Goal: Transaction & Acquisition: Purchase product/service

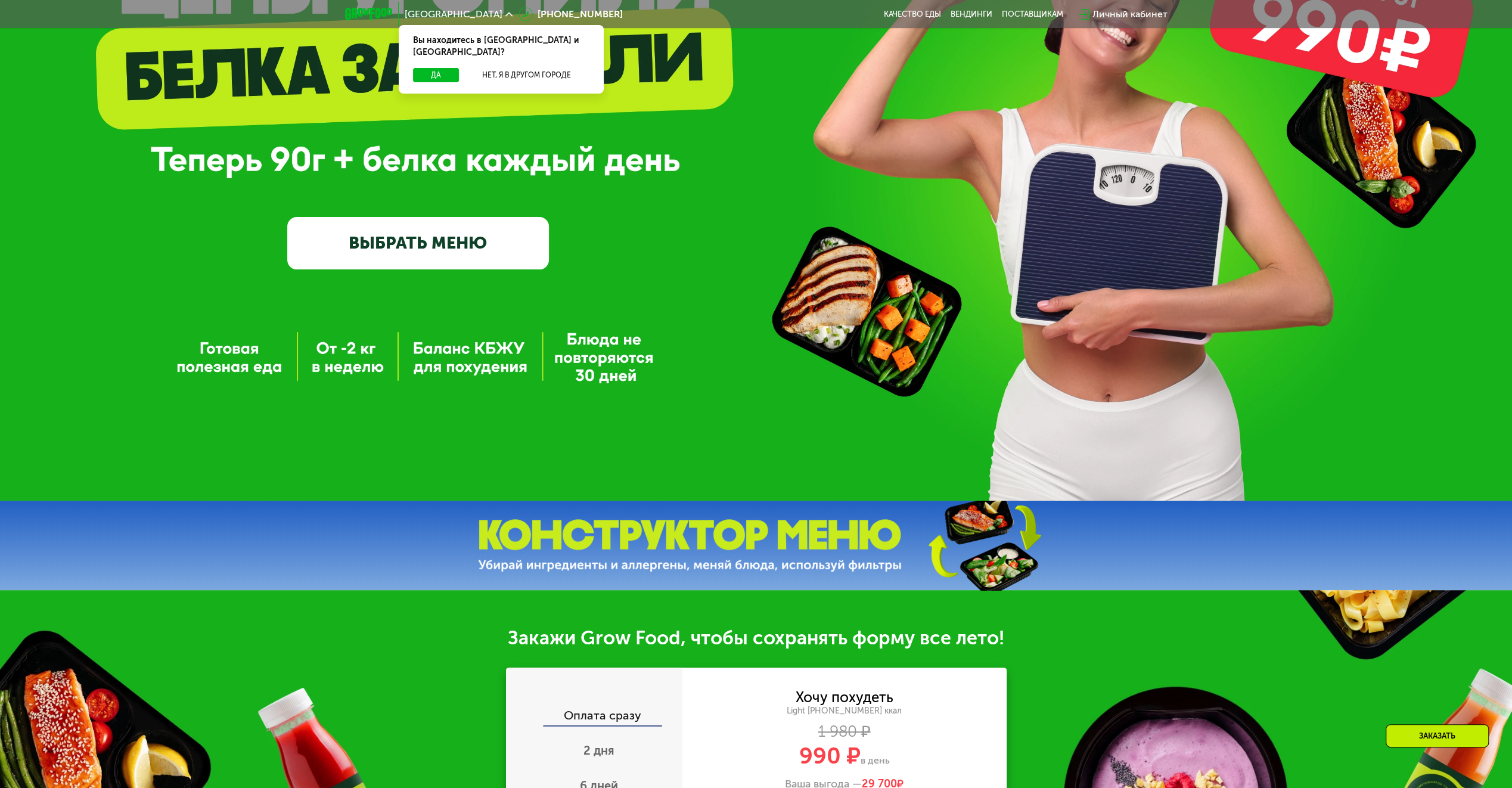
scroll to position [179, 0]
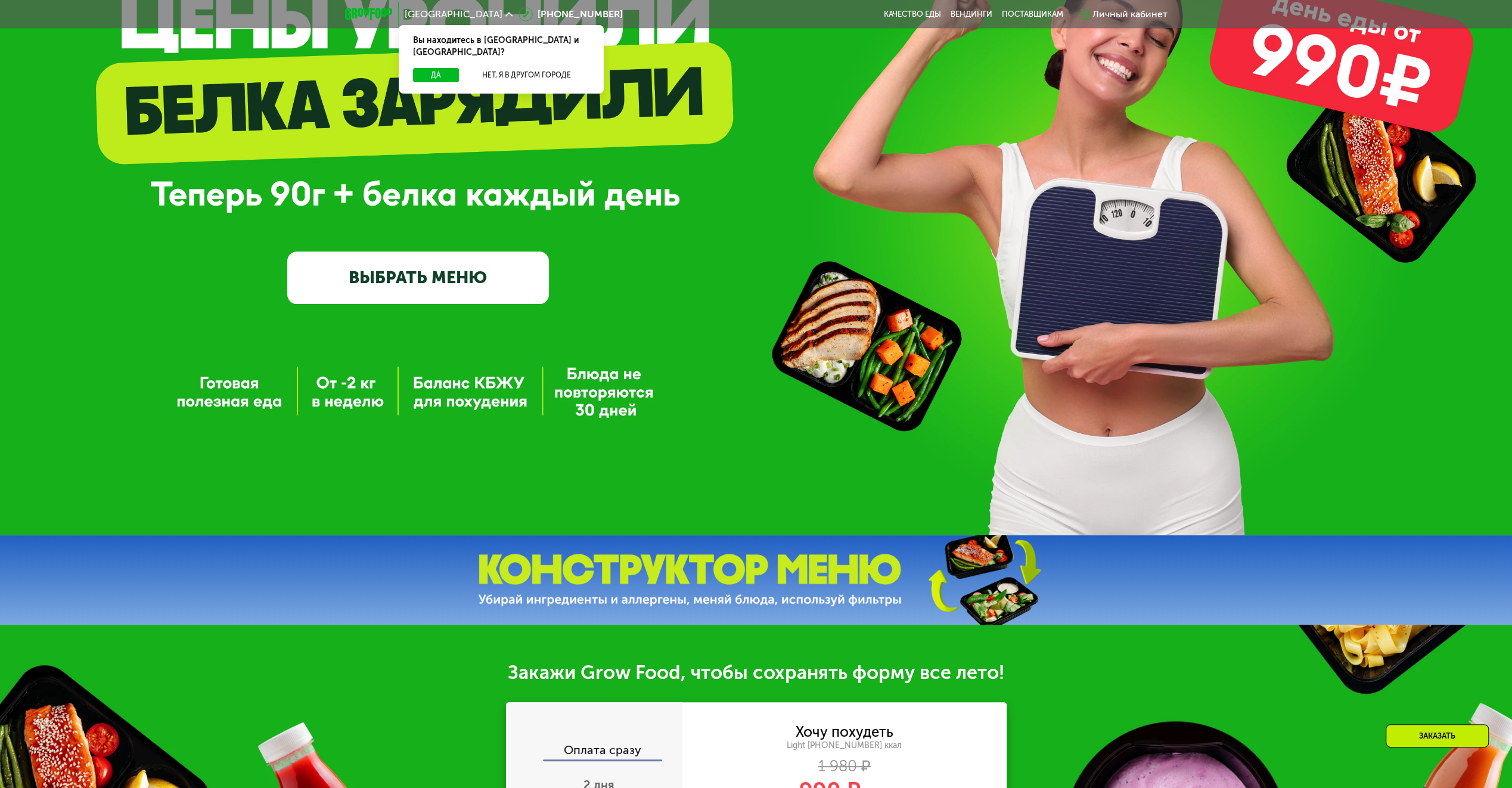
click at [413, 301] on link "ВЫБРАТЬ МЕНЮ" at bounding box center [418, 278] width 262 height 53
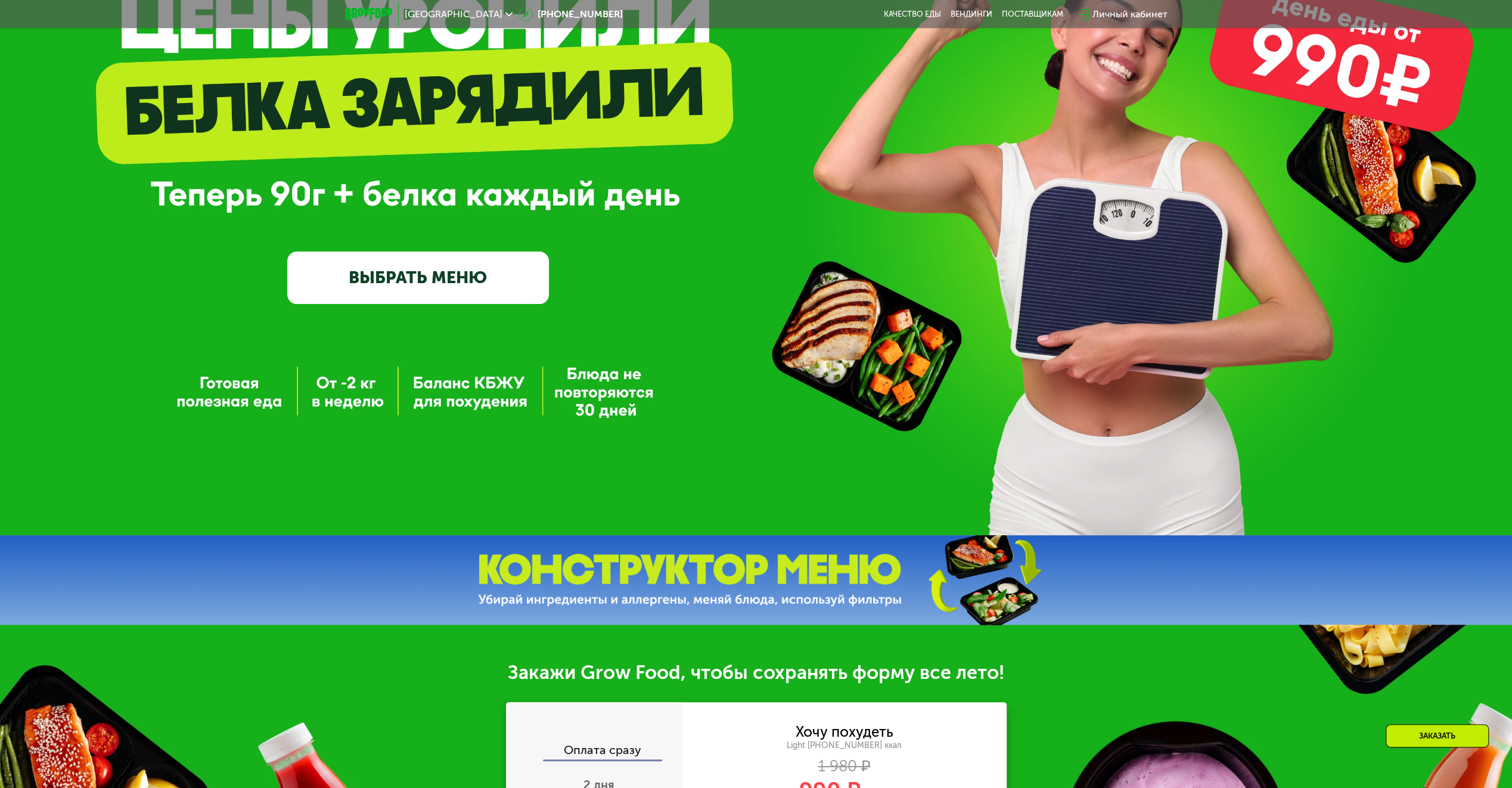
click at [440, 271] on link "ВЫБРАТЬ МЕНЮ" at bounding box center [418, 278] width 262 height 53
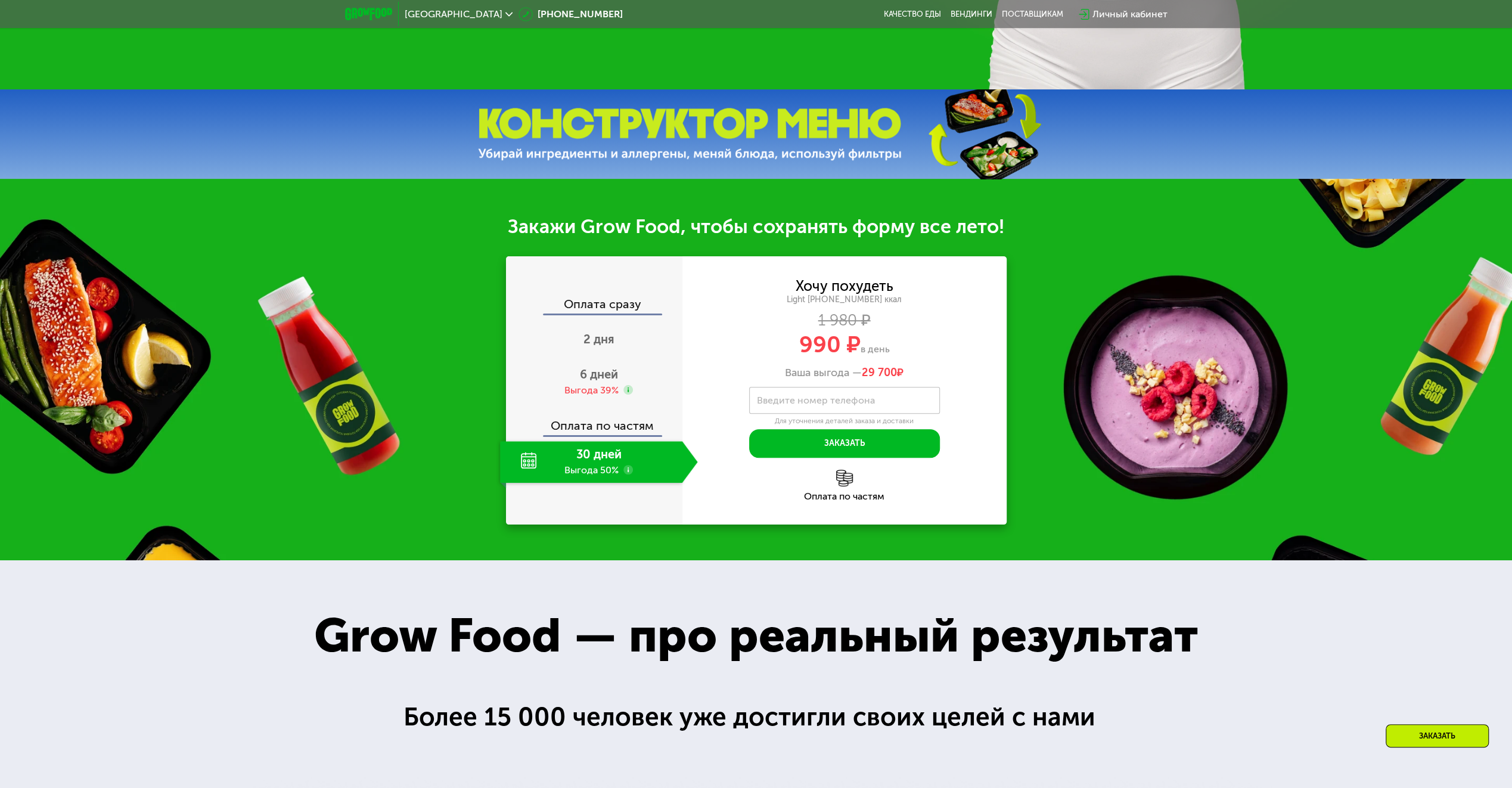
scroll to position [775, 0]
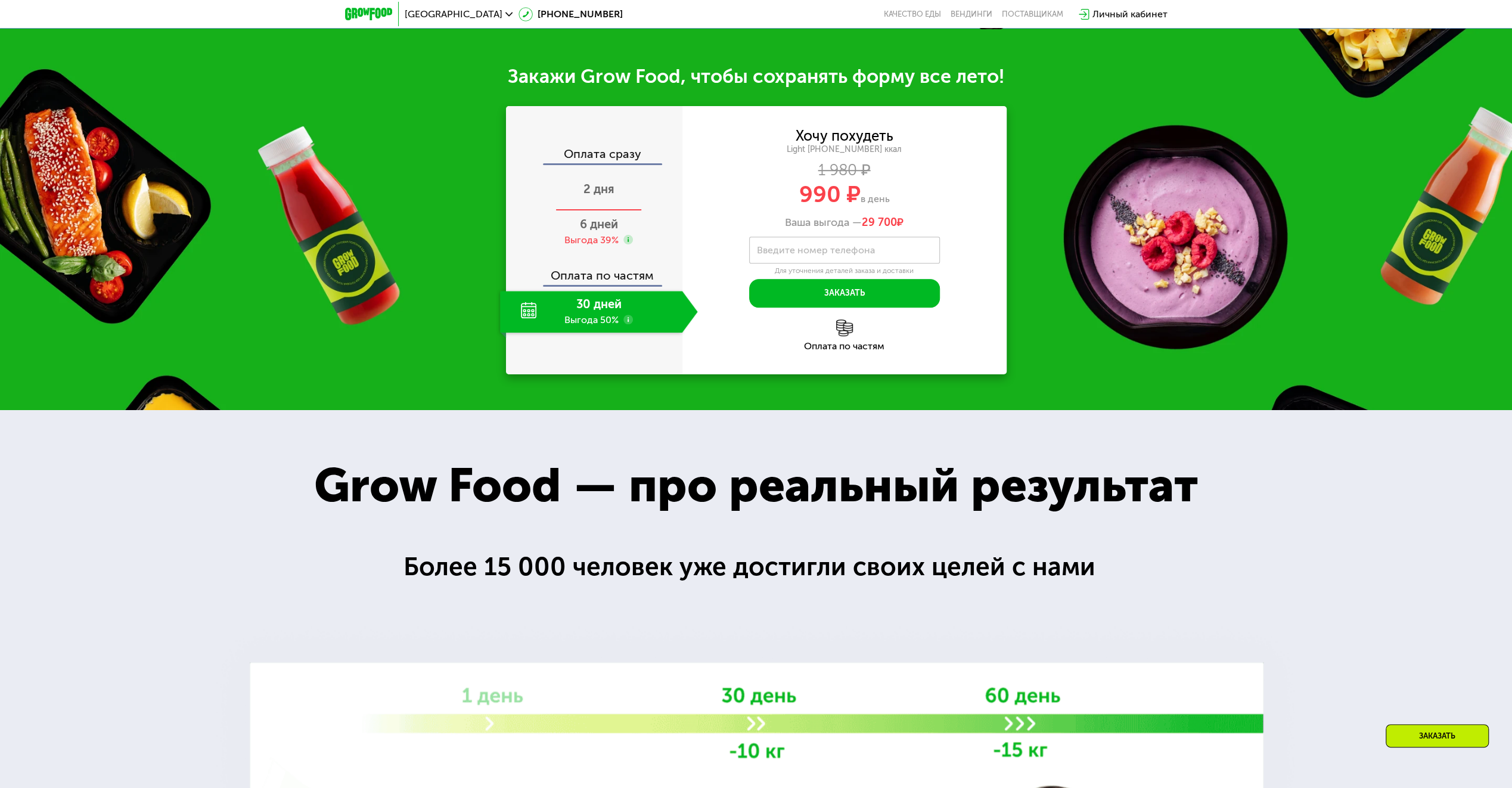
click at [608, 196] on span "2 дня" at bounding box center [599, 189] width 31 height 14
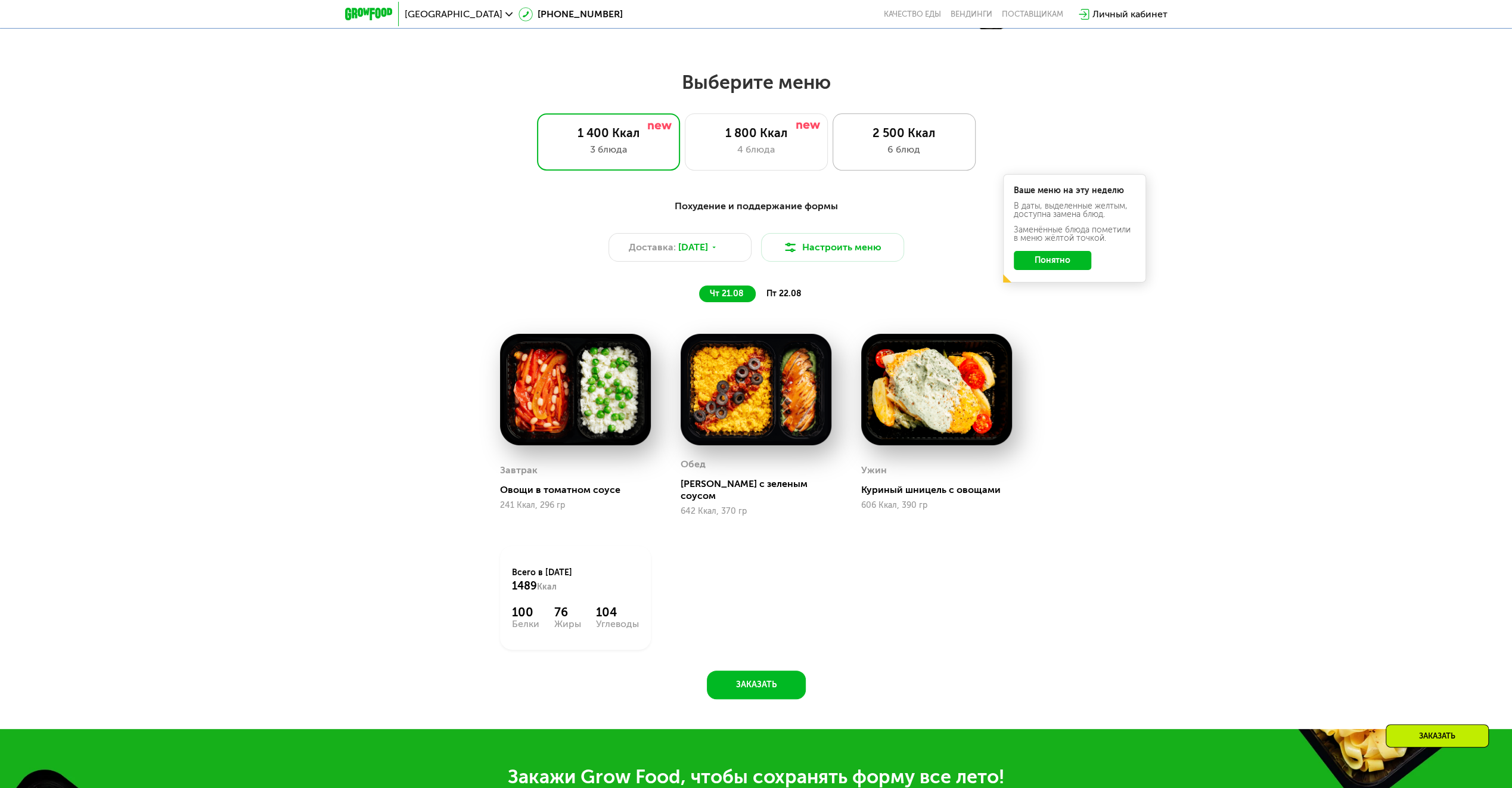
click at [902, 140] on div "2 500 Ккал" at bounding box center [904, 133] width 118 height 14
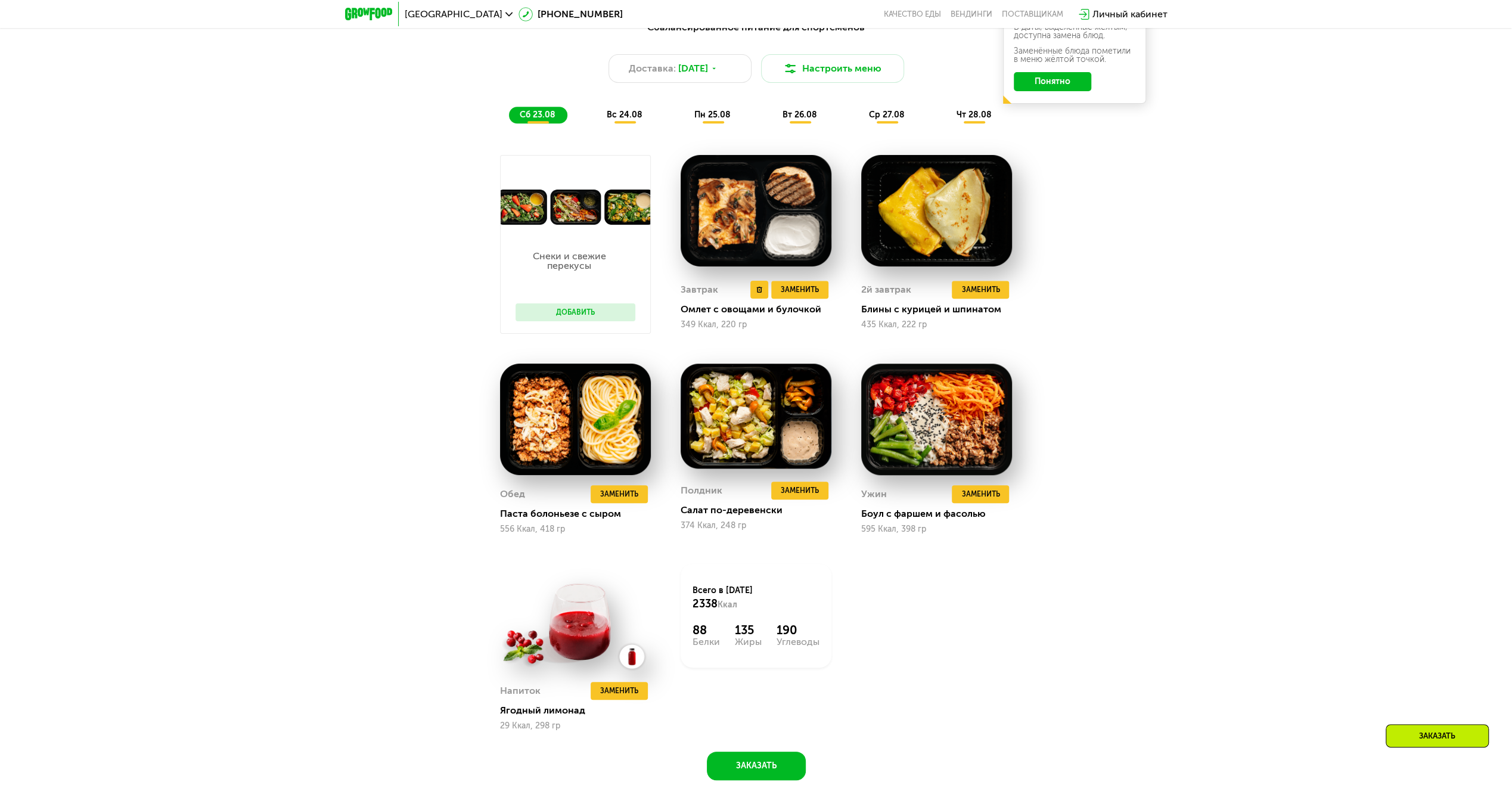
scroll to position [895, 0]
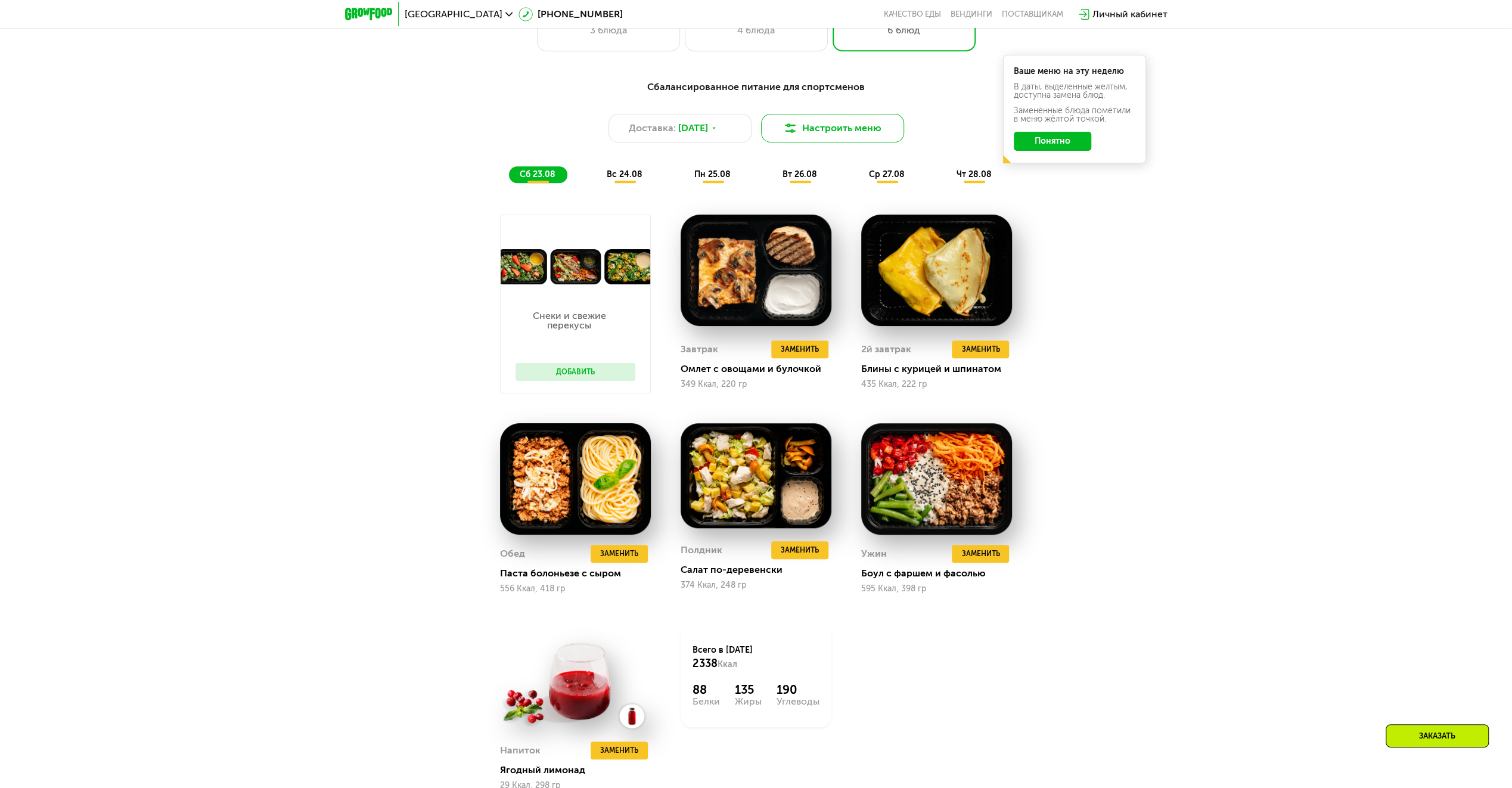
click at [792, 129] on img at bounding box center [790, 128] width 14 height 14
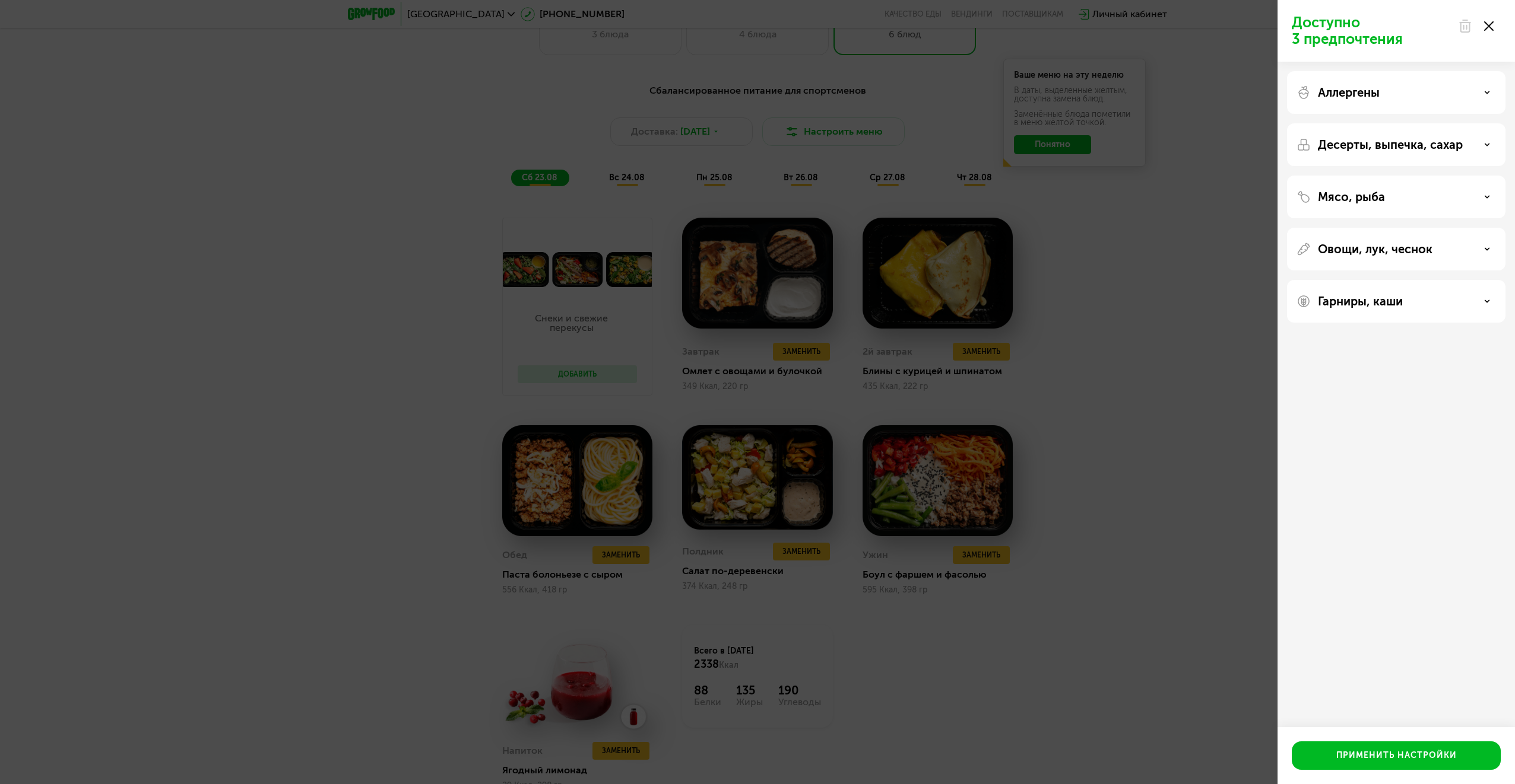
click at [1450, 89] on div "Аллергены" at bounding box center [1396, 92] width 199 height 14
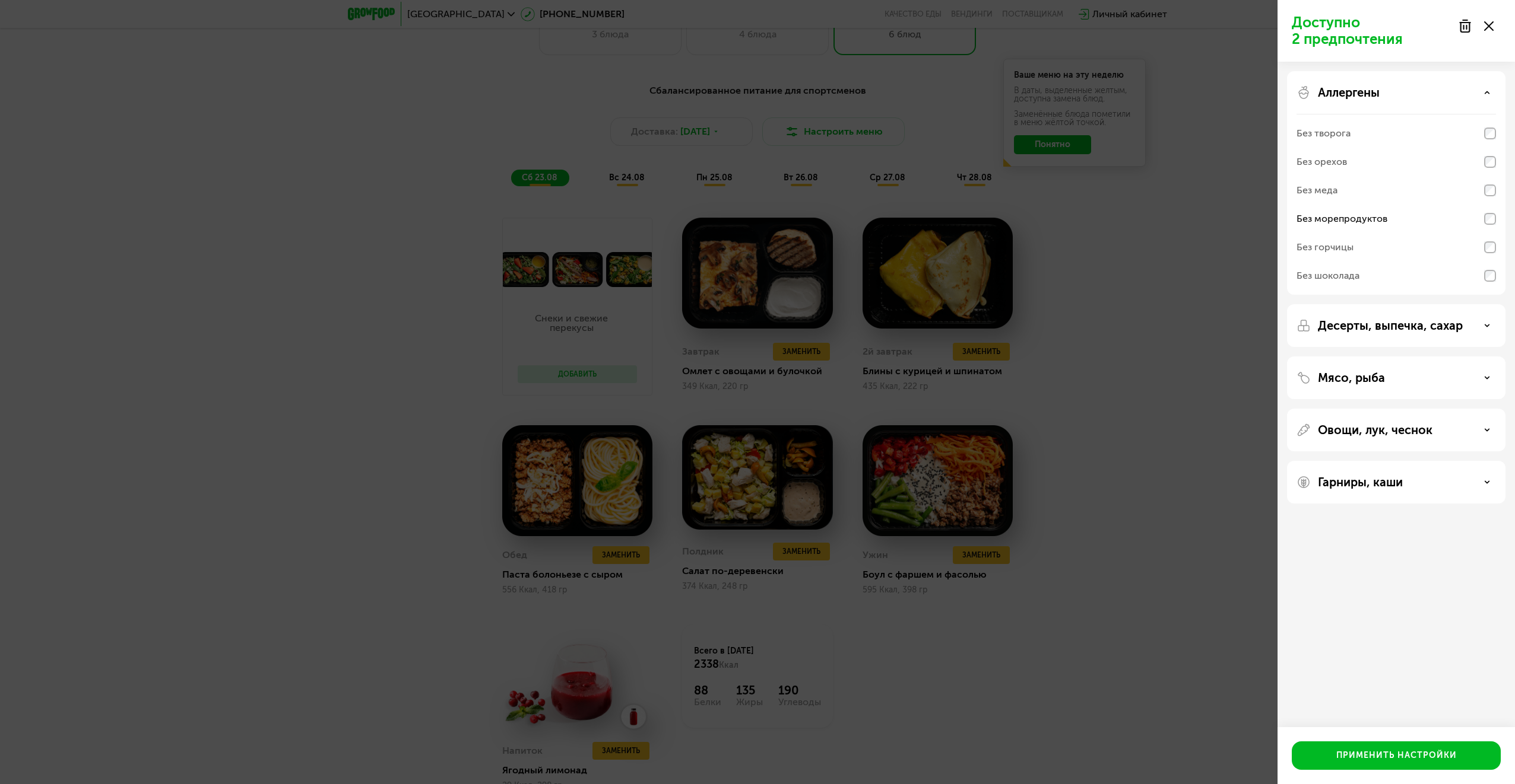
click at [1486, 87] on div "Аллергены" at bounding box center [1396, 92] width 199 height 14
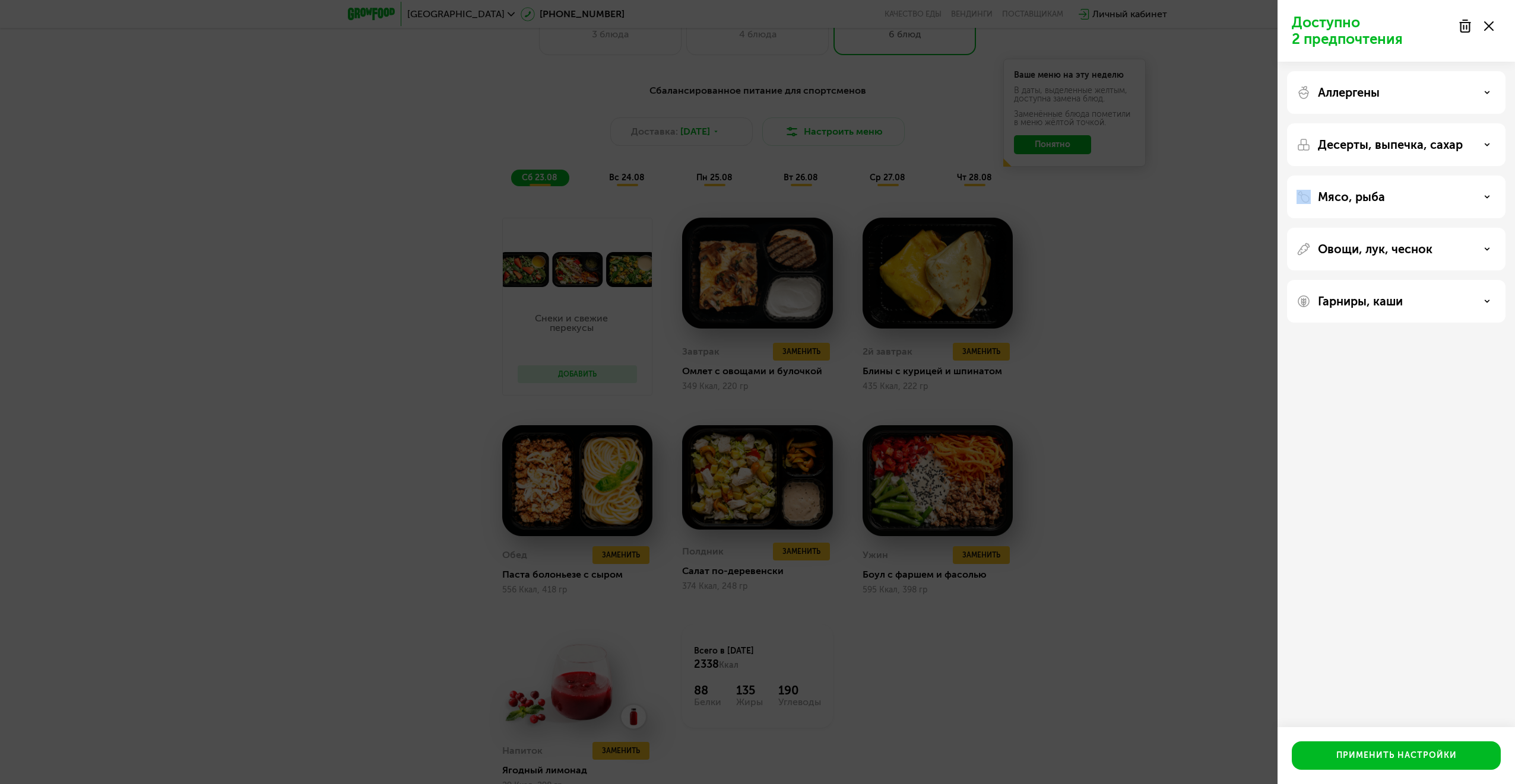
click at [1472, 148] on div "Десерты, выпечка, сахар" at bounding box center [1396, 144] width 199 height 14
click at [1445, 146] on p "Десерты, выпечка, сахар" at bounding box center [1390, 144] width 145 height 14
drag, startPoint x: 1445, startPoint y: 146, endPoint x: 1420, endPoint y: 145, distance: 25.0
click at [1420, 145] on p "Десерты, выпечка, сахар" at bounding box center [1390, 144] width 145 height 14
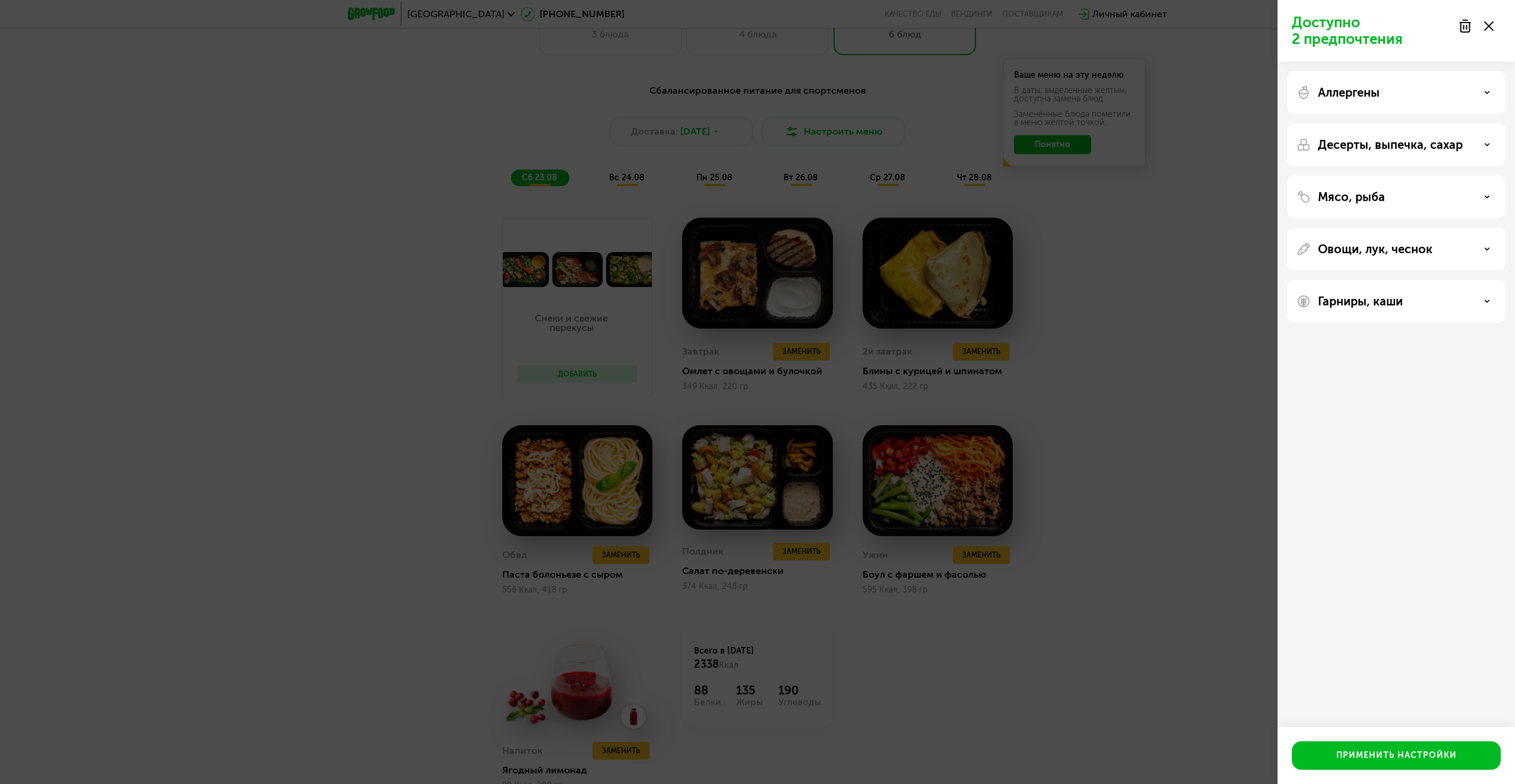
drag, startPoint x: 1420, startPoint y: 145, endPoint x: 1410, endPoint y: 193, distance: 49.0
click at [1410, 193] on div "Мясо, рыба" at bounding box center [1396, 197] width 199 height 14
click at [1383, 201] on p "Мясо, рыба" at bounding box center [1351, 197] width 67 height 14
click at [1382, 280] on div "Овощи, лук, чеснок" at bounding box center [1396, 301] width 219 height 43
click at [1382, 248] on p "Овощи, лук, чеснок" at bounding box center [1374, 249] width 114 height 14
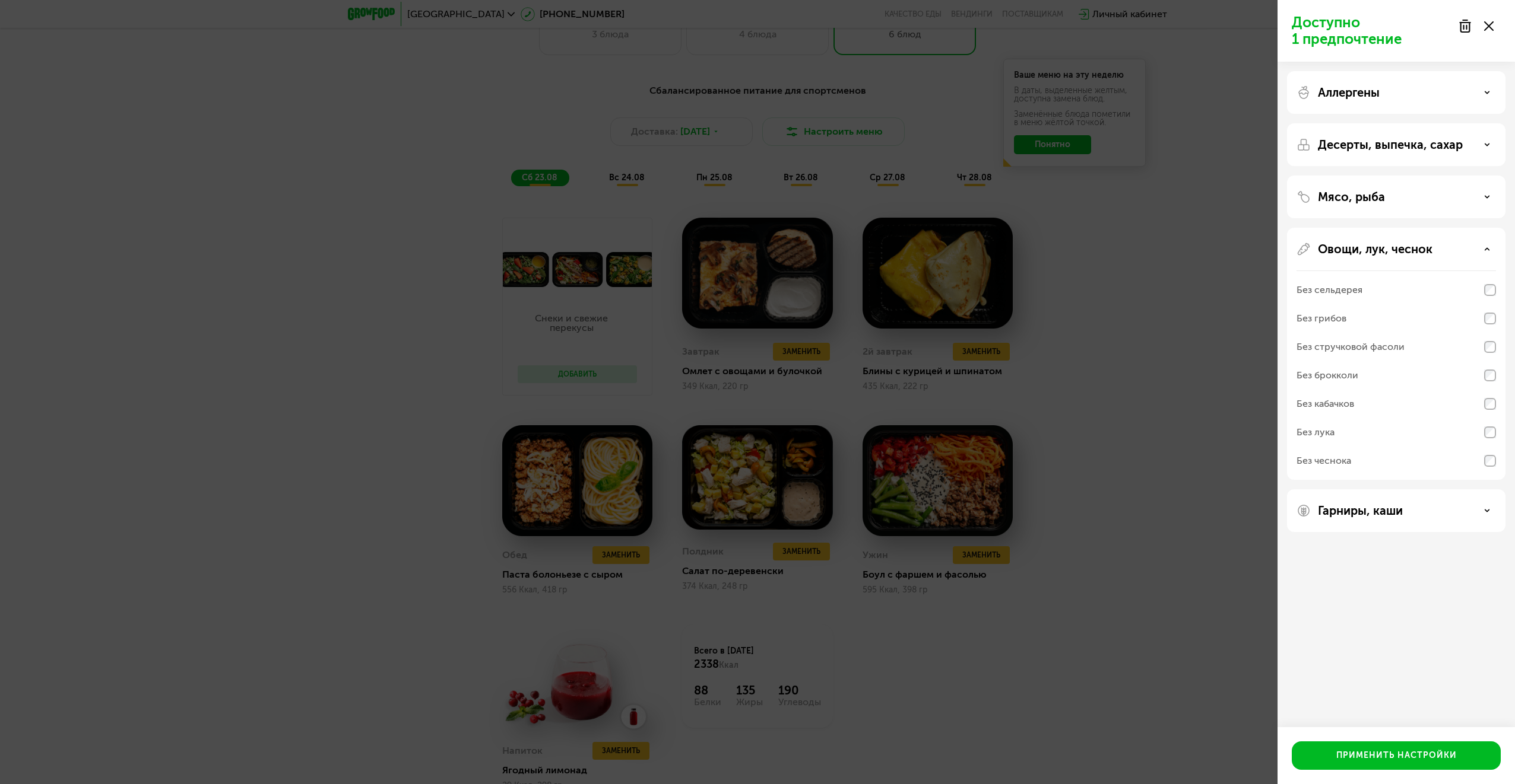
click at [1496, 490] on div "Овощи, лук, чеснок Без сельдерея Без грибов Без стручковой фасоли Без брокколи …" at bounding box center [1396, 511] width 219 height 43
click at [1477, 248] on div "Овощи, лук, чеснок" at bounding box center [1396, 249] width 199 height 14
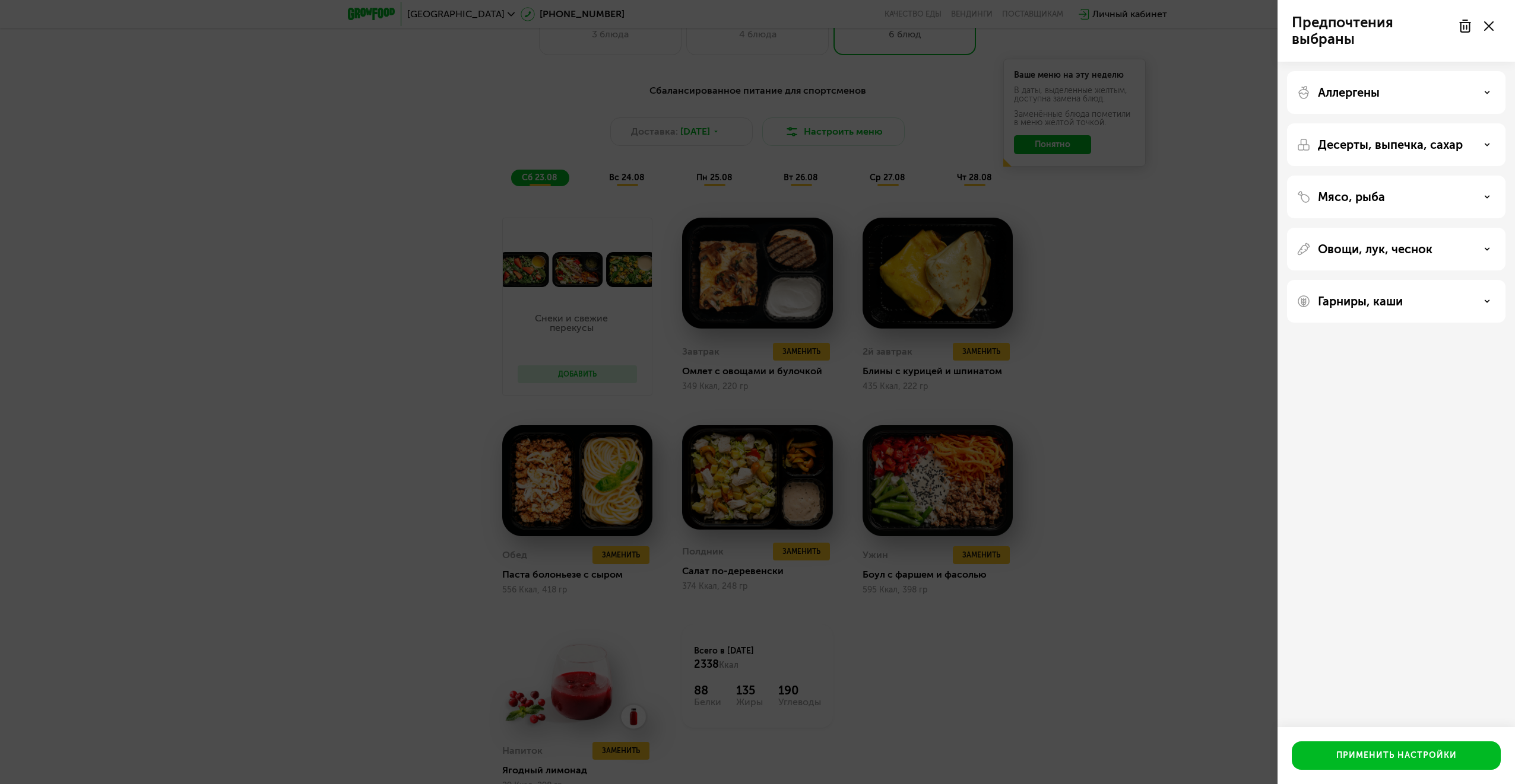
click at [1461, 313] on div "Гарниры, каши" at bounding box center [1396, 301] width 219 height 43
click at [1479, 305] on div "Гарниры, каши" at bounding box center [1396, 301] width 199 height 14
click at [1475, 304] on div "Гарниры, каши" at bounding box center [1396, 301] width 199 height 14
click at [1401, 754] on div "Применить настройки" at bounding box center [1396, 756] width 120 height 12
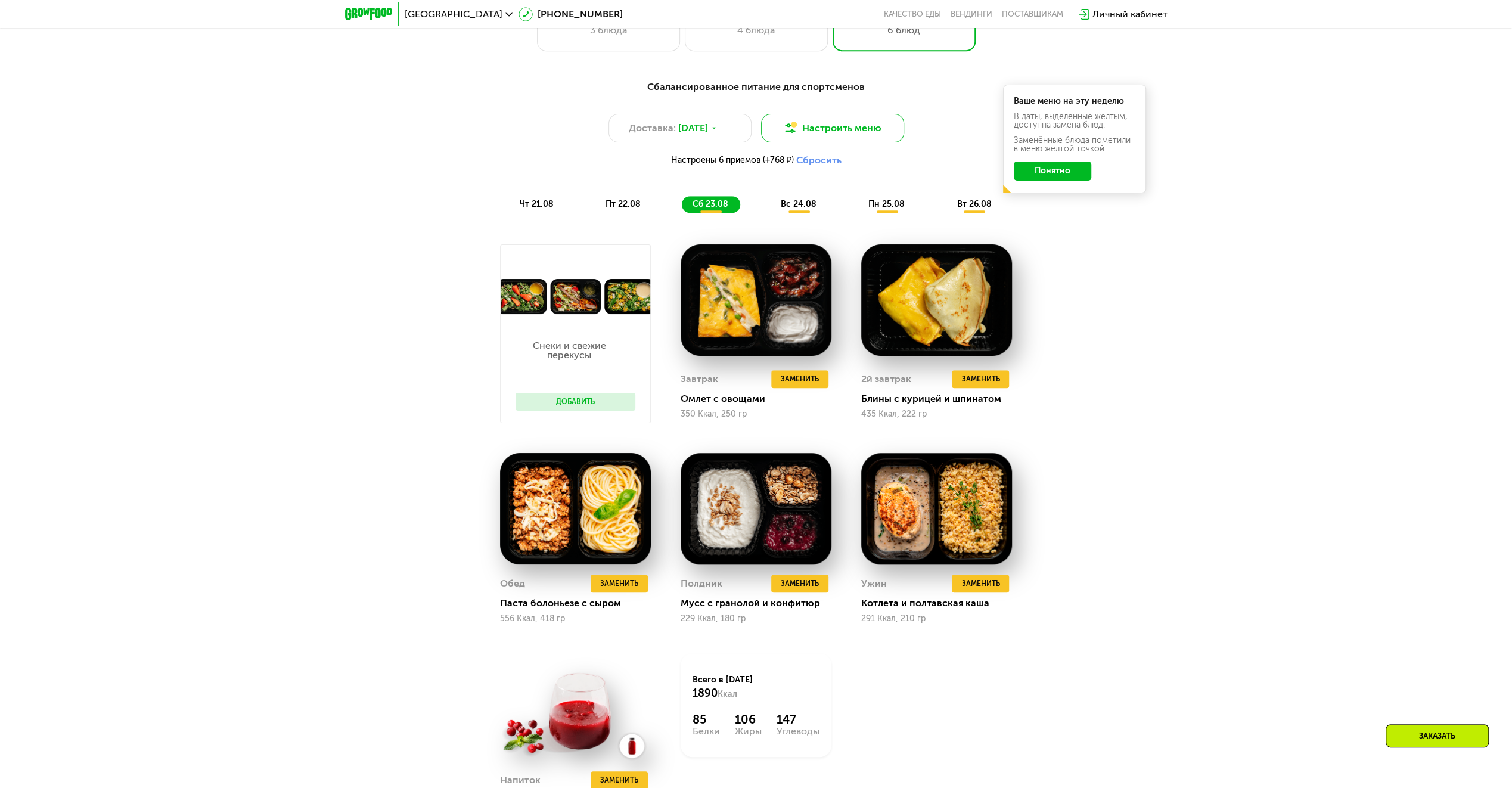
click at [852, 119] on button "Настроить меню" at bounding box center [832, 128] width 143 height 29
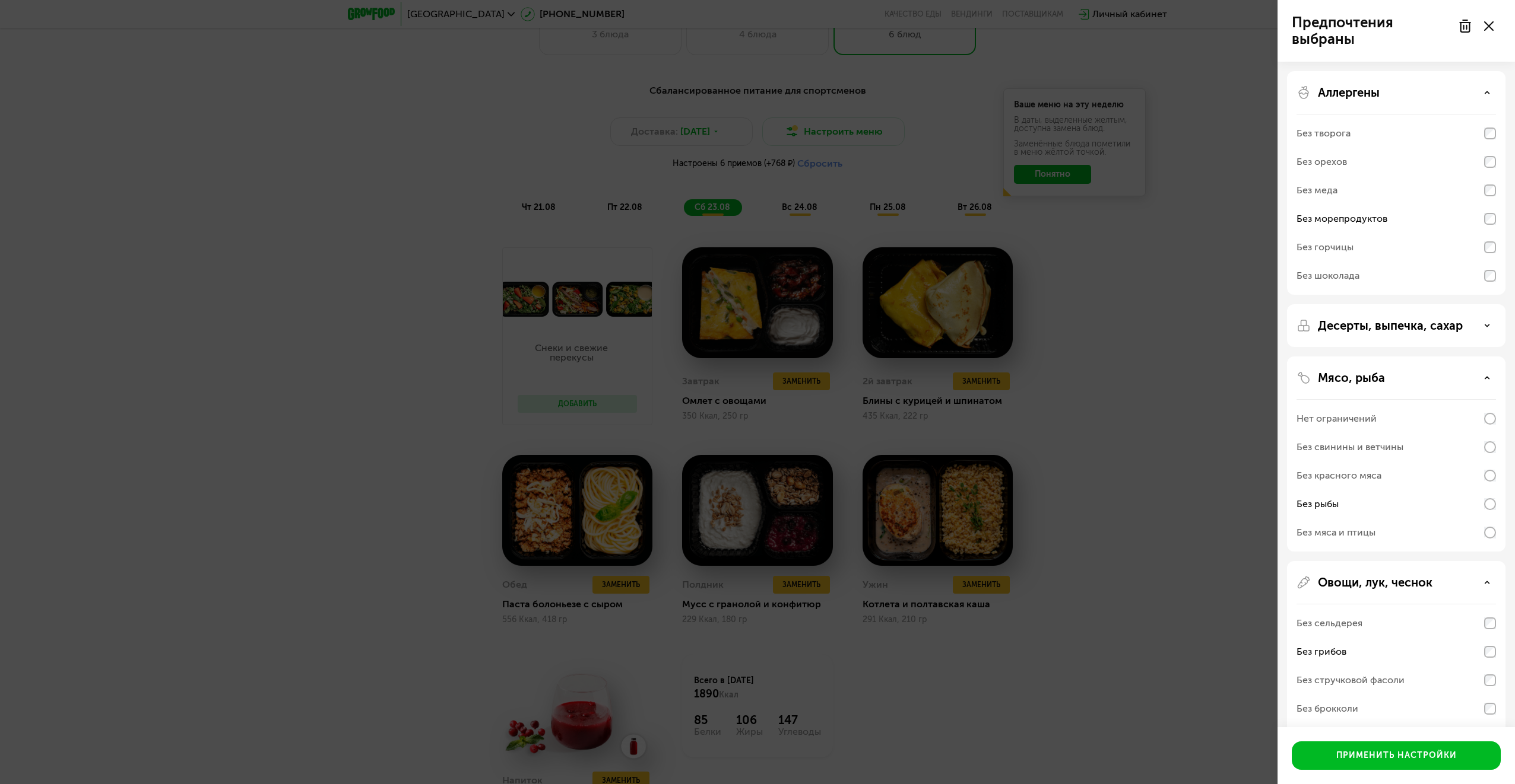
click at [1430, 327] on p "Десерты, выпечка, сахар" at bounding box center [1390, 325] width 145 height 14
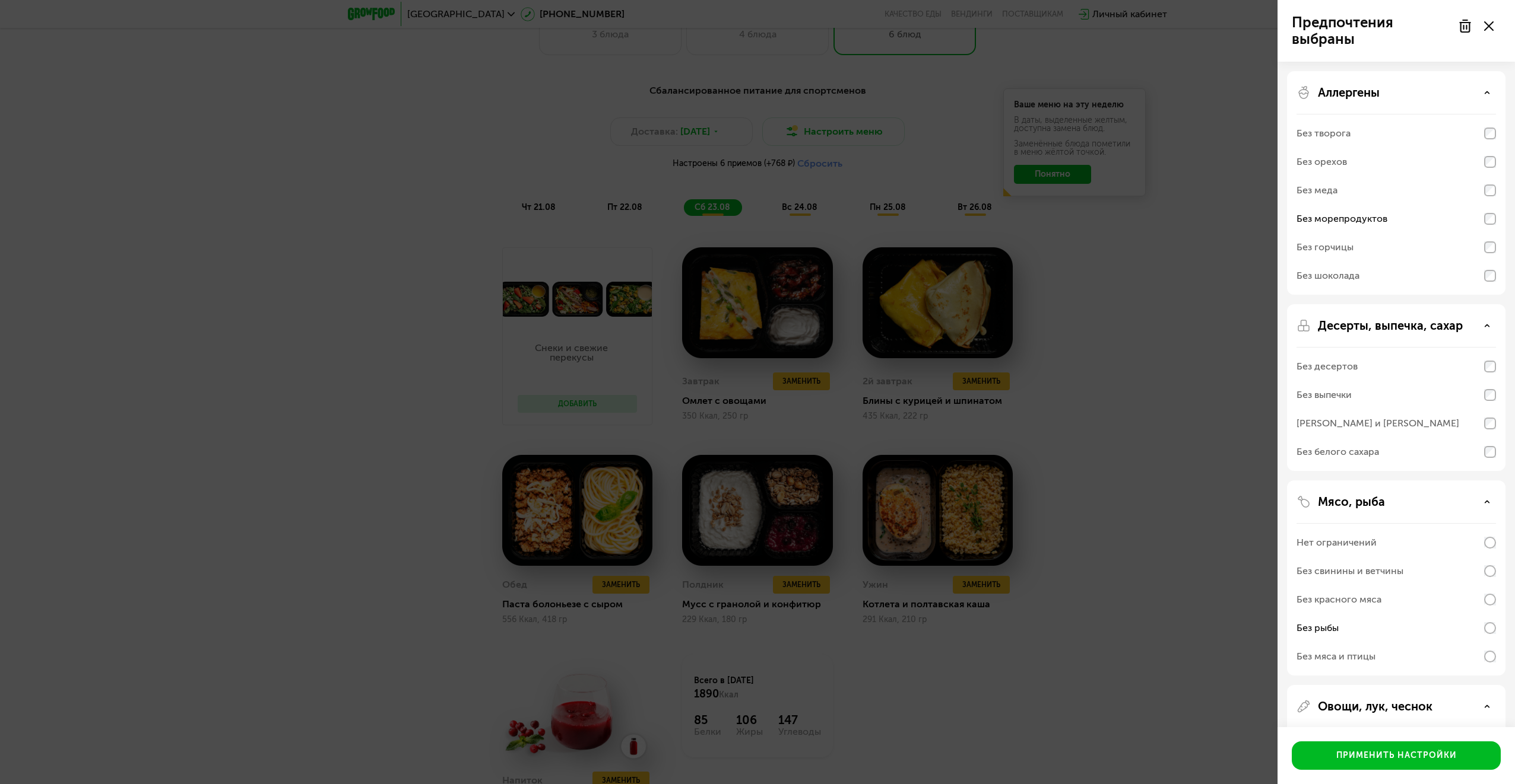
click at [1431, 327] on p "Десерты, выпечка, сахар" at bounding box center [1390, 325] width 145 height 14
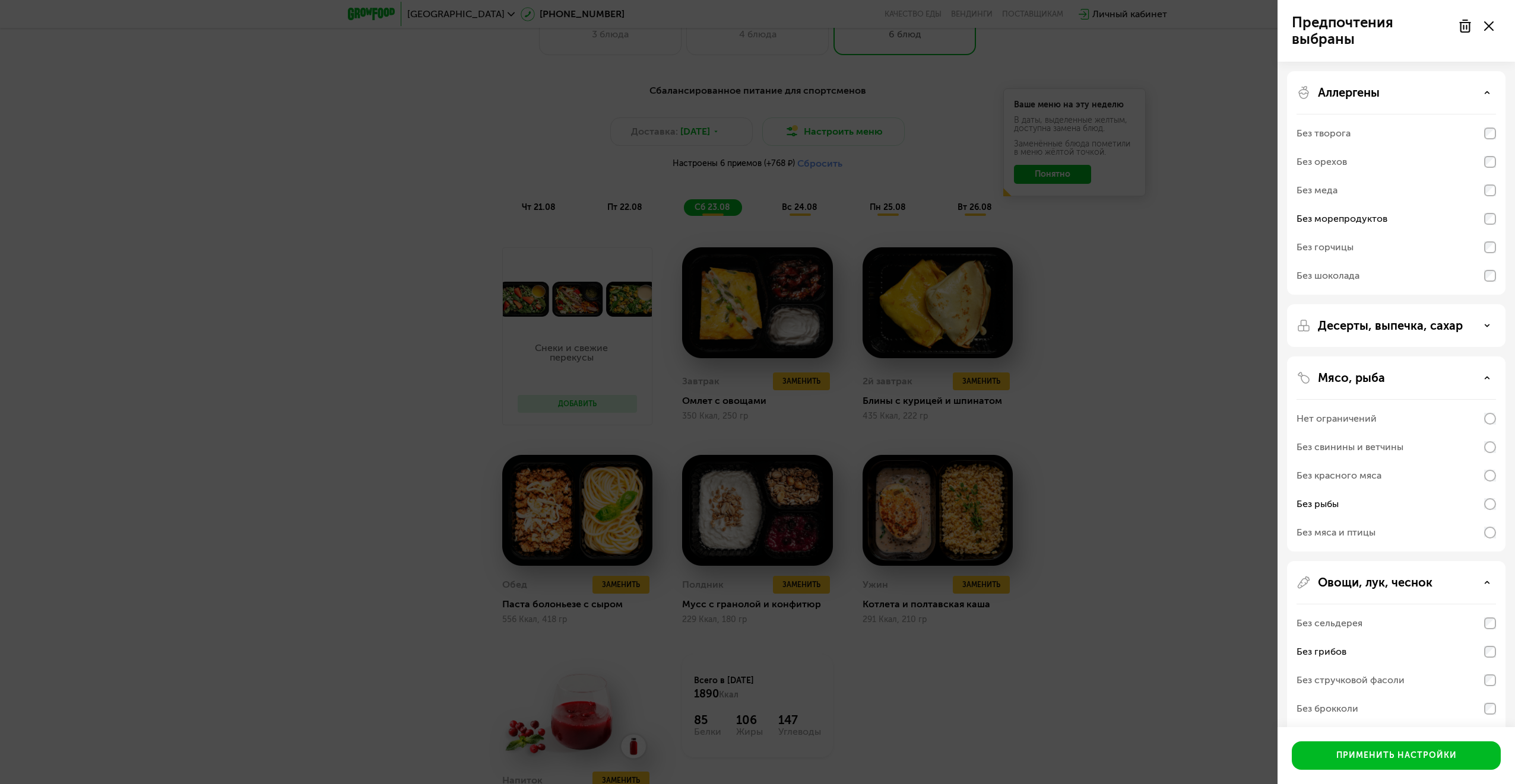
click at [1368, 99] on p "Аллергены" at bounding box center [1348, 92] width 62 height 14
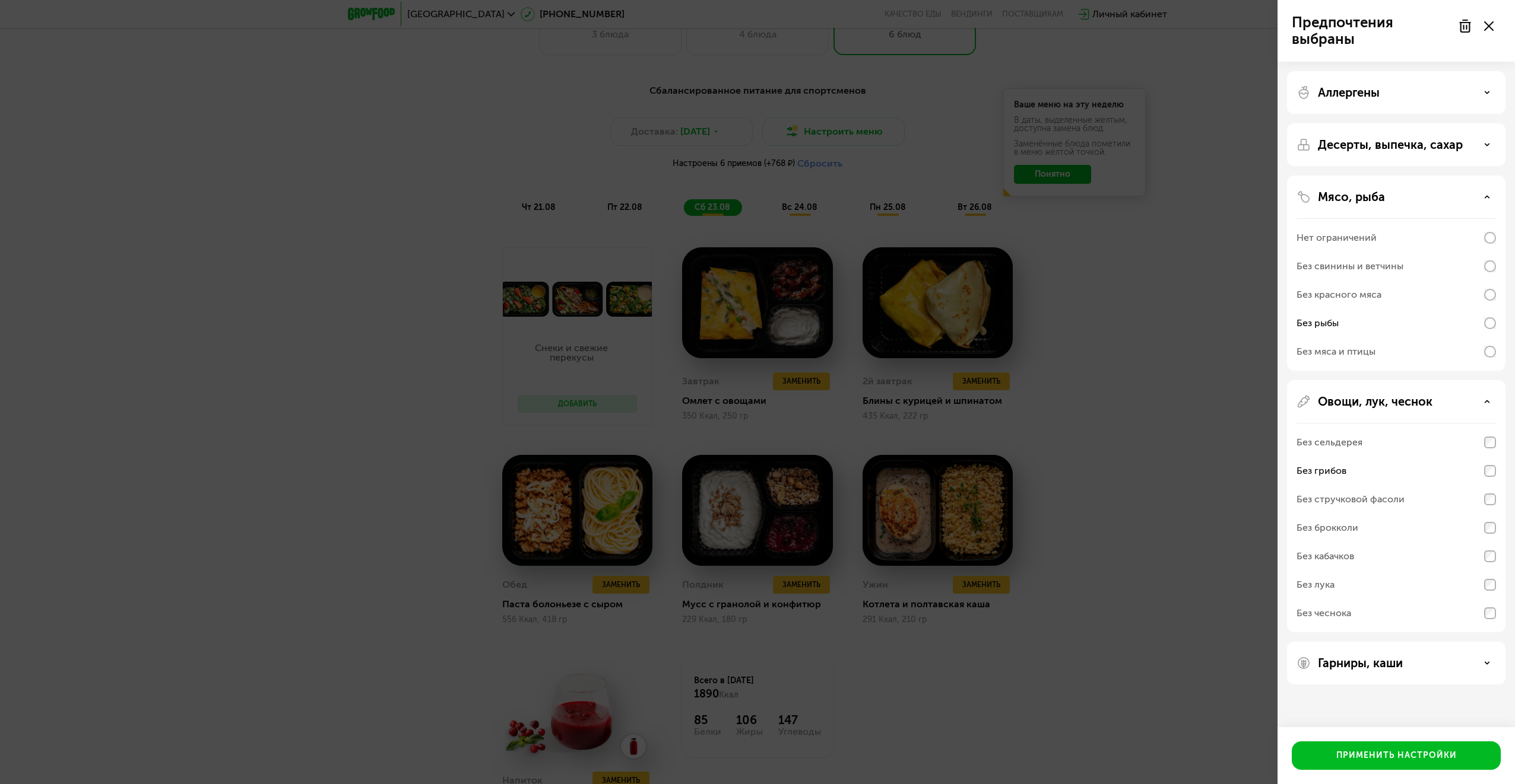
click at [1361, 191] on p "Мясо, рыба" at bounding box center [1351, 197] width 67 height 14
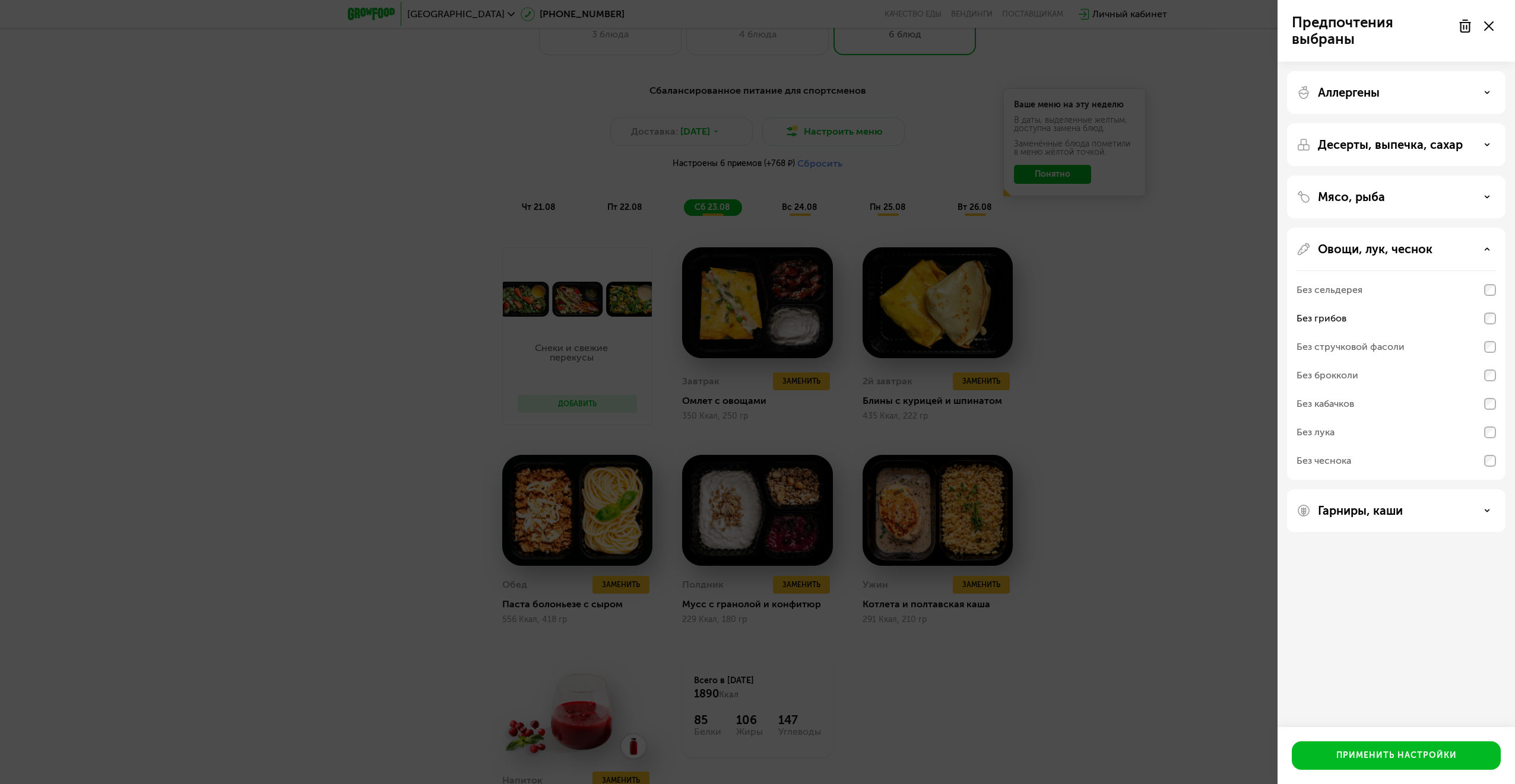
click at [1360, 247] on p "Овощи, лук, чеснок" at bounding box center [1374, 249] width 114 height 14
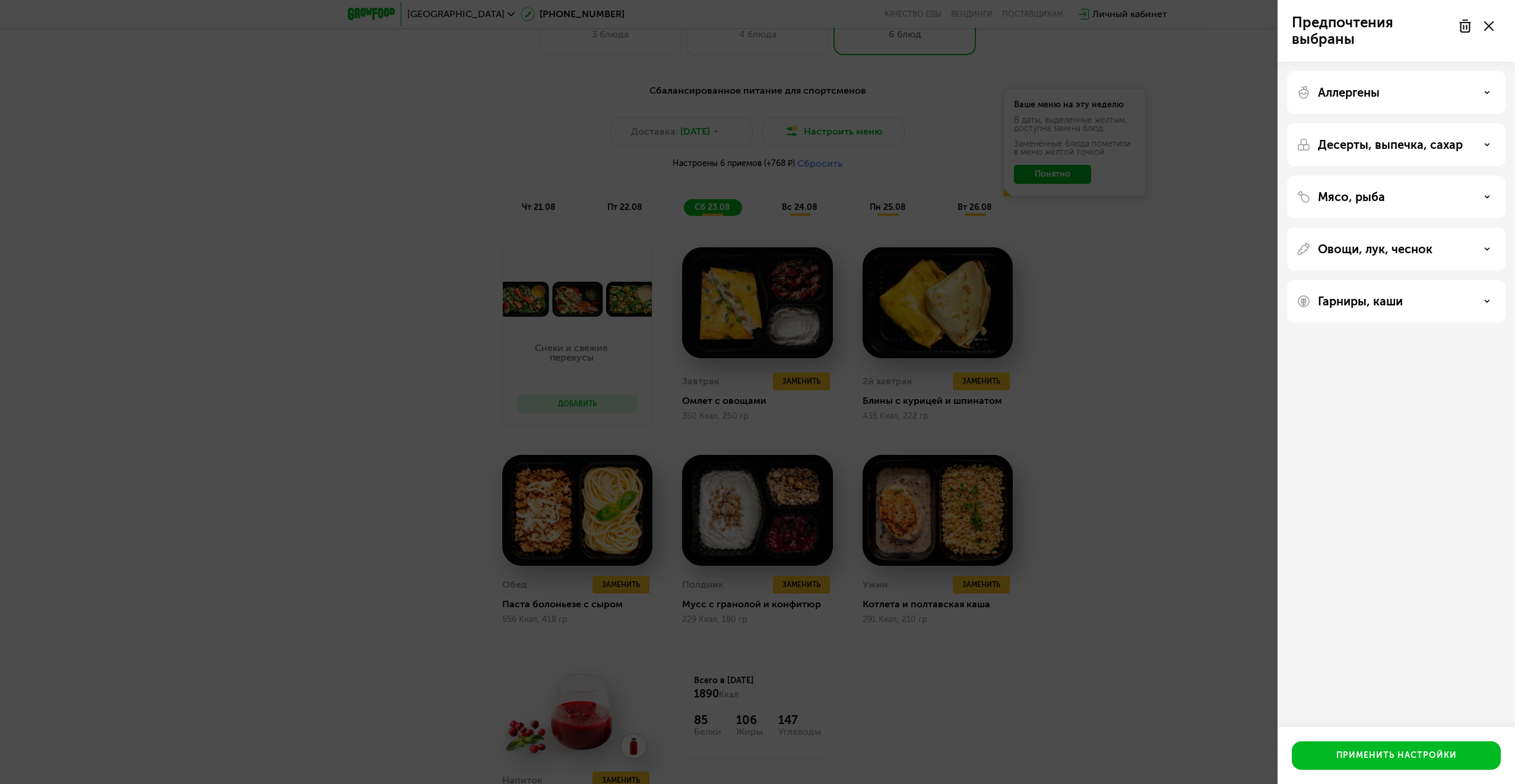
click at [1345, 191] on p "Мясо, рыба" at bounding box center [1351, 197] width 67 height 14
click at [1345, 192] on p "Мясо, рыба" at bounding box center [1351, 197] width 67 height 14
click at [1338, 175] on div "Десерты, выпечка, сахар" at bounding box center [1396, 196] width 219 height 43
click at [1336, 144] on p "Десерты, выпечка, сахар" at bounding box center [1390, 144] width 145 height 14
click at [1493, 283] on div "Без белого сахара" at bounding box center [1396, 271] width 199 height 28
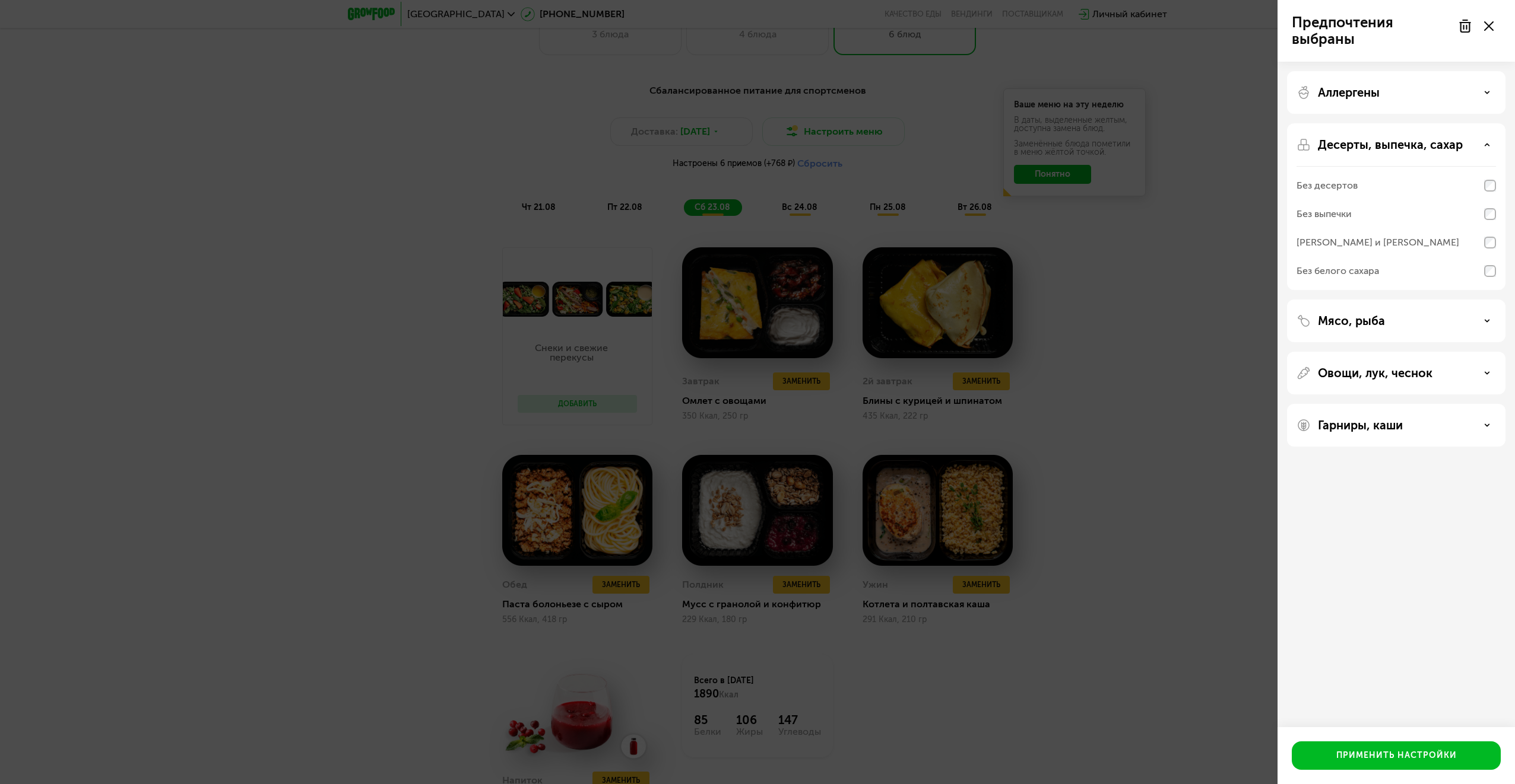
click at [1343, 267] on div "Без белого сахара" at bounding box center [1338, 271] width 83 height 14
click at [1419, 146] on p "Десерты, выпечка, сахар" at bounding box center [1390, 144] width 145 height 14
drag, startPoint x: 1419, startPoint y: 146, endPoint x: 1481, endPoint y: 142, distance: 62.1
click at [1481, 142] on div "Десерты, выпечка, сахар" at bounding box center [1396, 144] width 199 height 14
click at [1501, 299] on div "Десерты, выпечка, сахар Без десертов Без выпечки Без сэндвичей и круассанов Без…" at bounding box center [1396, 320] width 219 height 43
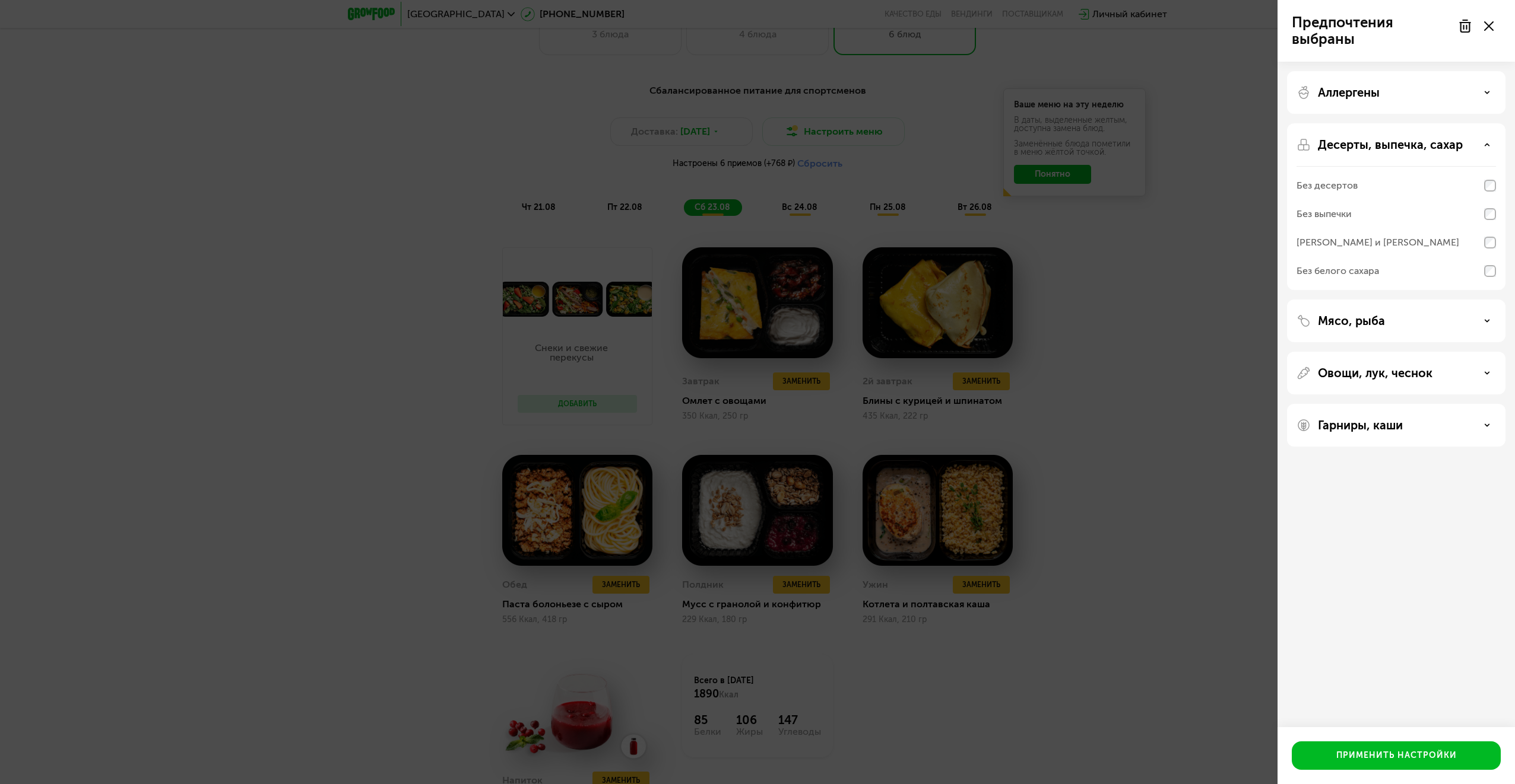
click at [1467, 144] on div "Десерты, выпечка, сахар" at bounding box center [1396, 144] width 199 height 14
click at [1250, 178] on div "Предпочтения выбраны Аллергены Десерты, выпечка, сахар Мясо, рыба Овощи, лук, ч…" at bounding box center [757, 392] width 1515 height 784
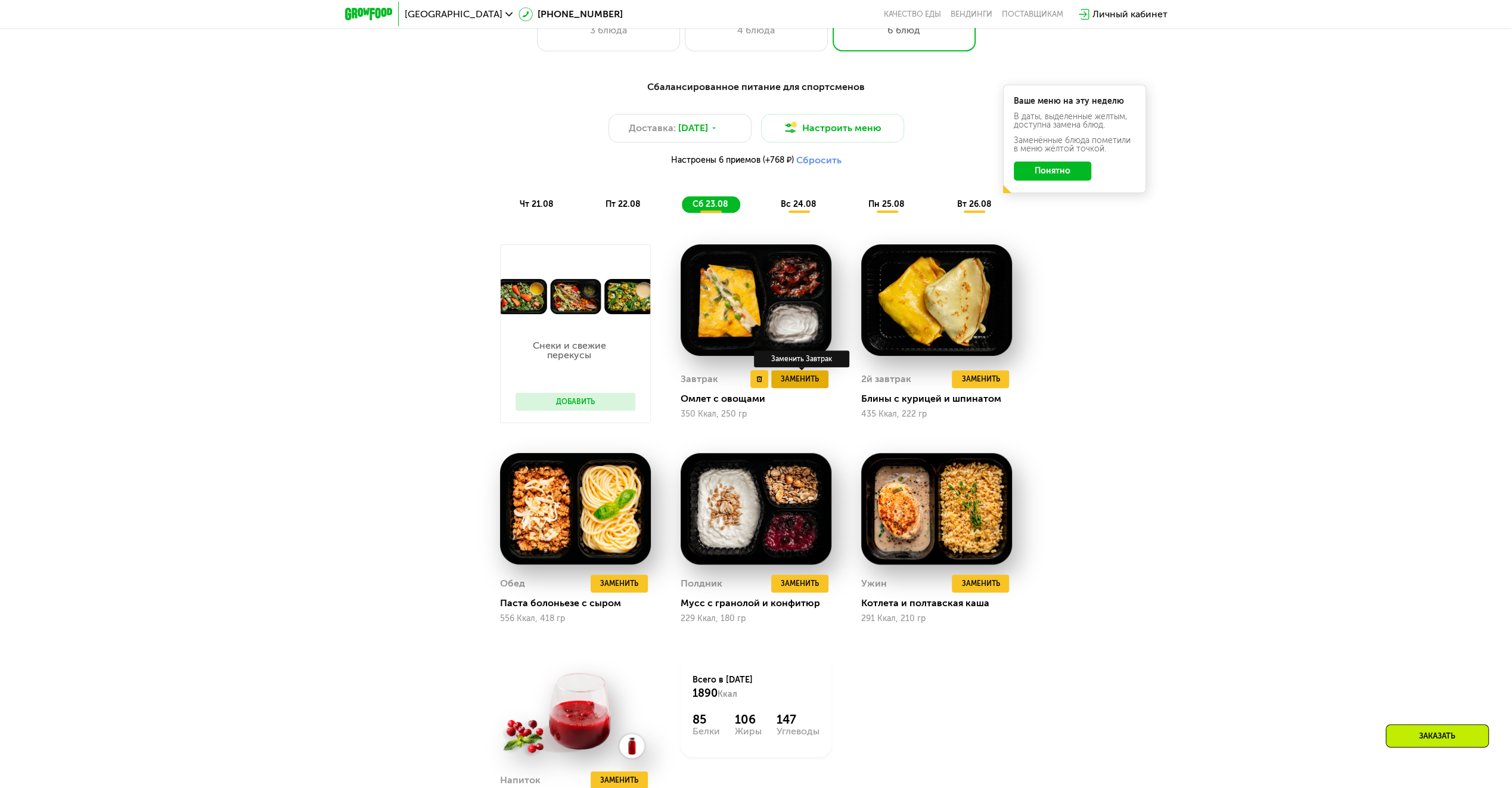
click at [798, 382] on span "Заменить" at bounding box center [800, 379] width 38 height 12
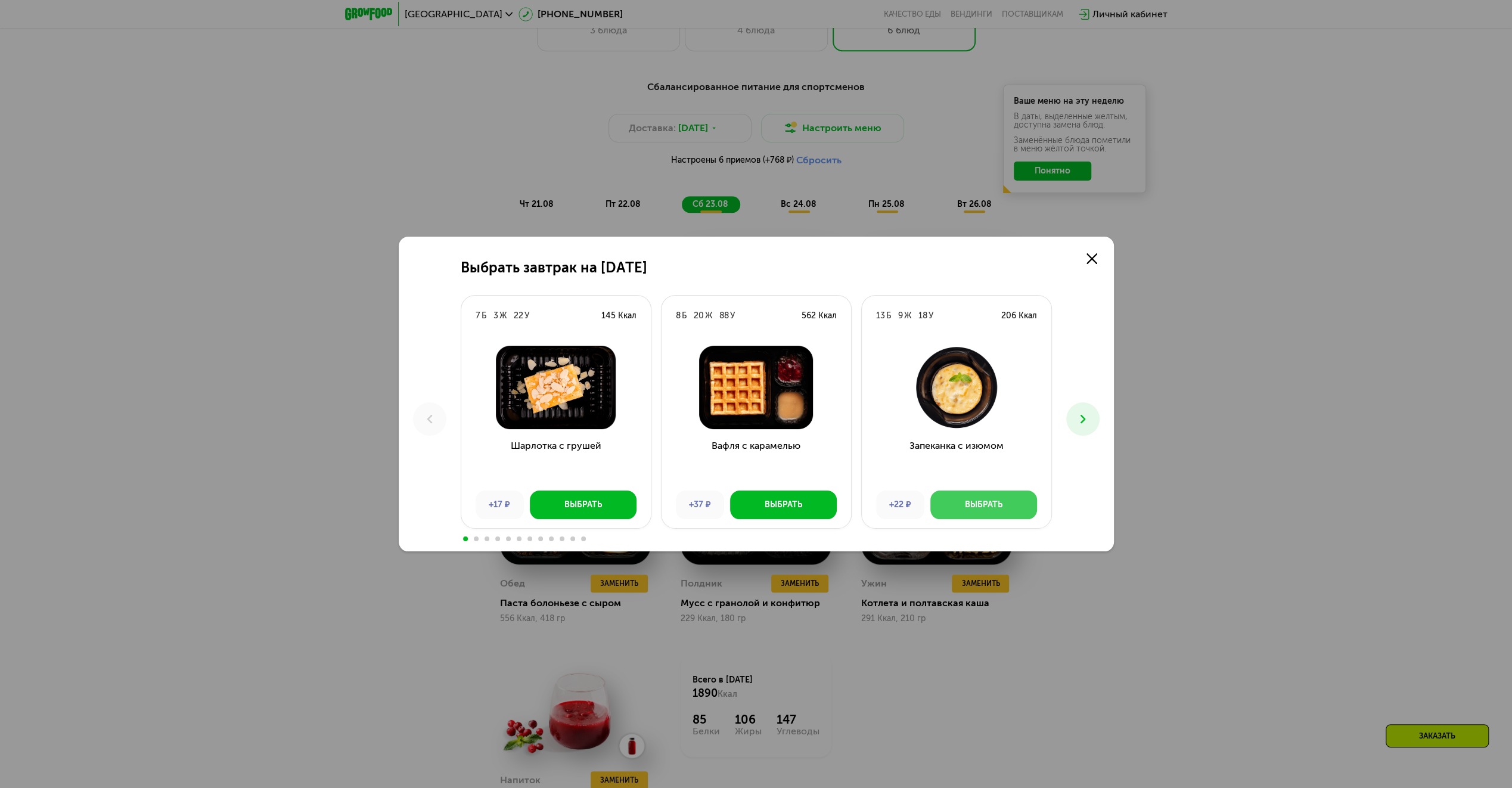
click at [986, 501] on div "Выбрать" at bounding box center [984, 504] width 38 height 12
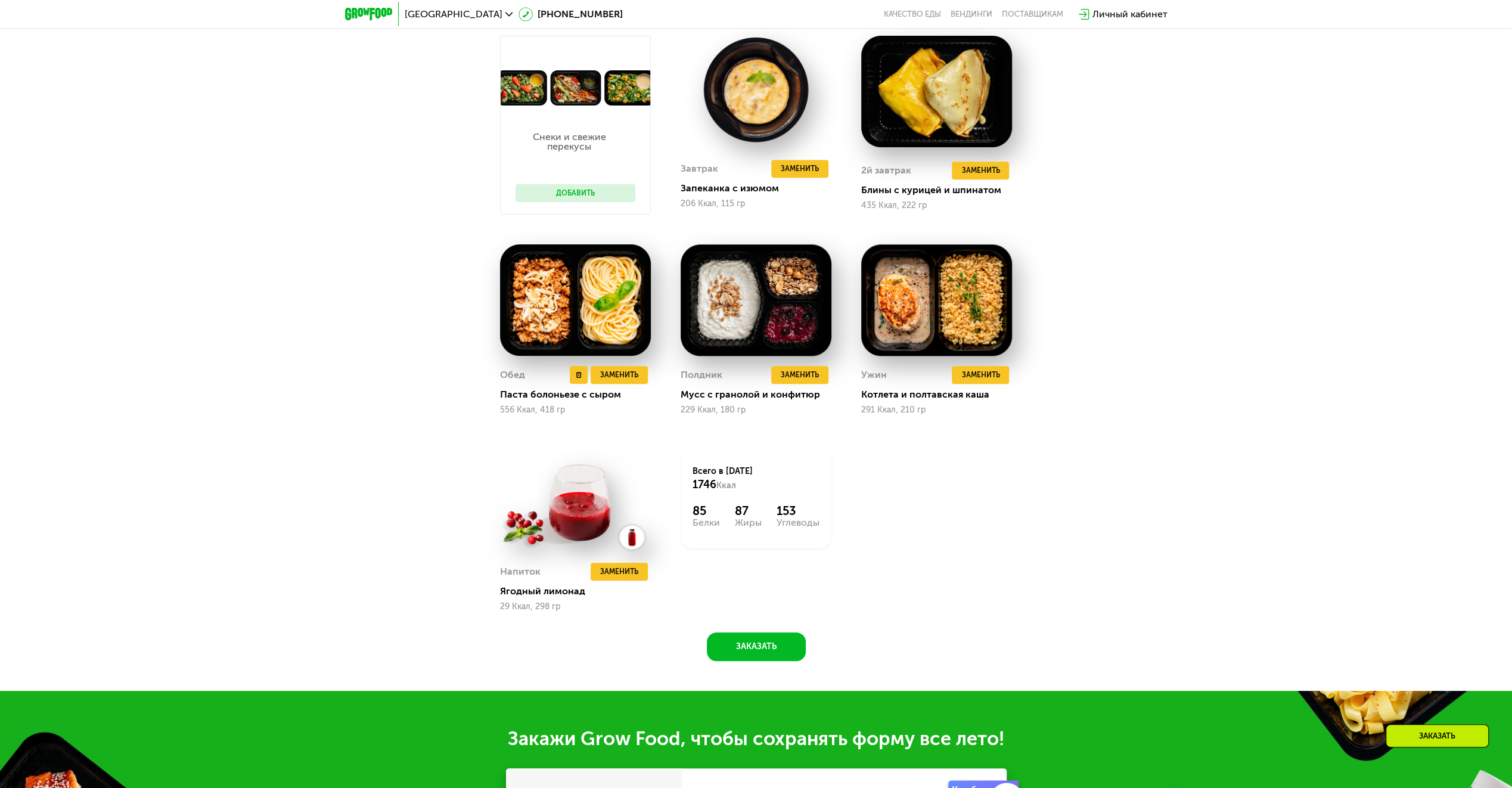
scroll to position [1073, 0]
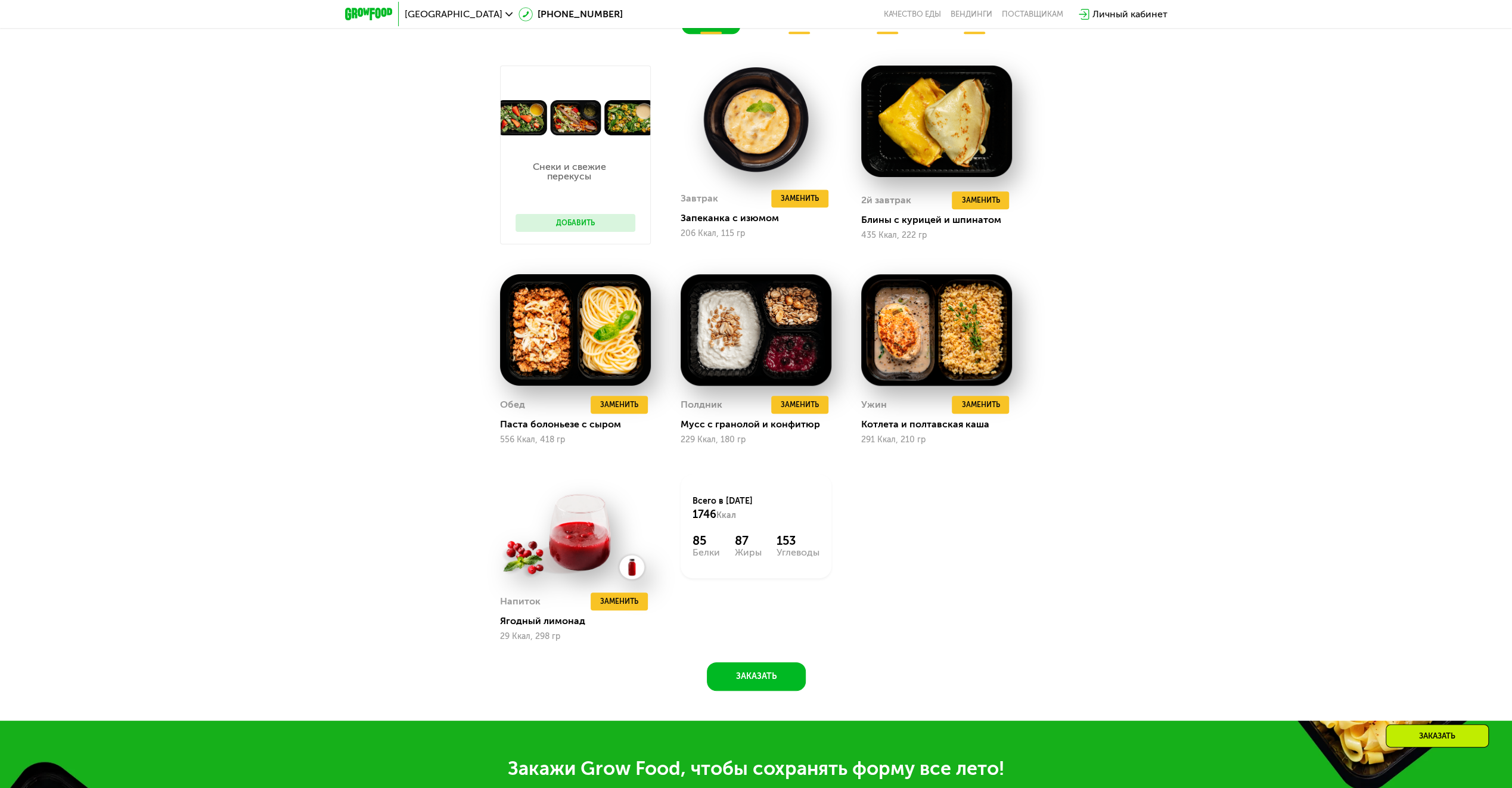
click at [591, 227] on button "Добавить" at bounding box center [575, 223] width 120 height 18
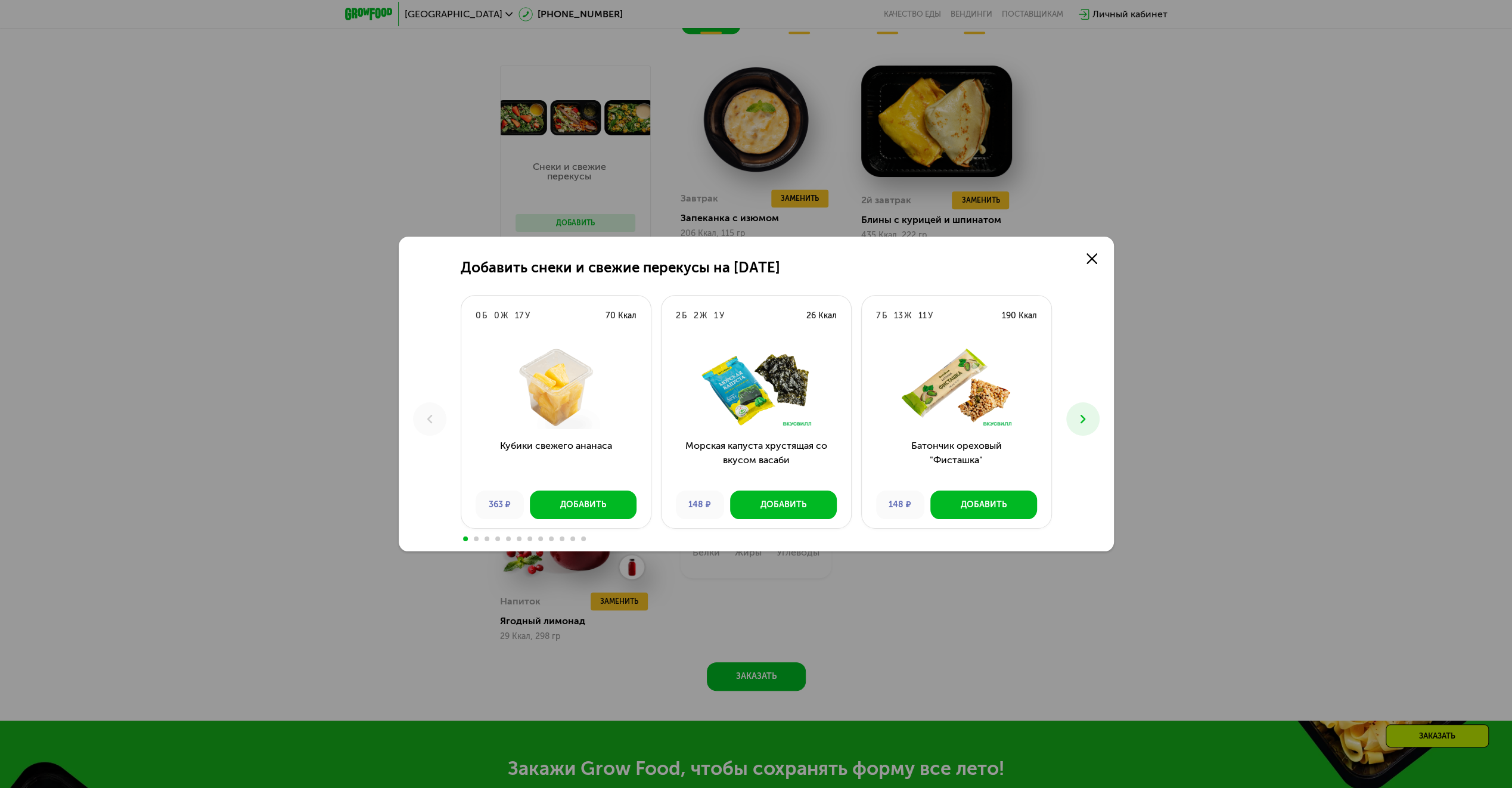
click at [1083, 413] on icon at bounding box center [1083, 419] width 14 height 14
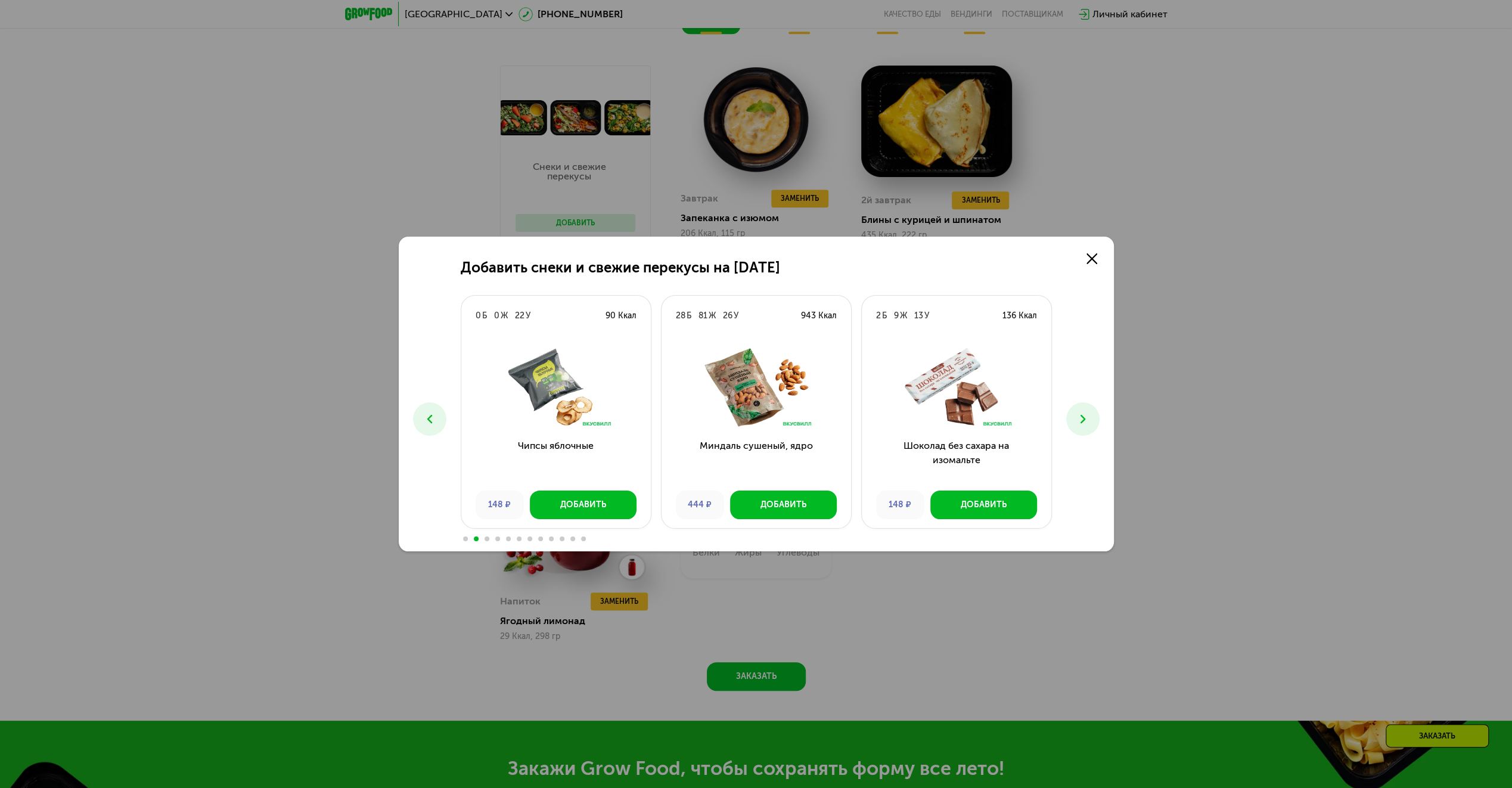
click at [1080, 413] on icon at bounding box center [1083, 419] width 14 height 14
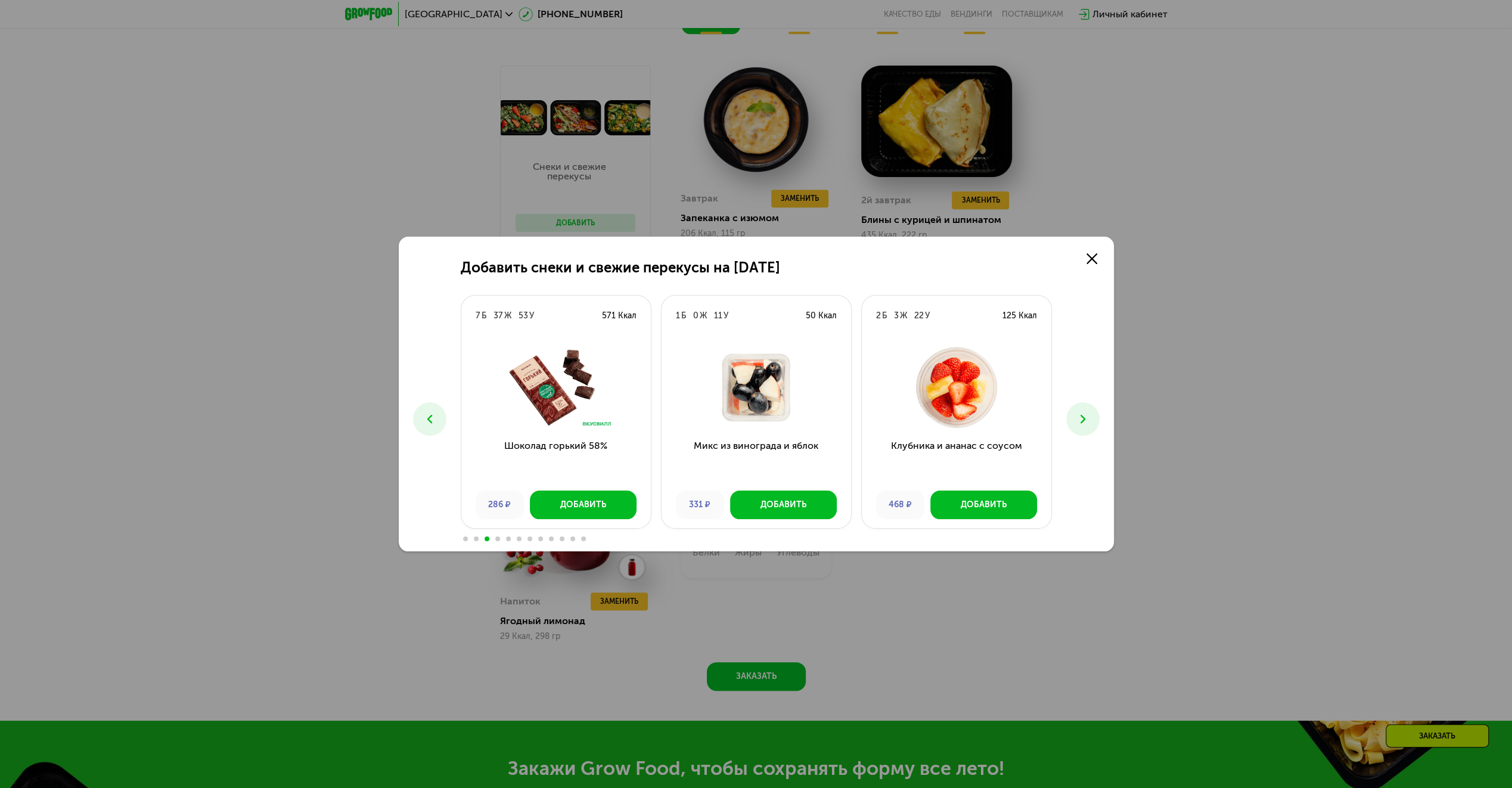
click at [425, 411] on button at bounding box center [430, 419] width 33 height 34
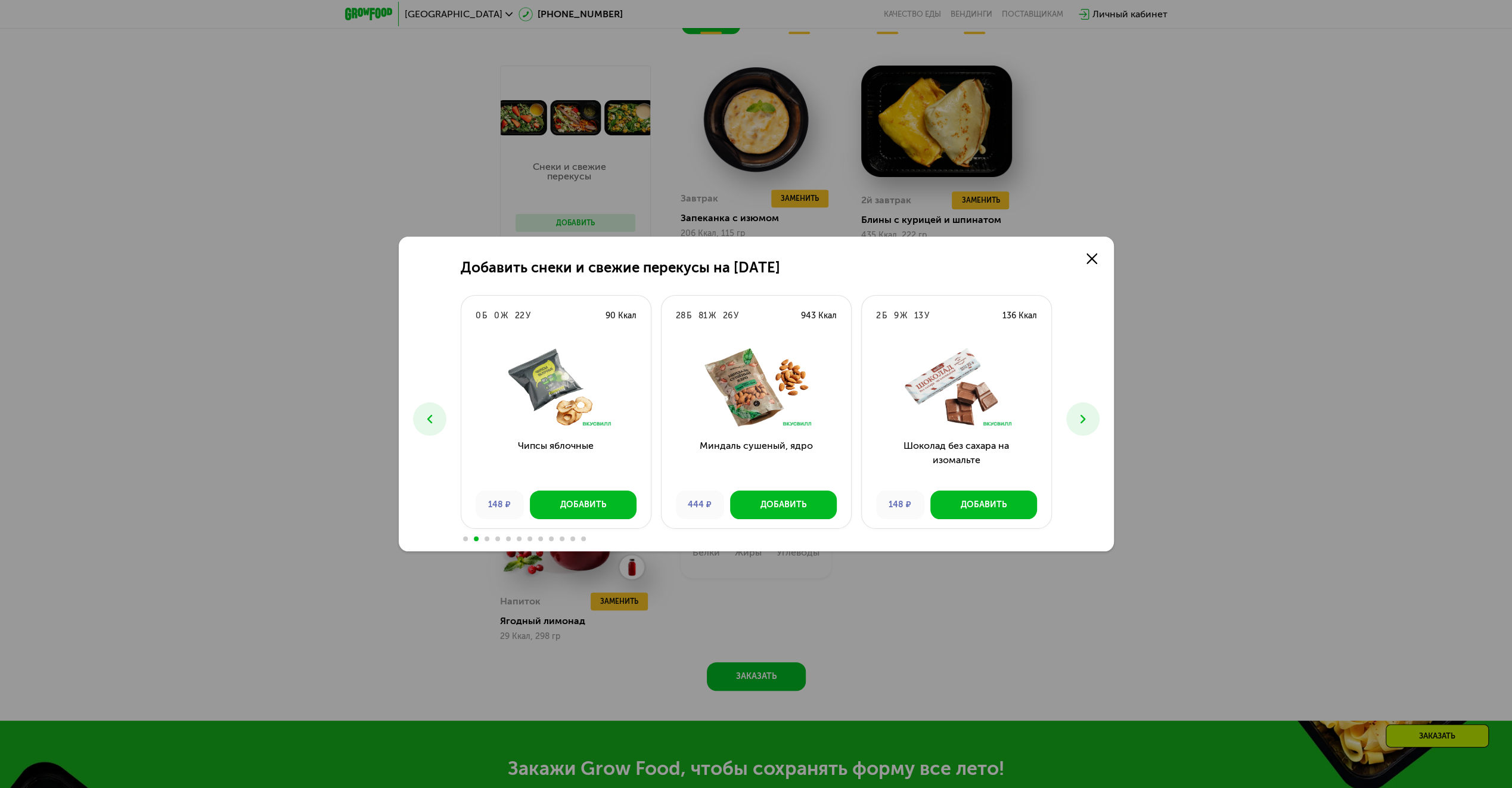
click at [423, 410] on button at bounding box center [430, 419] width 33 height 34
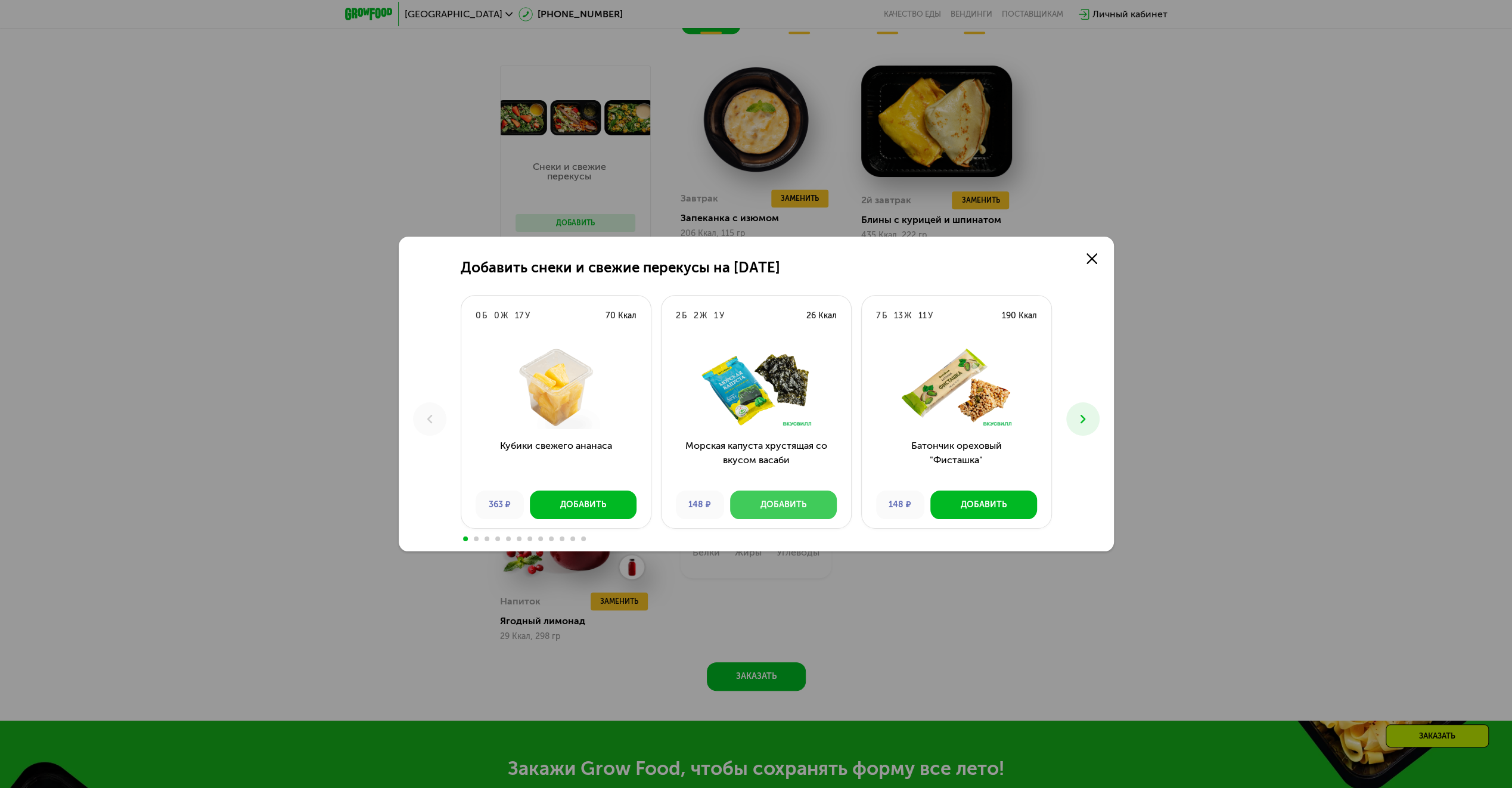
click at [791, 507] on div "Добавить" at bounding box center [783, 504] width 46 height 12
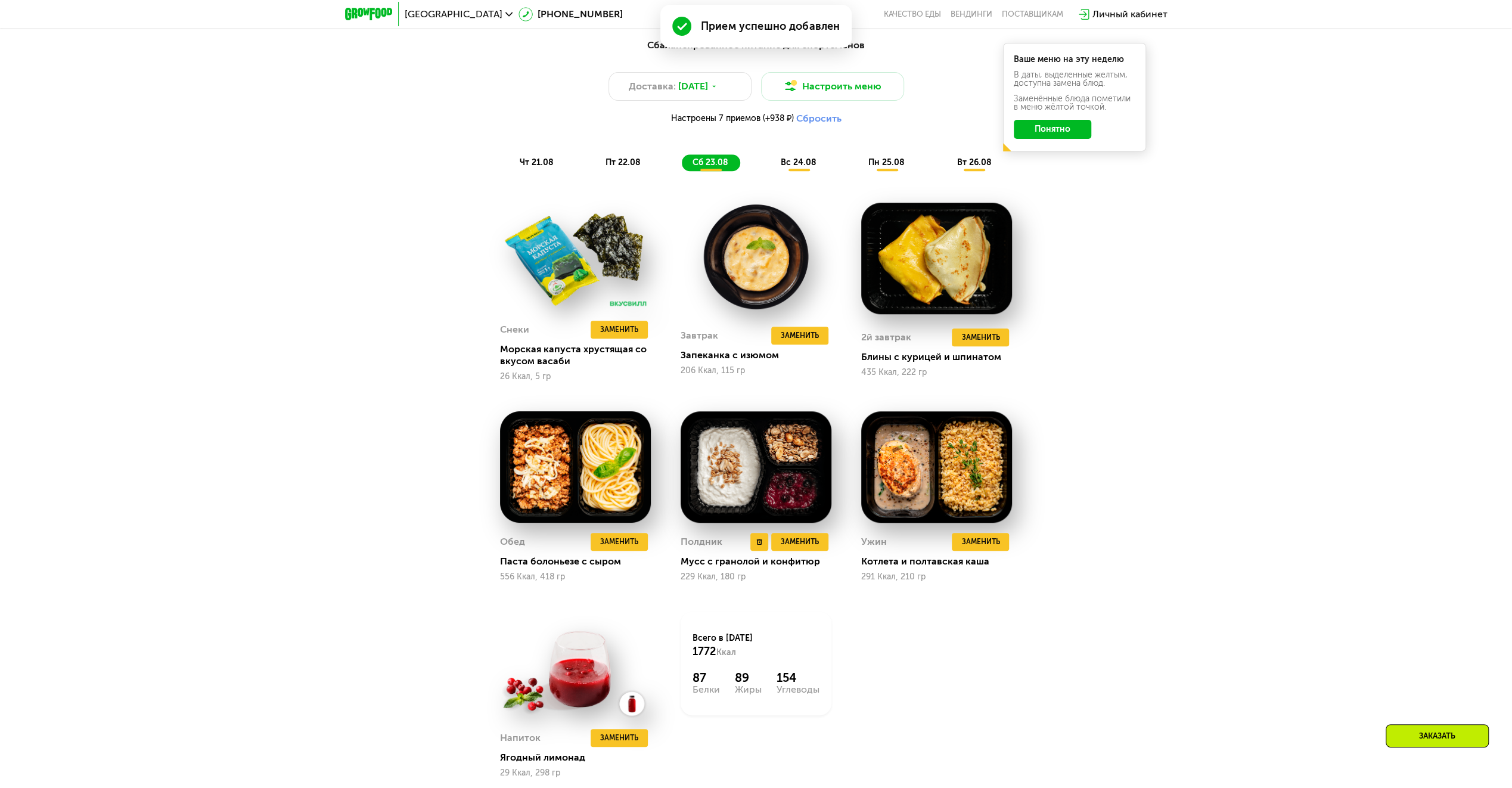
scroll to position [775, 0]
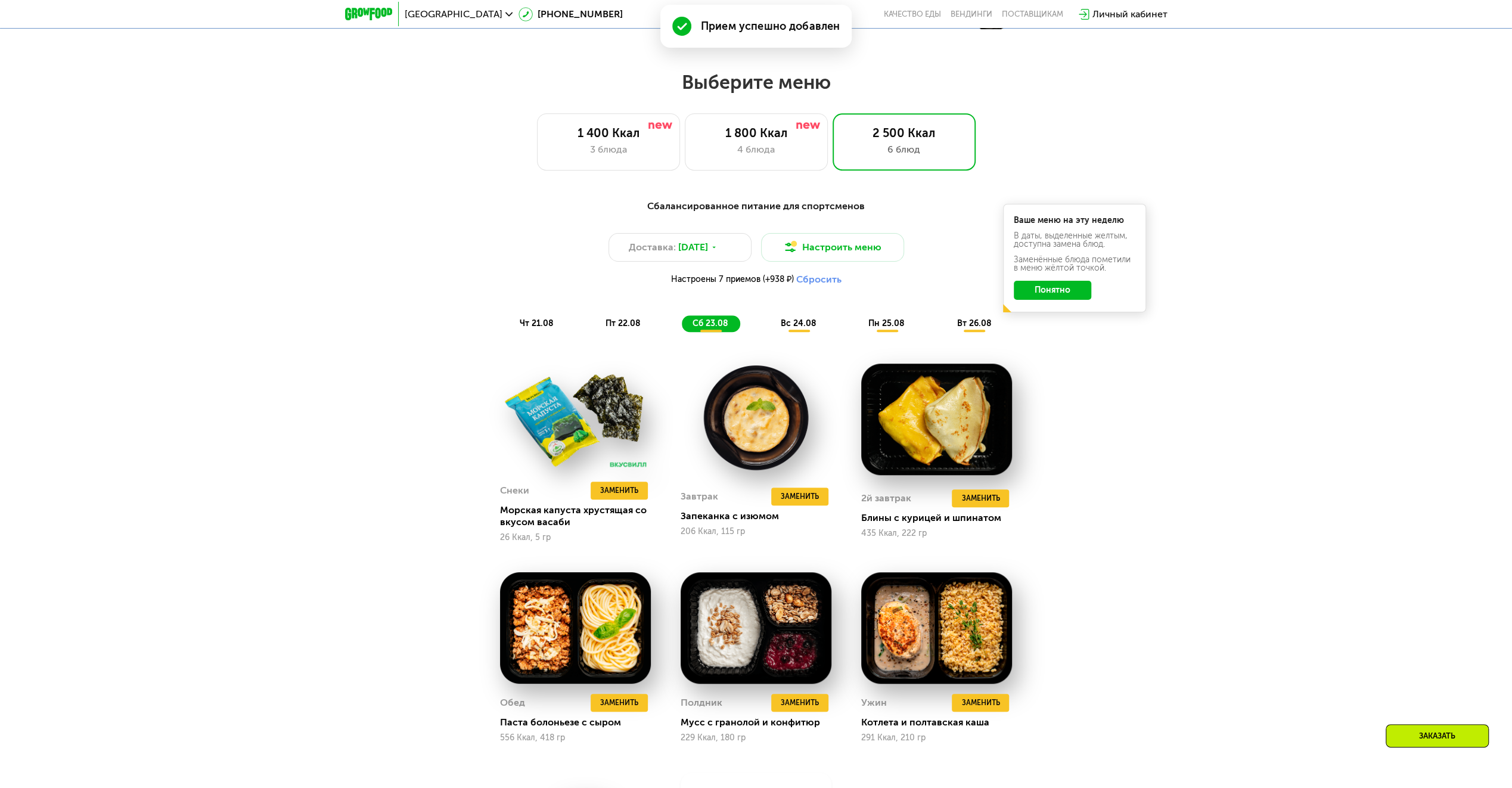
click at [799, 329] on span "вс 24.08" at bounding box center [799, 323] width 36 height 10
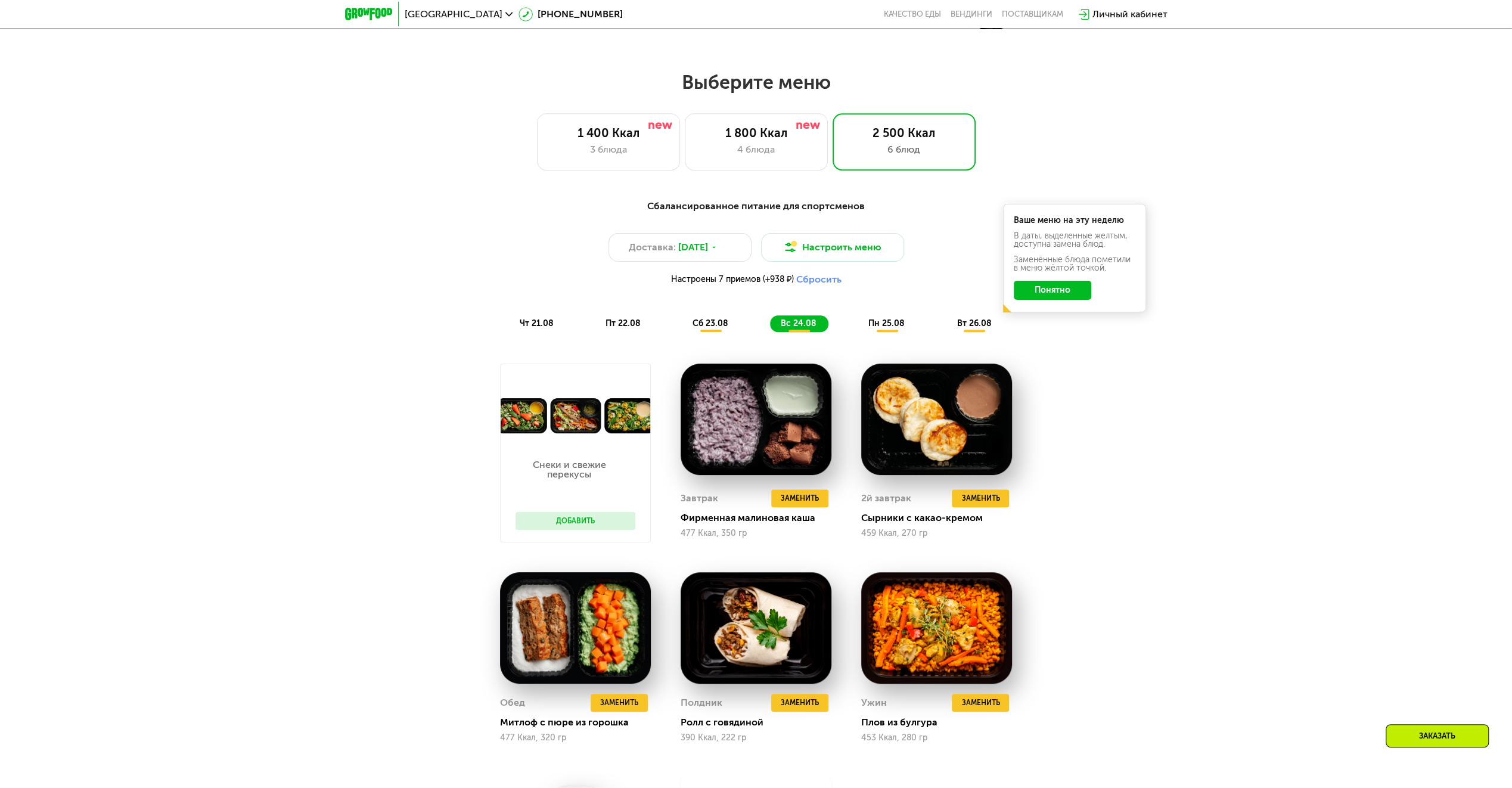
click at [871, 329] on span "пн 25.08" at bounding box center [886, 323] width 37 height 10
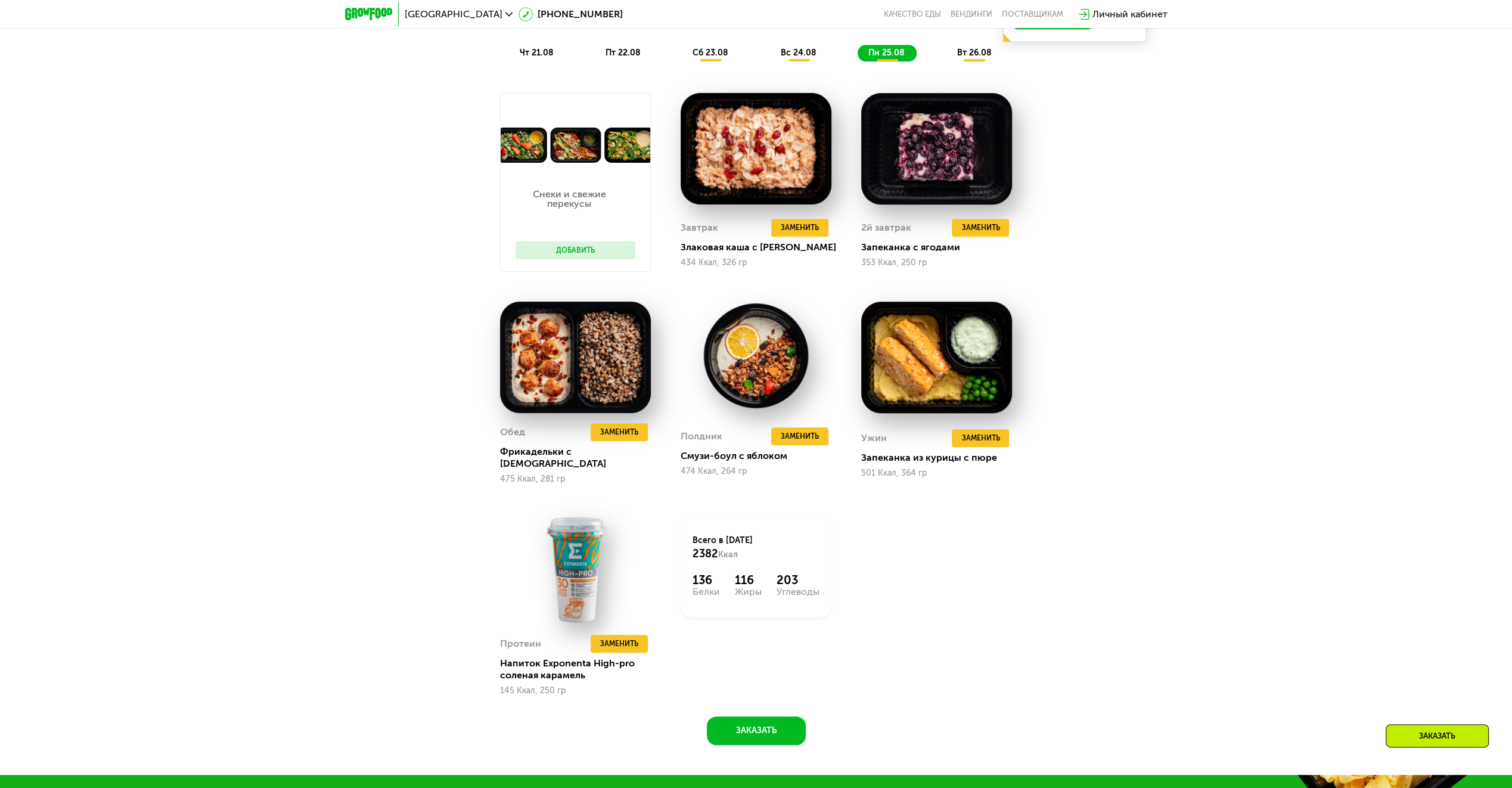
scroll to position [1073, 0]
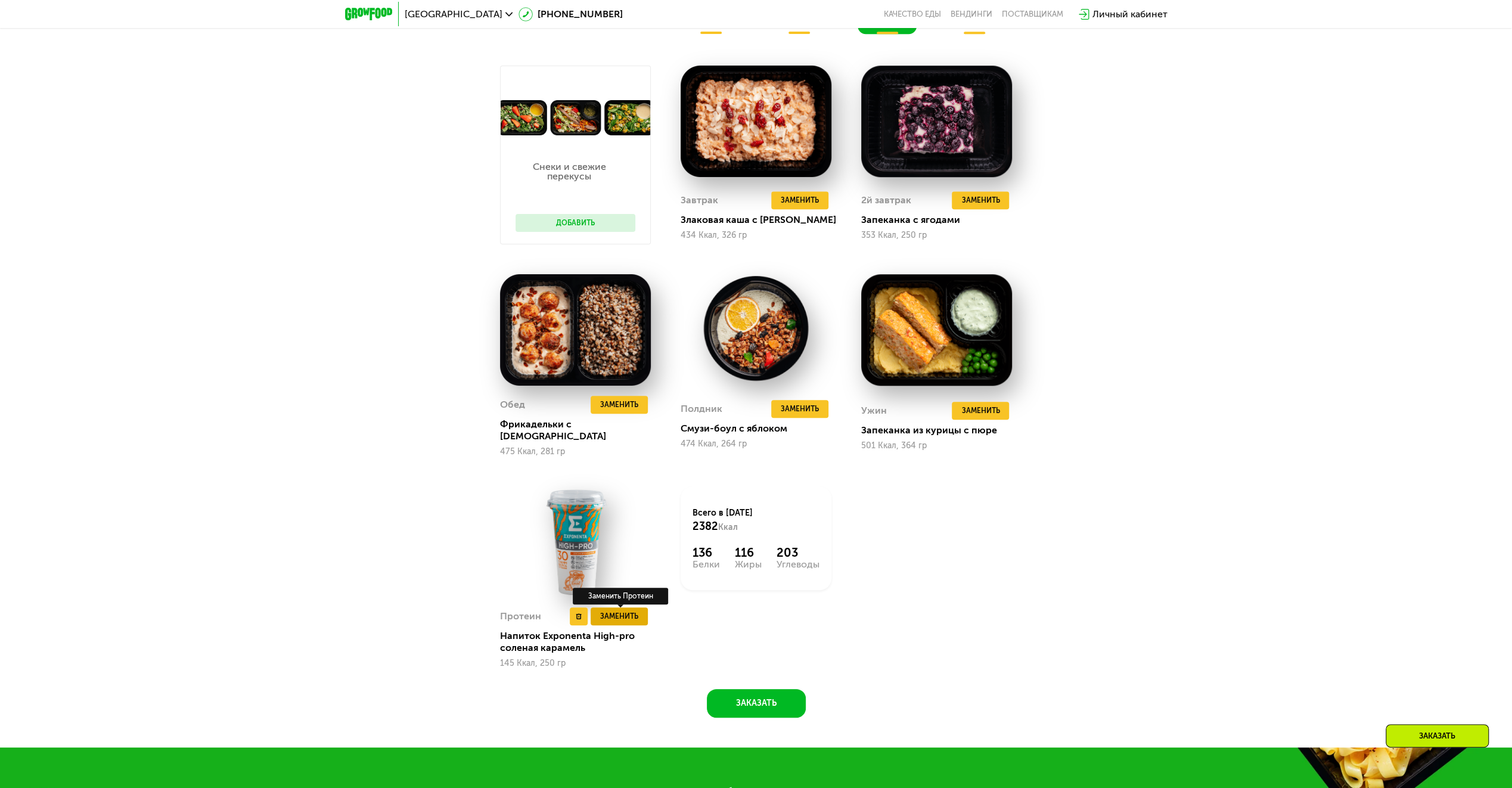
click at [616, 611] on span "Заменить" at bounding box center [620, 616] width 38 height 12
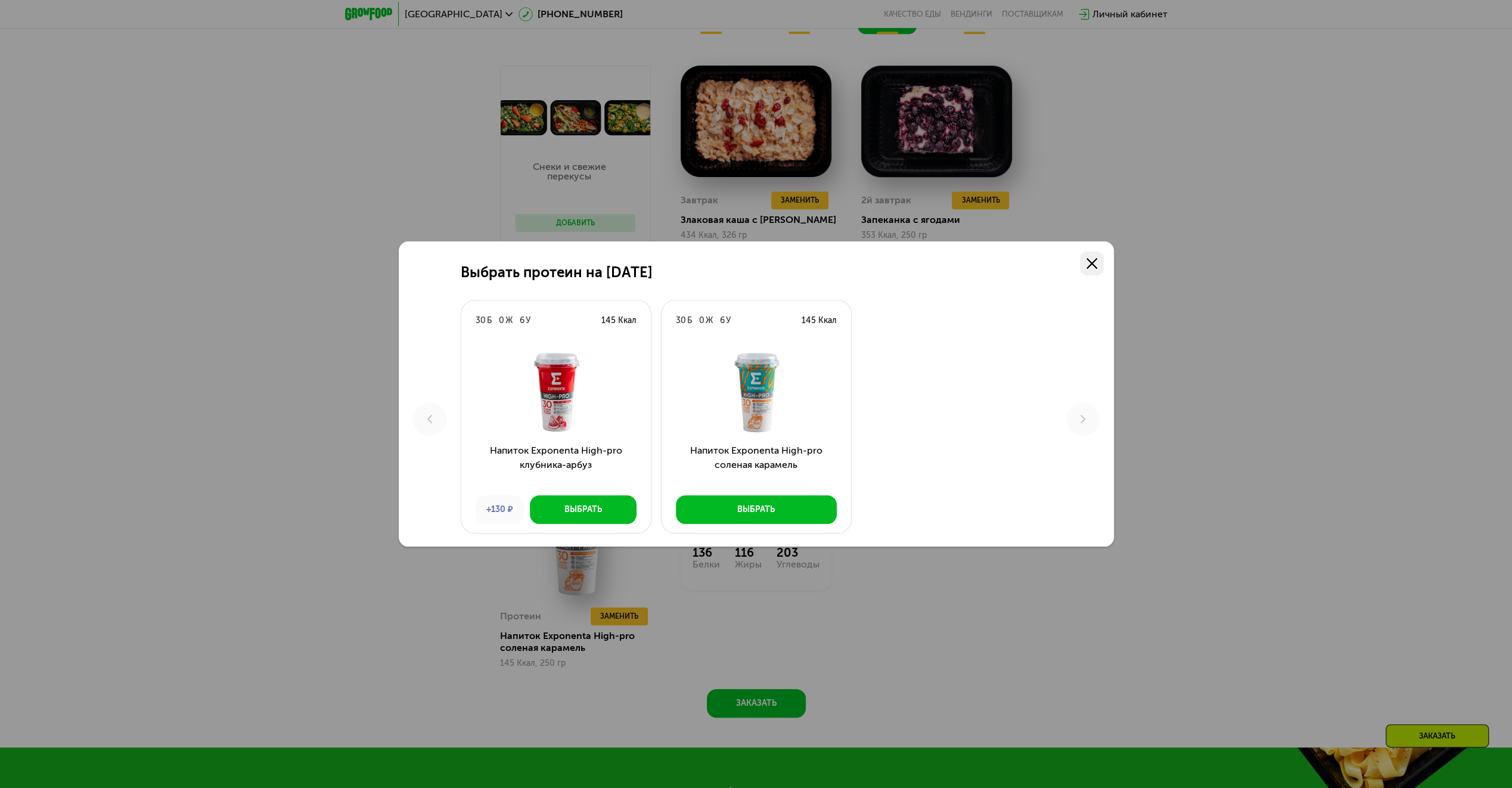
click at [1090, 261] on use at bounding box center [1092, 263] width 11 height 11
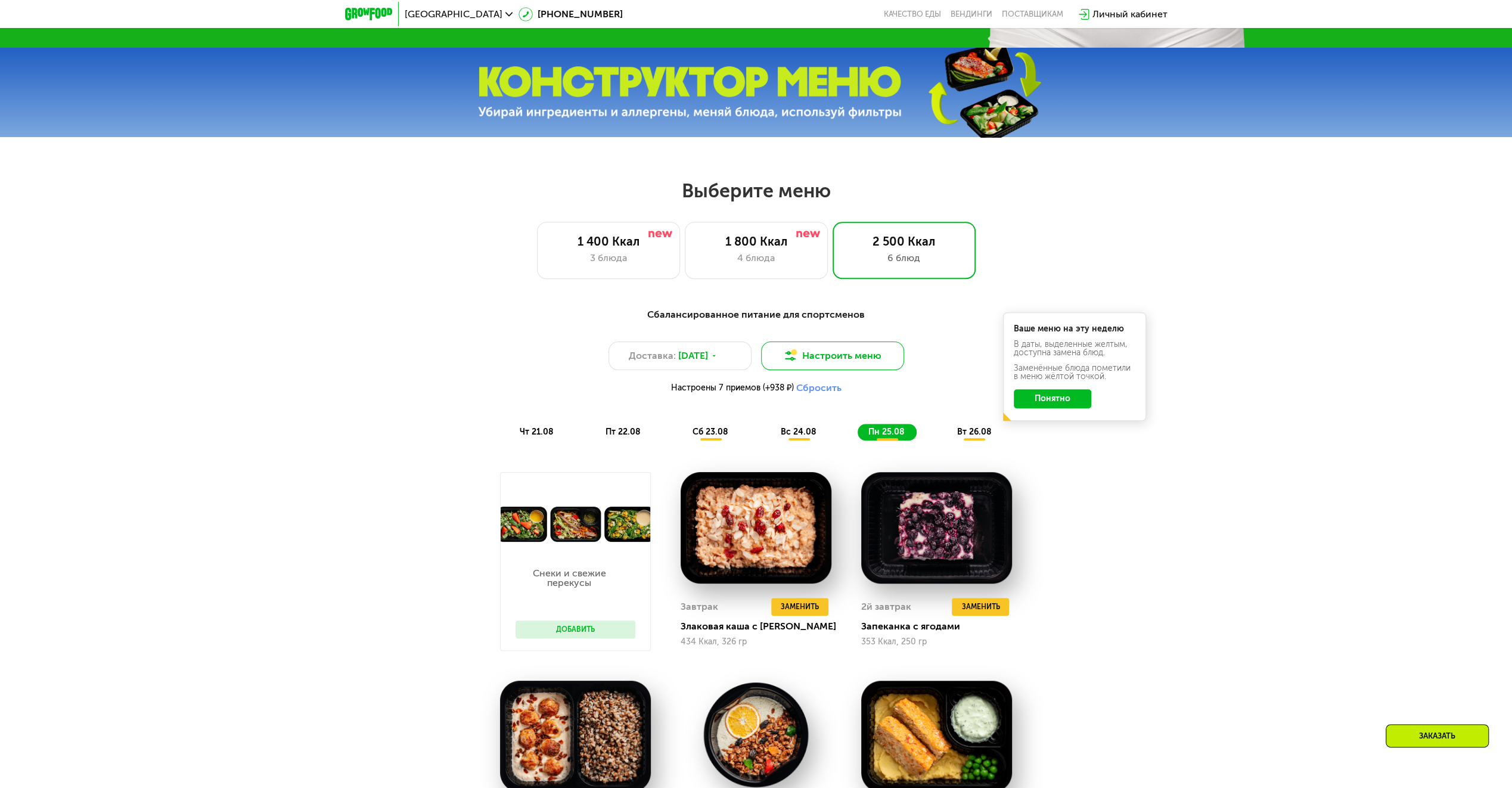
scroll to position [596, 0]
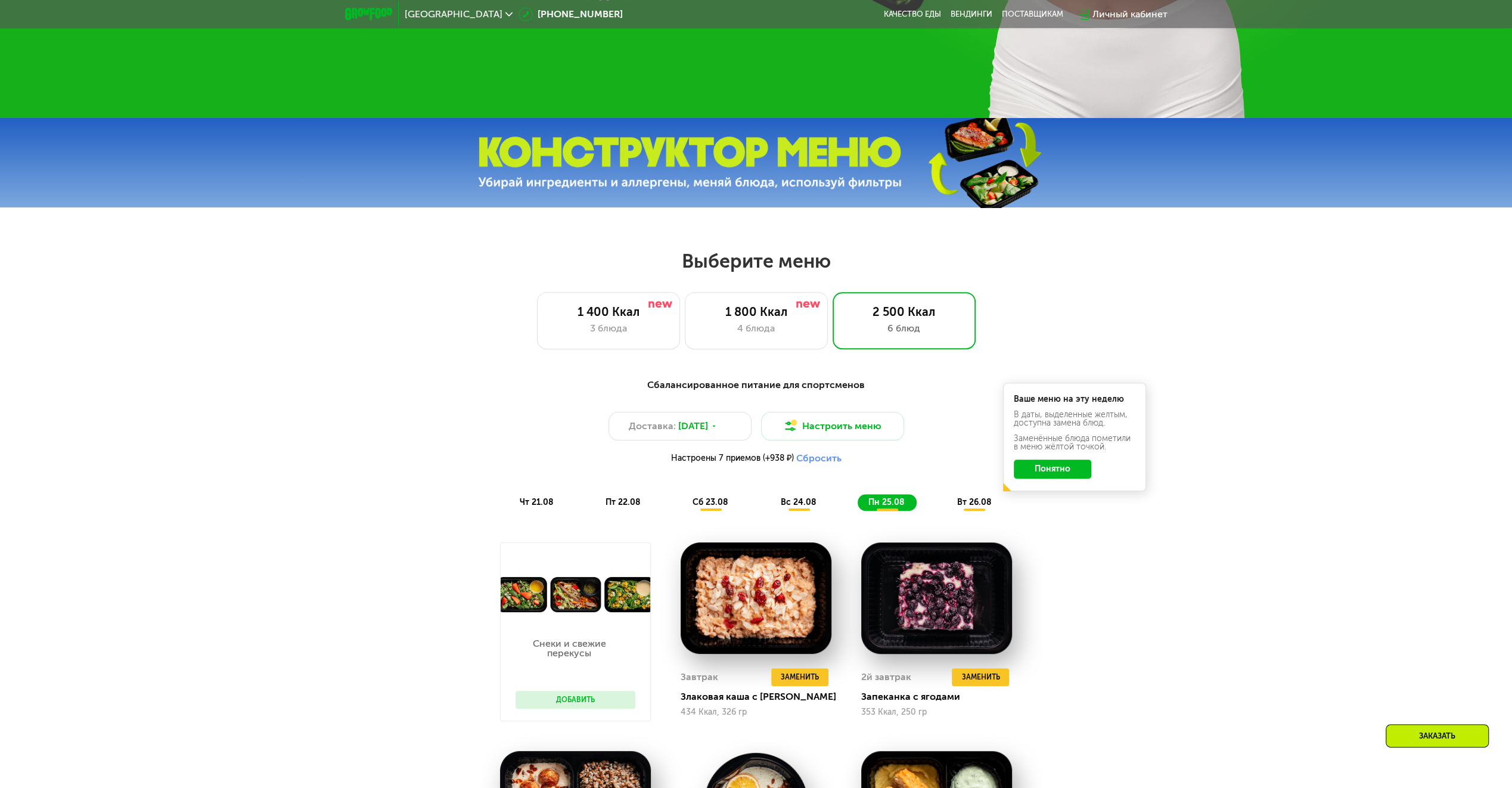
click at [963, 499] on div "вт 26.08" at bounding box center [974, 503] width 57 height 17
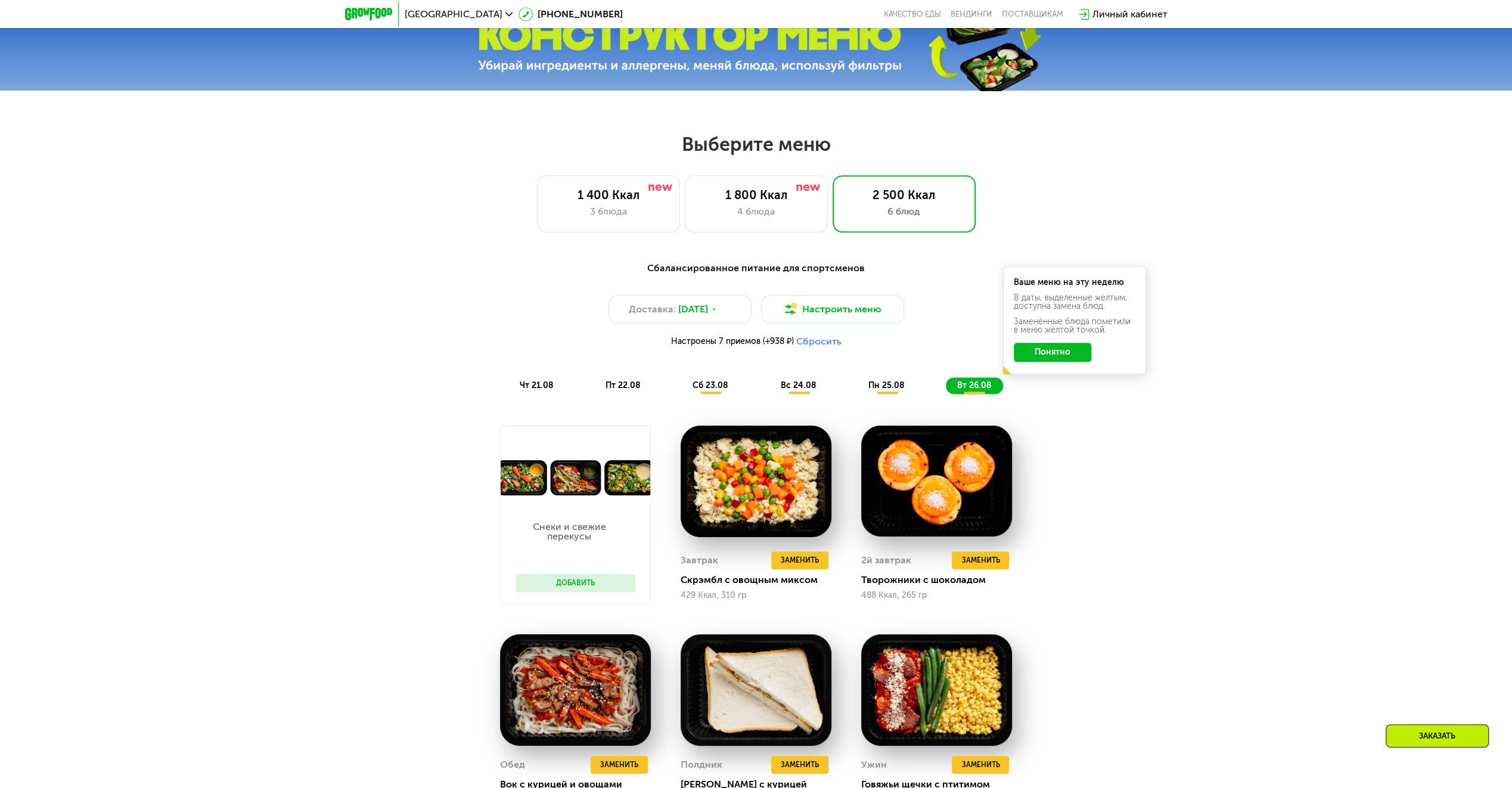
scroll to position [835, 0]
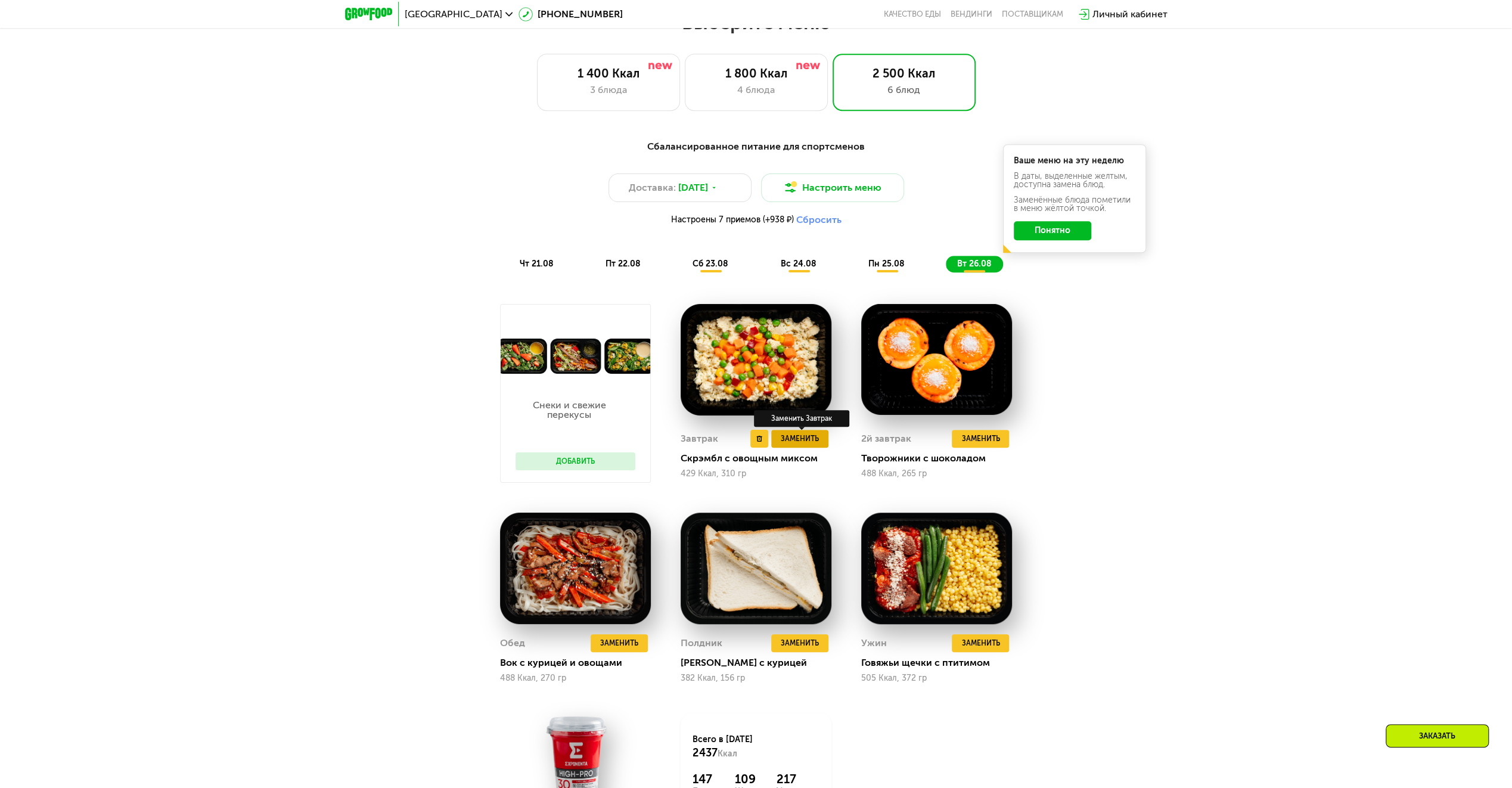
click at [790, 437] on span "Заменить" at bounding box center [800, 439] width 38 height 12
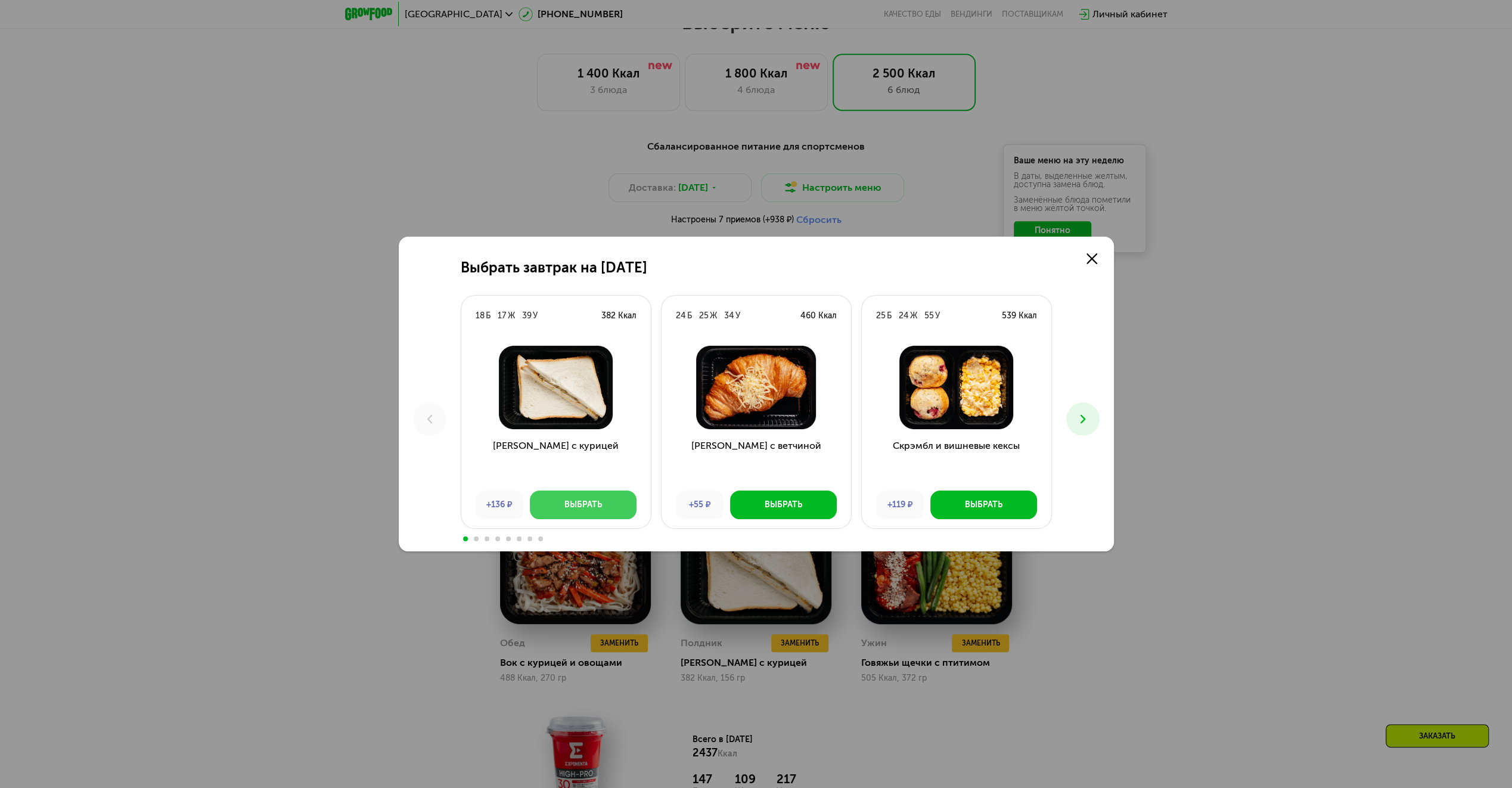
click at [607, 506] on button "Выбрать" at bounding box center [583, 505] width 107 height 29
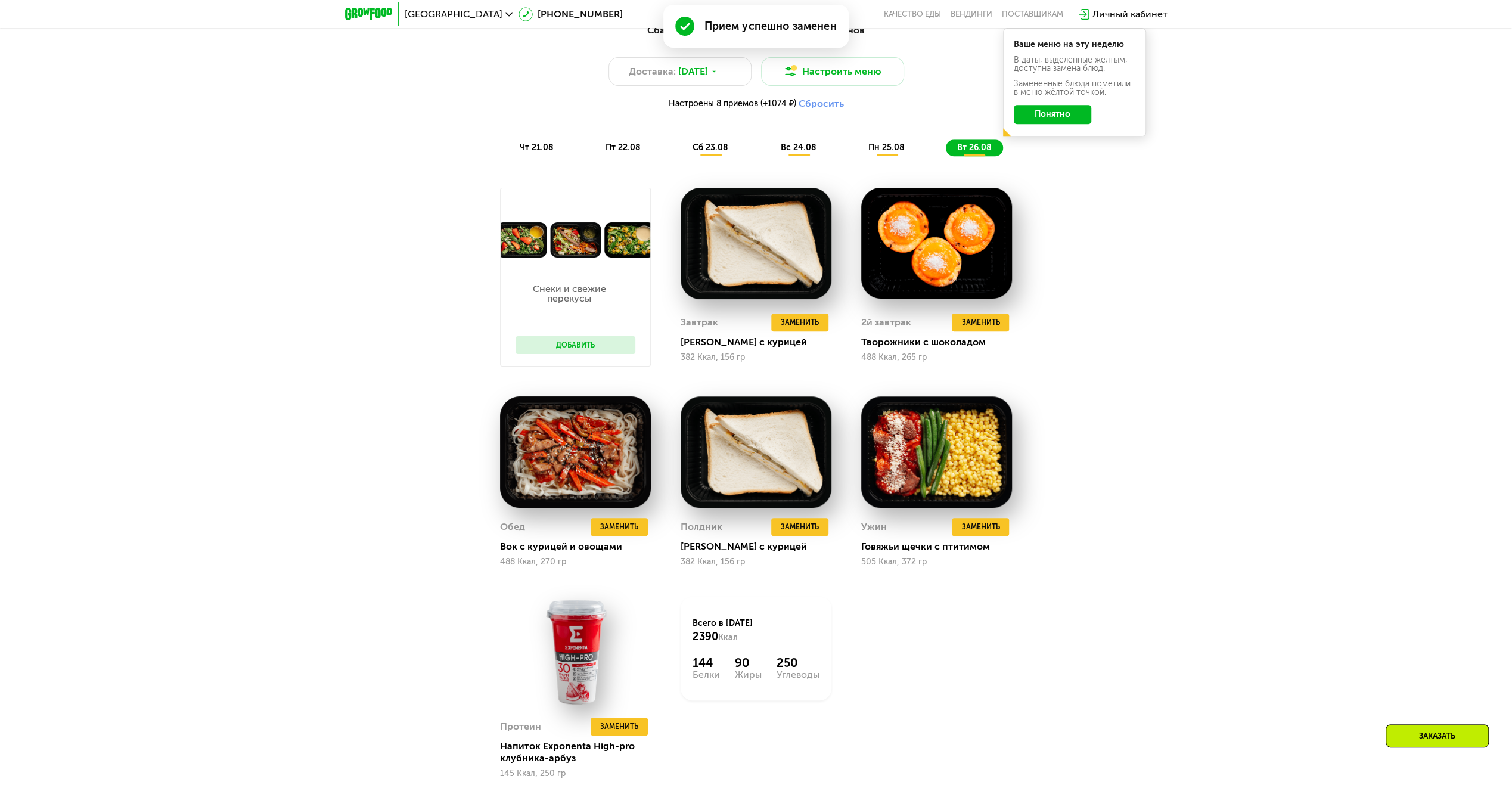
scroll to position [895, 0]
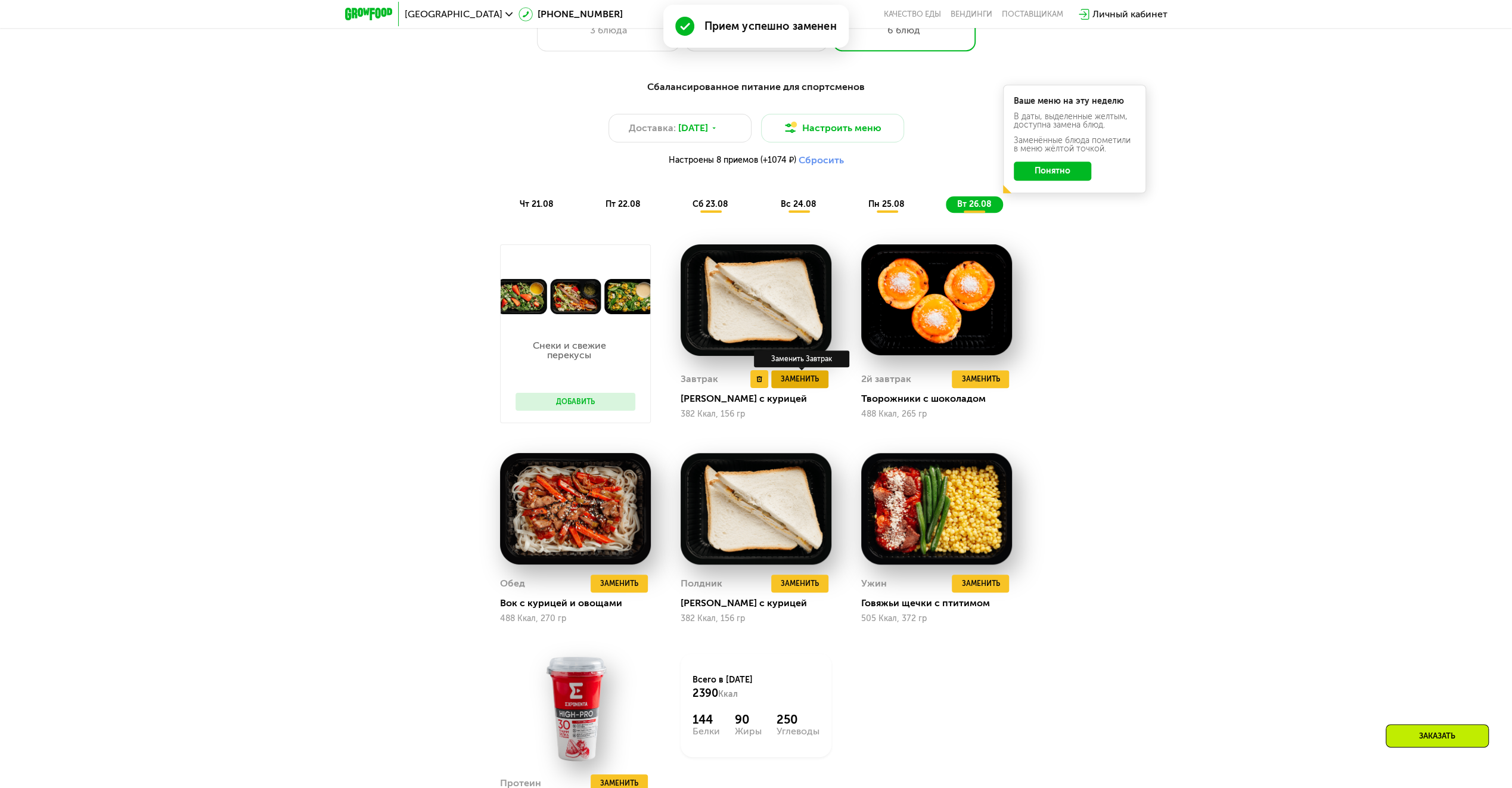
click at [804, 384] on span "Заменить" at bounding box center [800, 379] width 38 height 12
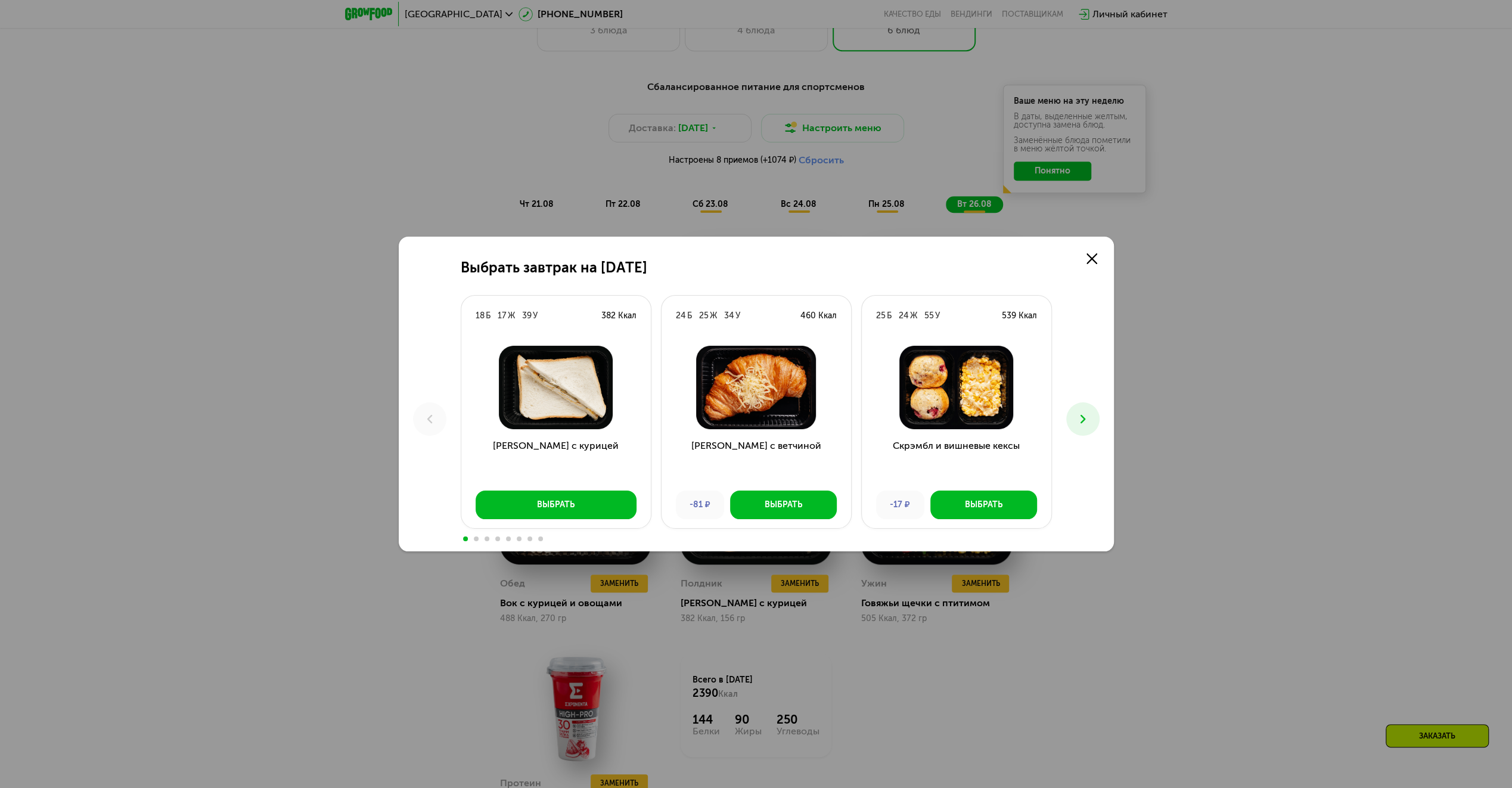
click at [1081, 415] on icon at bounding box center [1083, 419] width 14 height 14
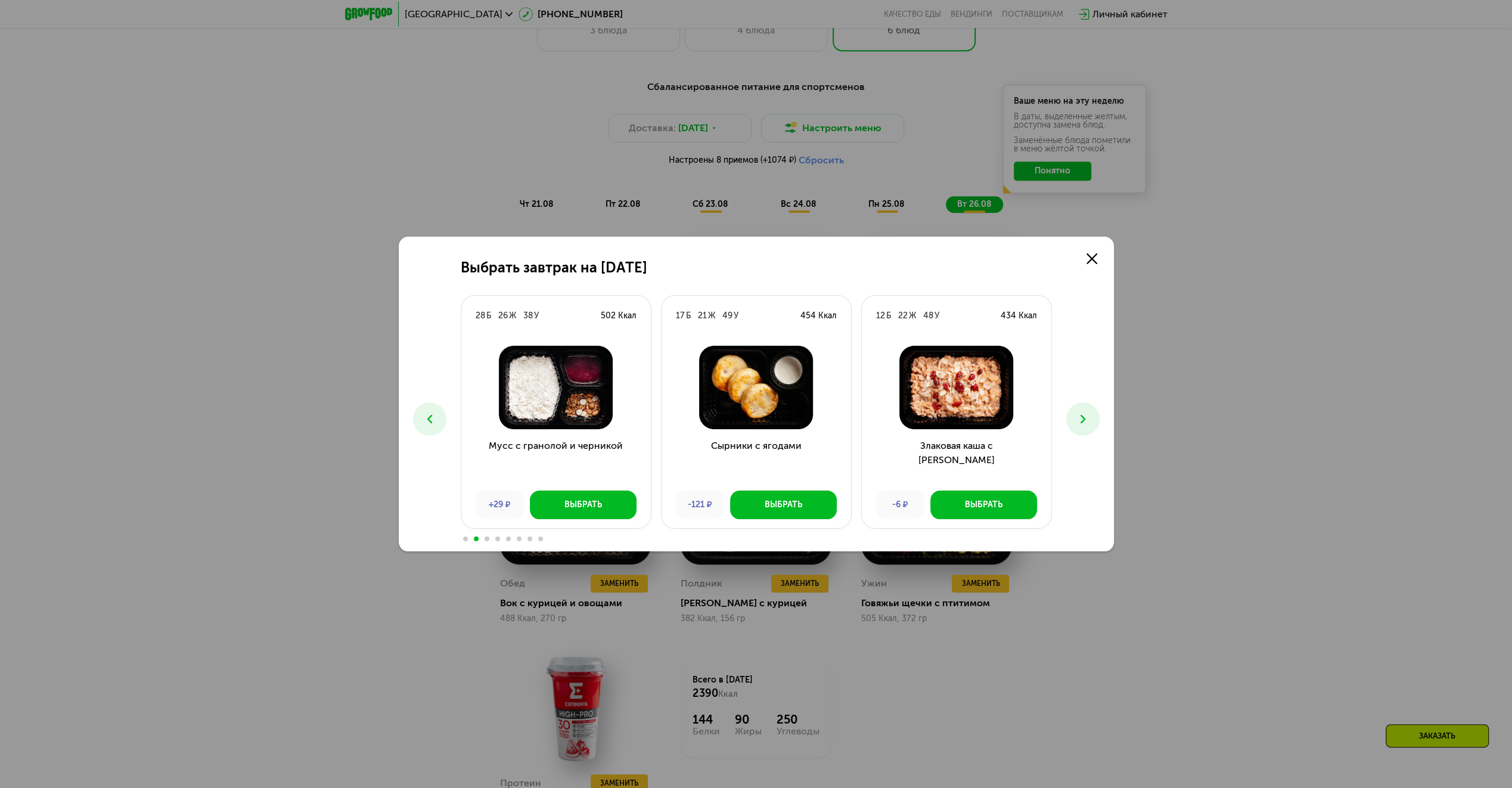
click at [417, 416] on button at bounding box center [430, 419] width 33 height 34
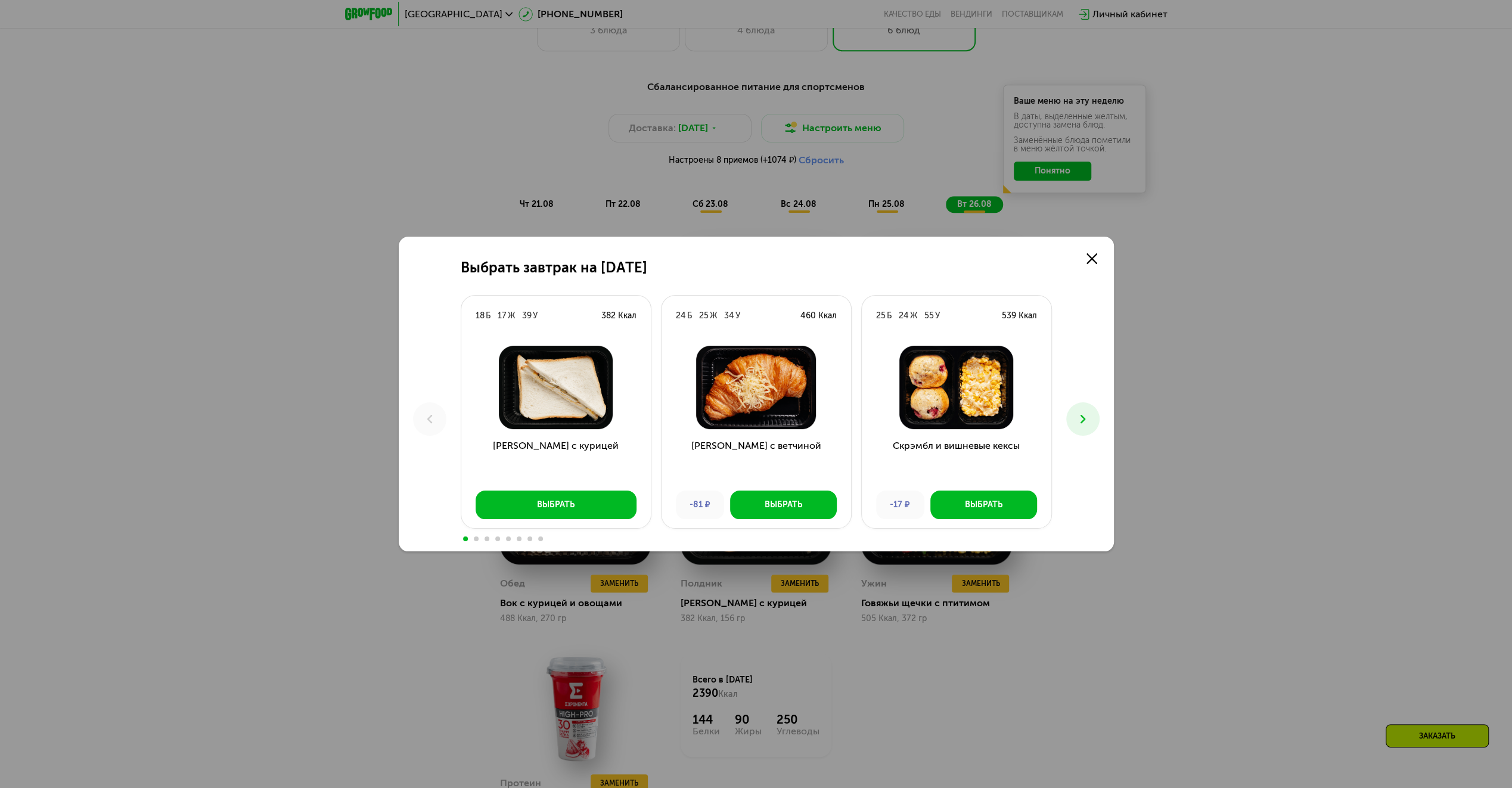
click at [1088, 410] on button at bounding box center [1083, 419] width 33 height 34
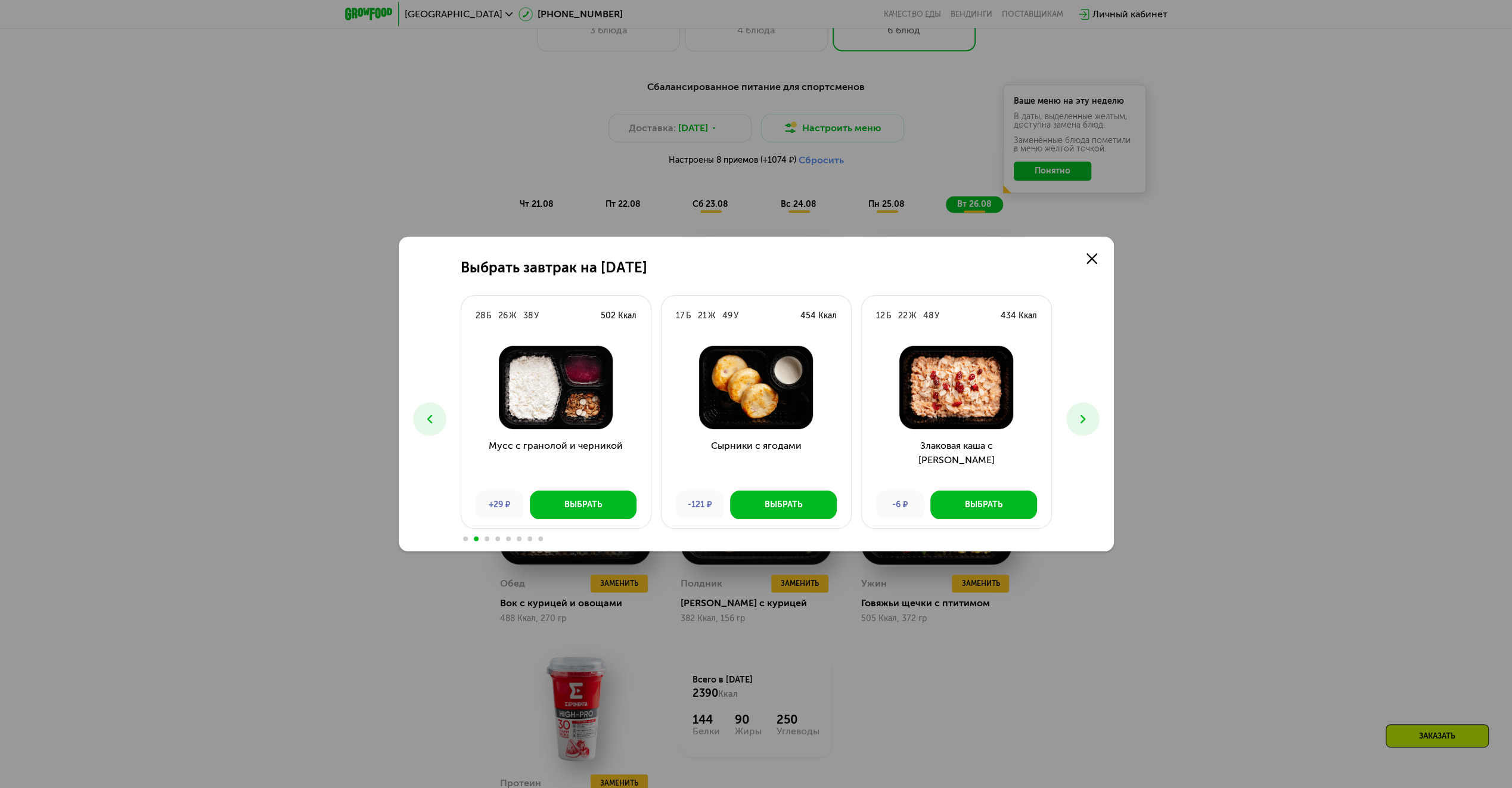
click at [1084, 411] on button at bounding box center [1083, 419] width 33 height 34
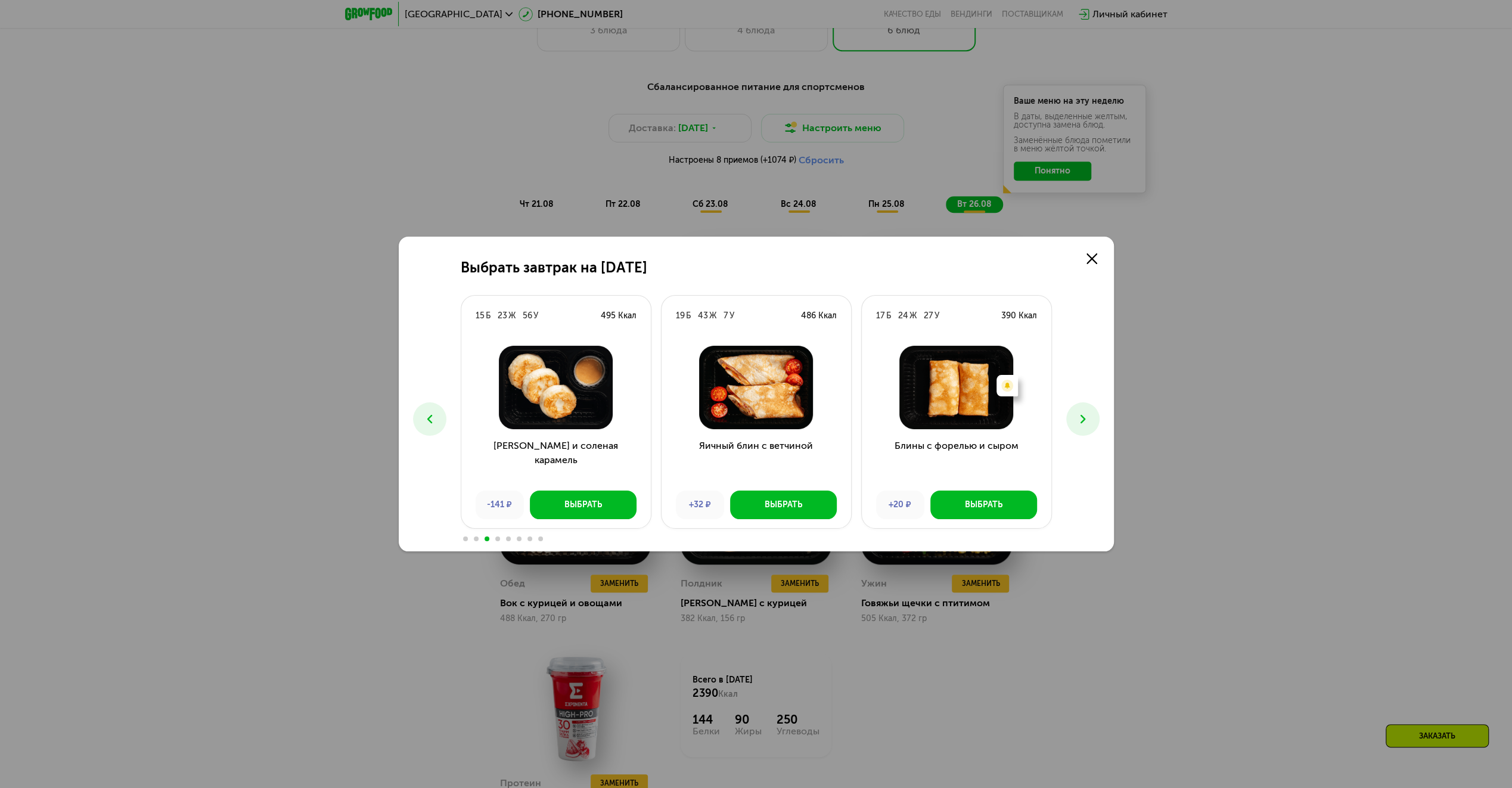
click at [423, 415] on icon at bounding box center [429, 419] width 14 height 14
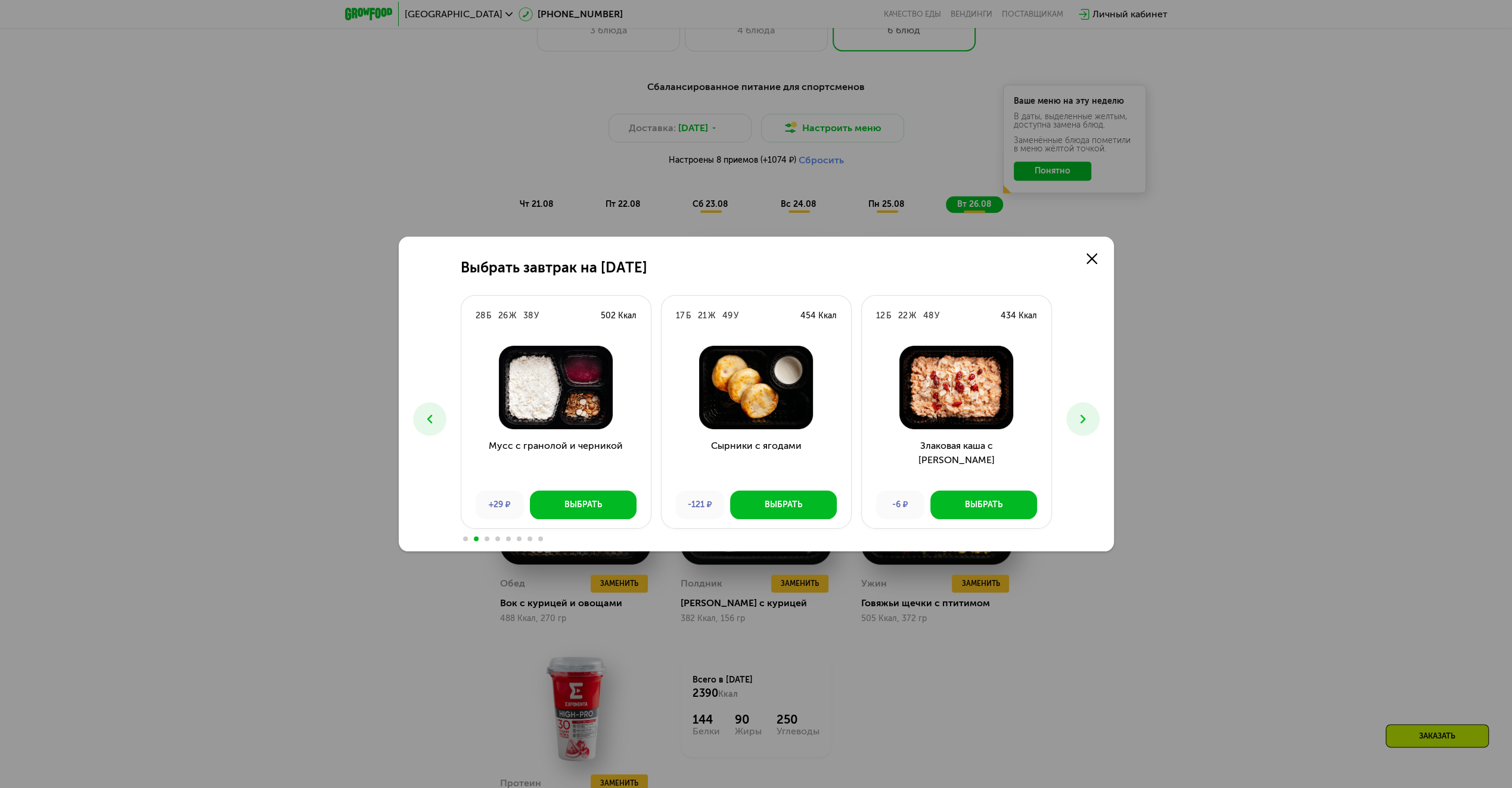
click at [1082, 423] on icon at bounding box center [1083, 419] width 14 height 14
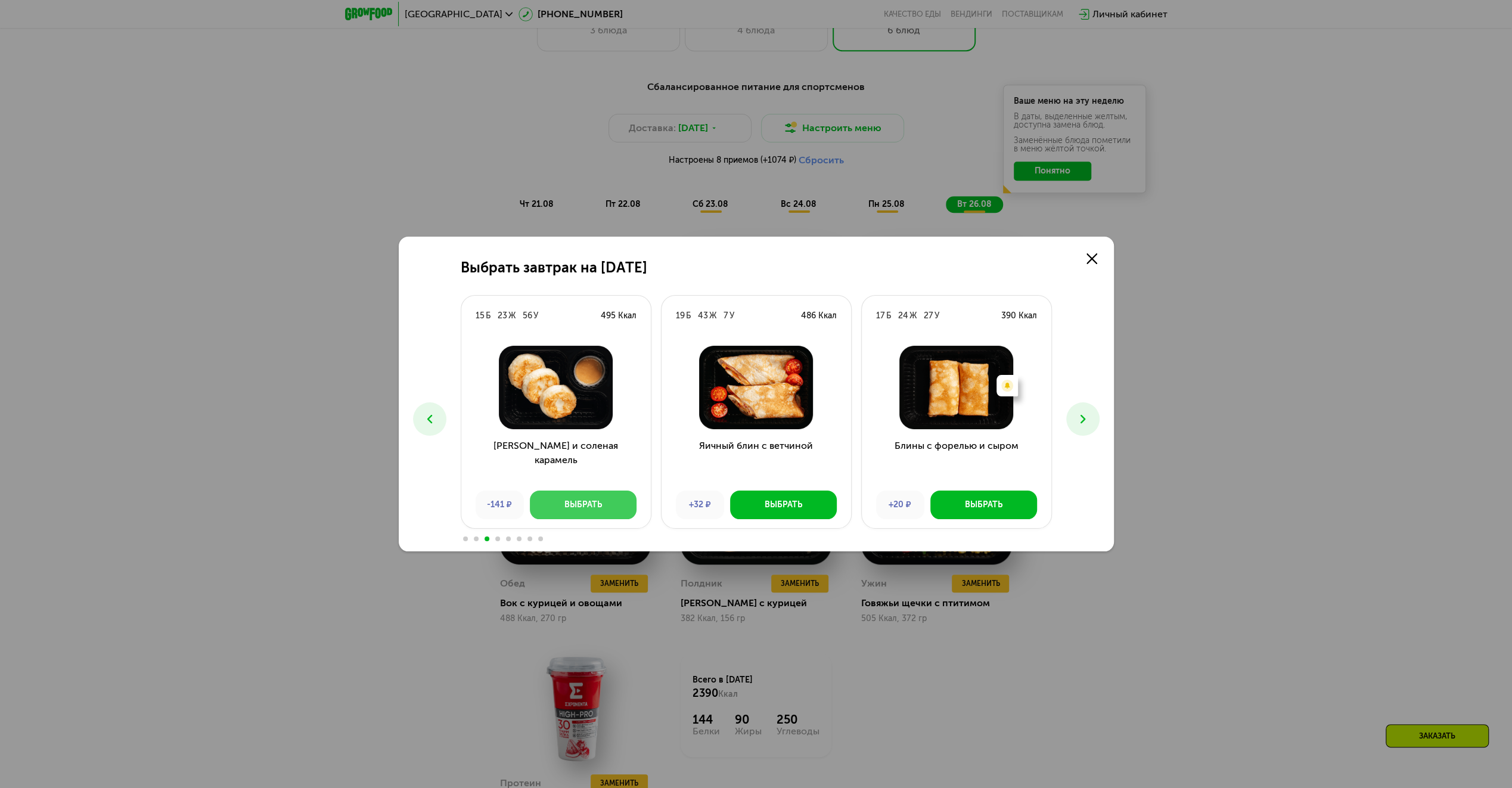
click at [598, 503] on div "Выбрать" at bounding box center [583, 504] width 38 height 12
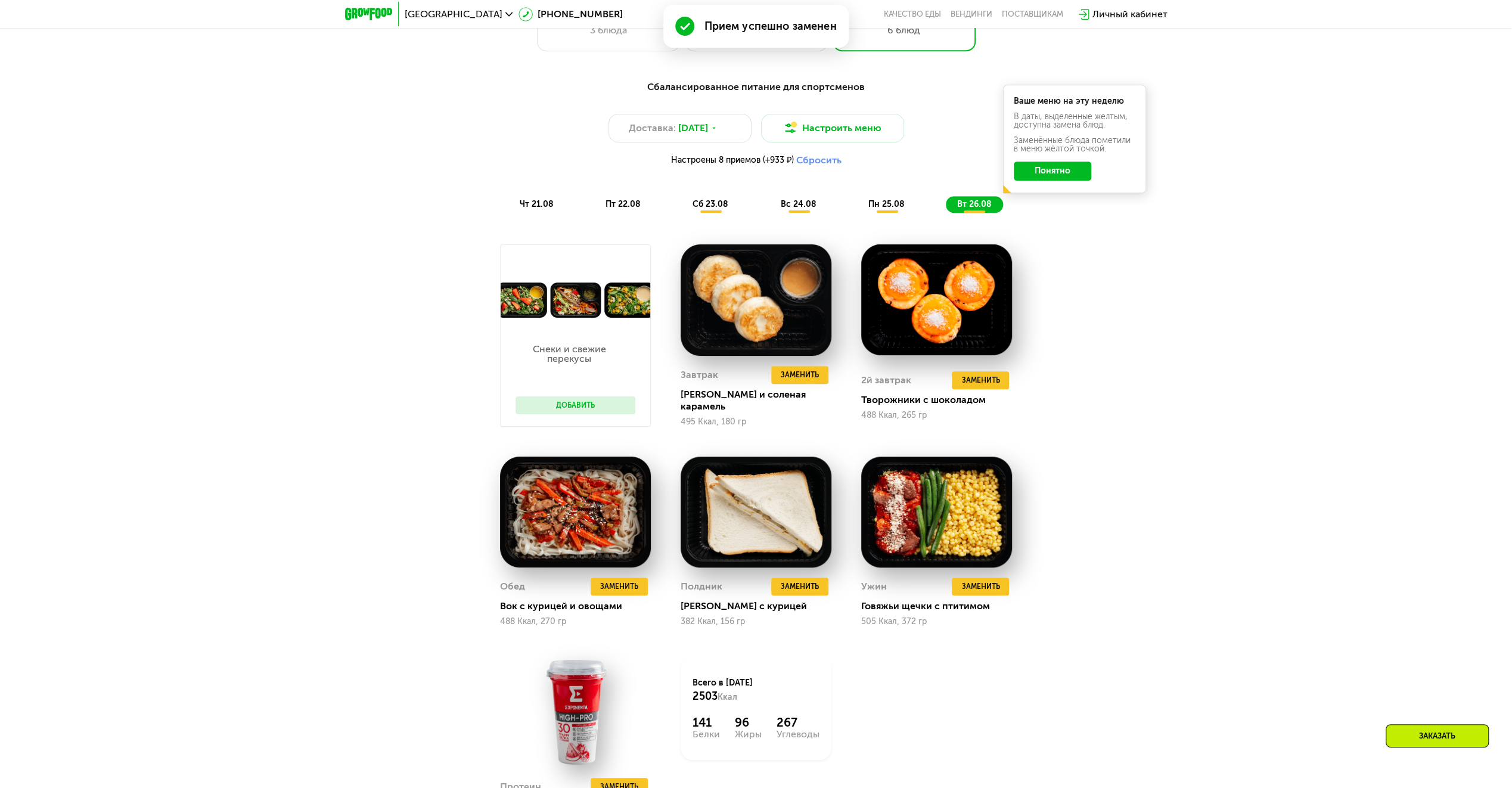
click at [587, 402] on button "Добавить" at bounding box center [575, 405] width 120 height 18
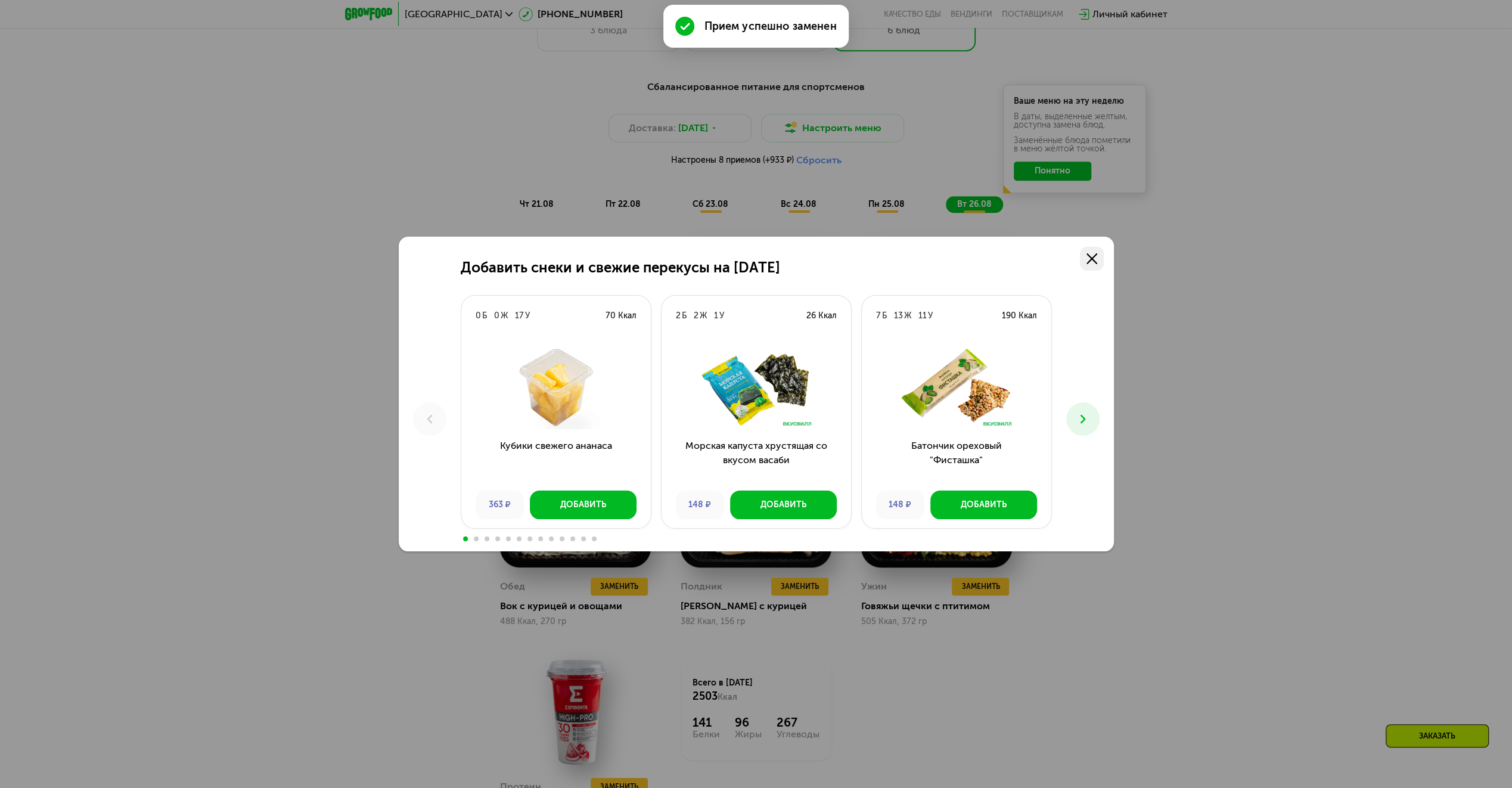
click at [1095, 257] on icon at bounding box center [1092, 258] width 11 height 11
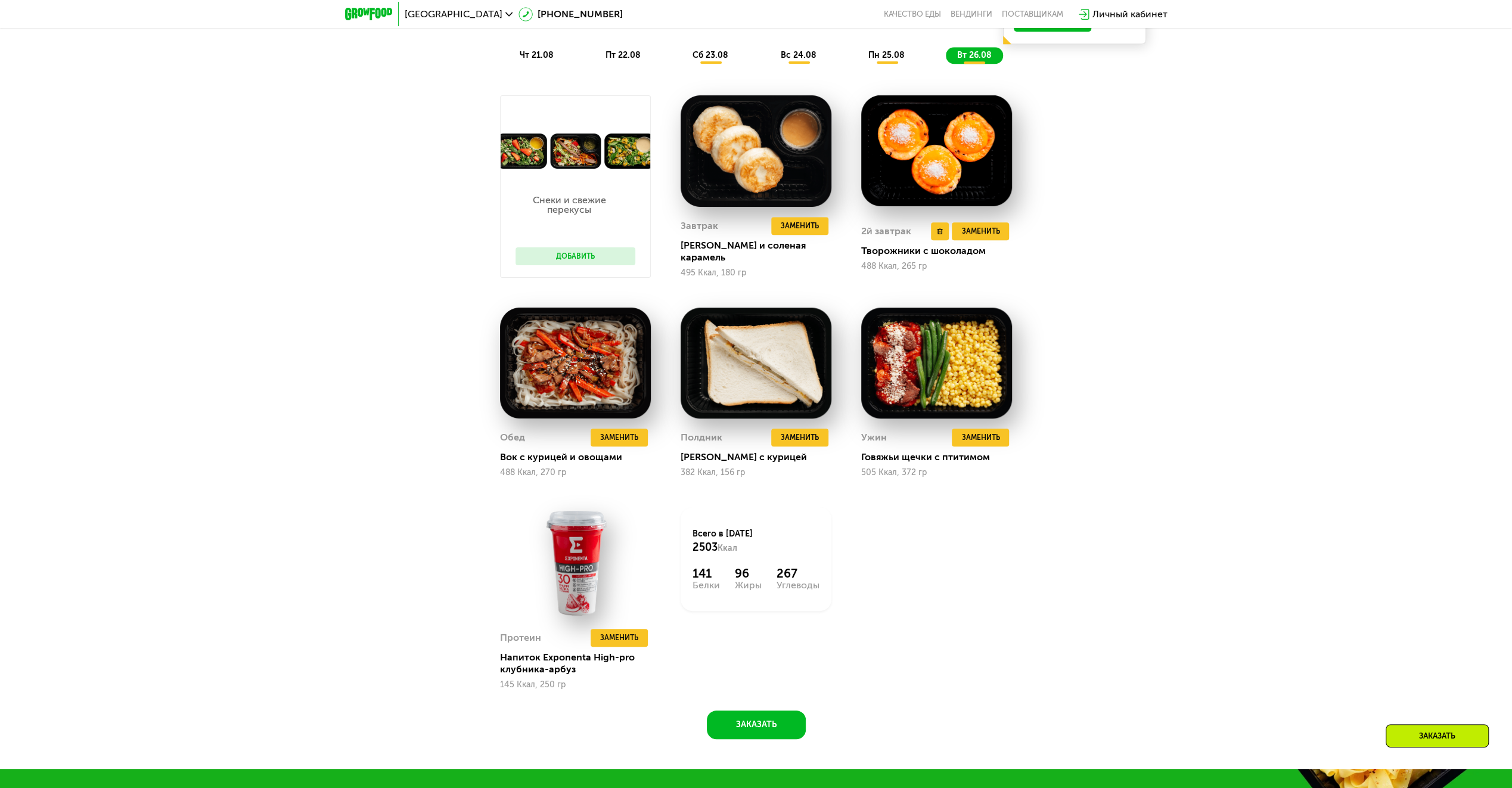
scroll to position [954, 0]
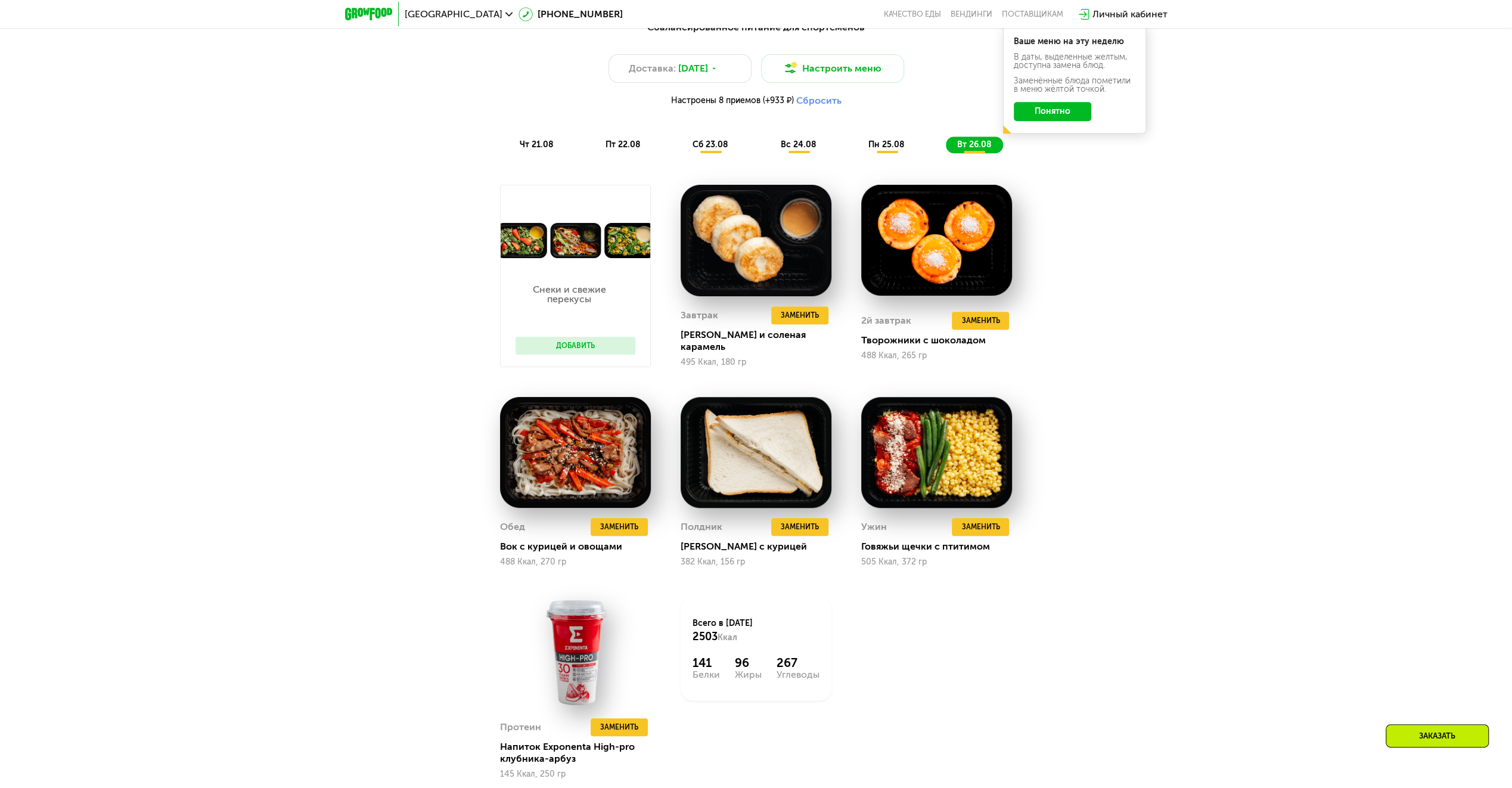
click at [543, 148] on span "чт 21.08" at bounding box center [536, 145] width 34 height 10
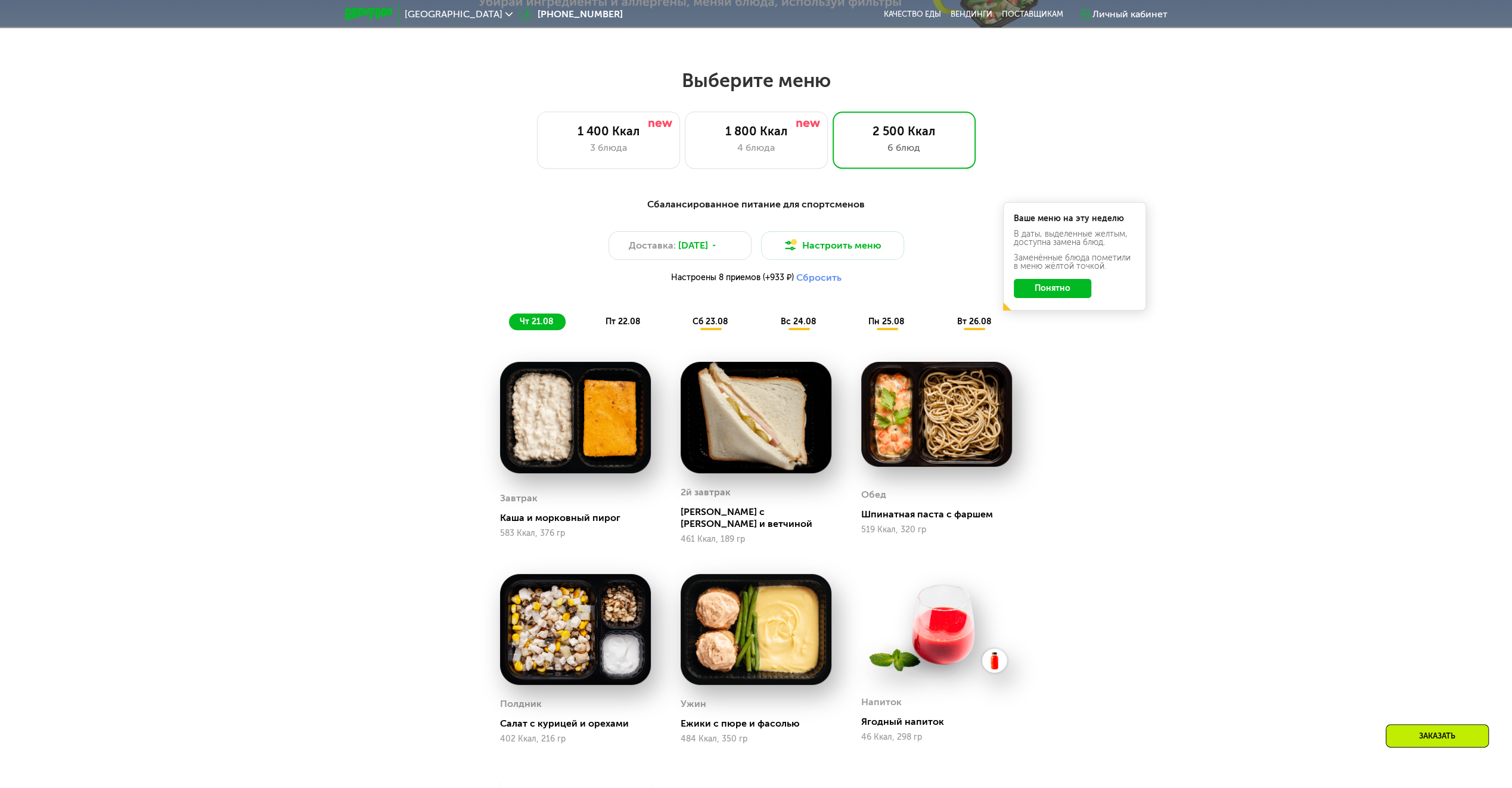
scroll to position [835, 0]
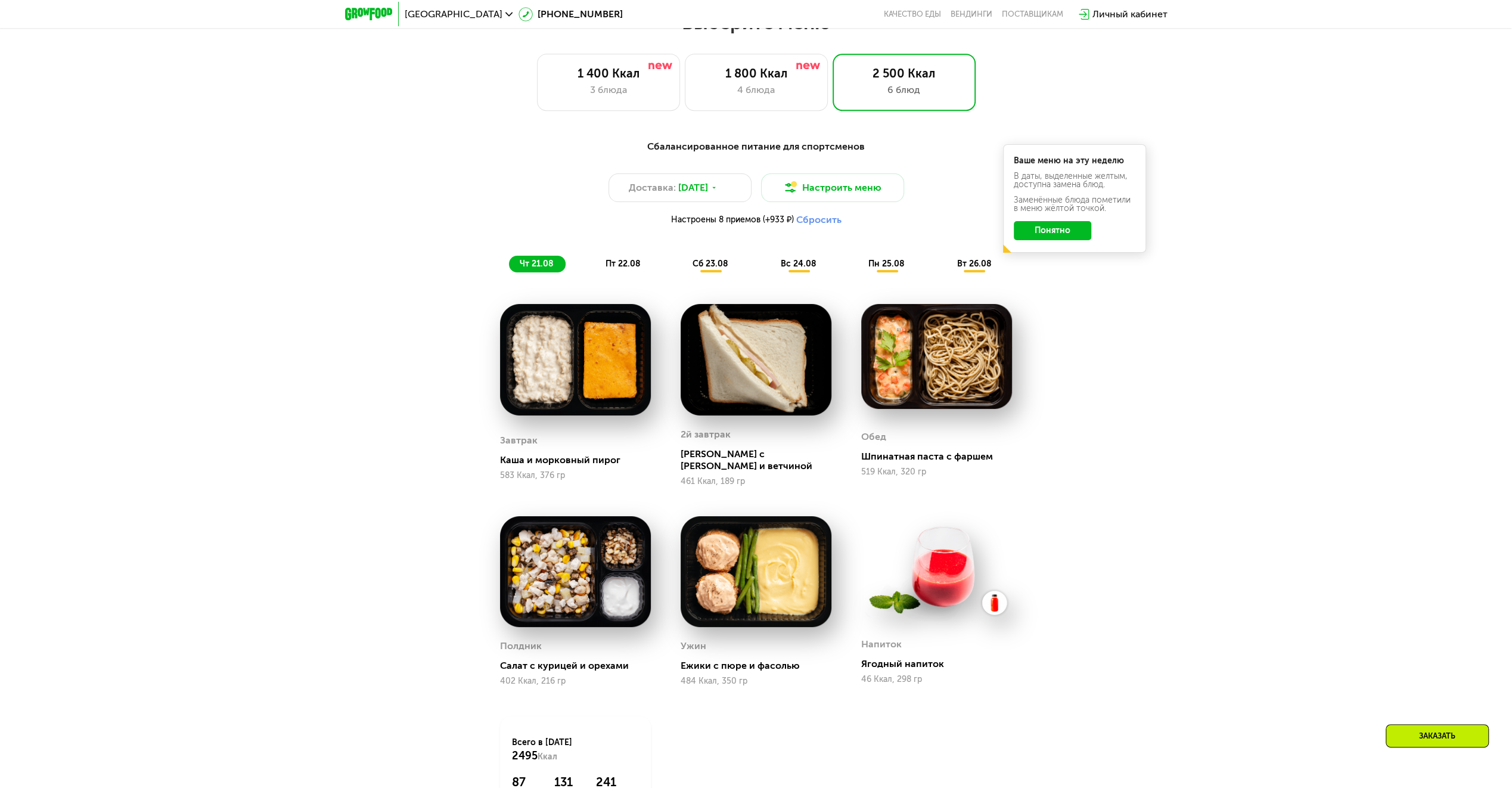
click at [618, 267] on span "пт 22.08" at bounding box center [623, 264] width 35 height 10
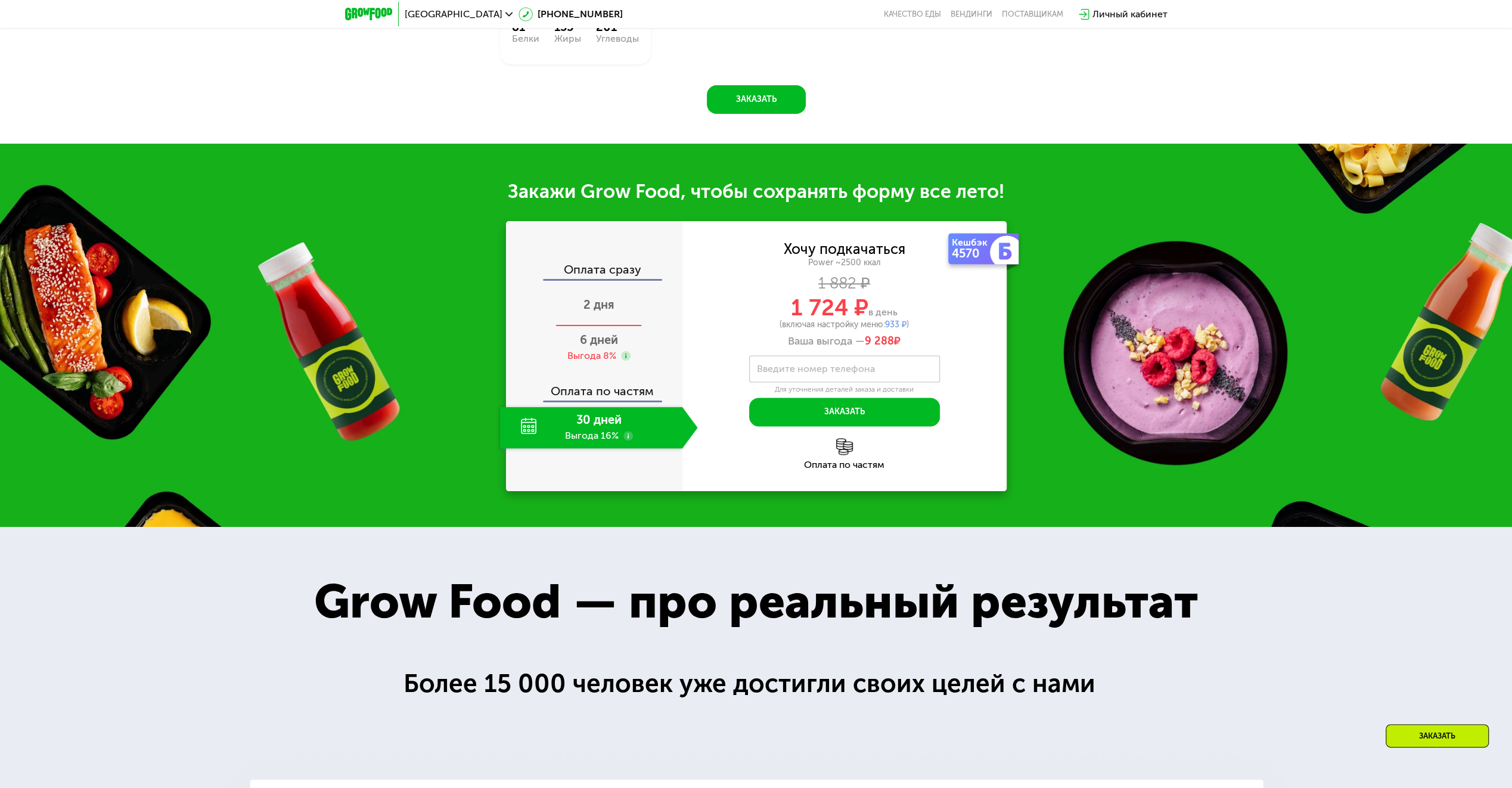
scroll to position [1551, 0]
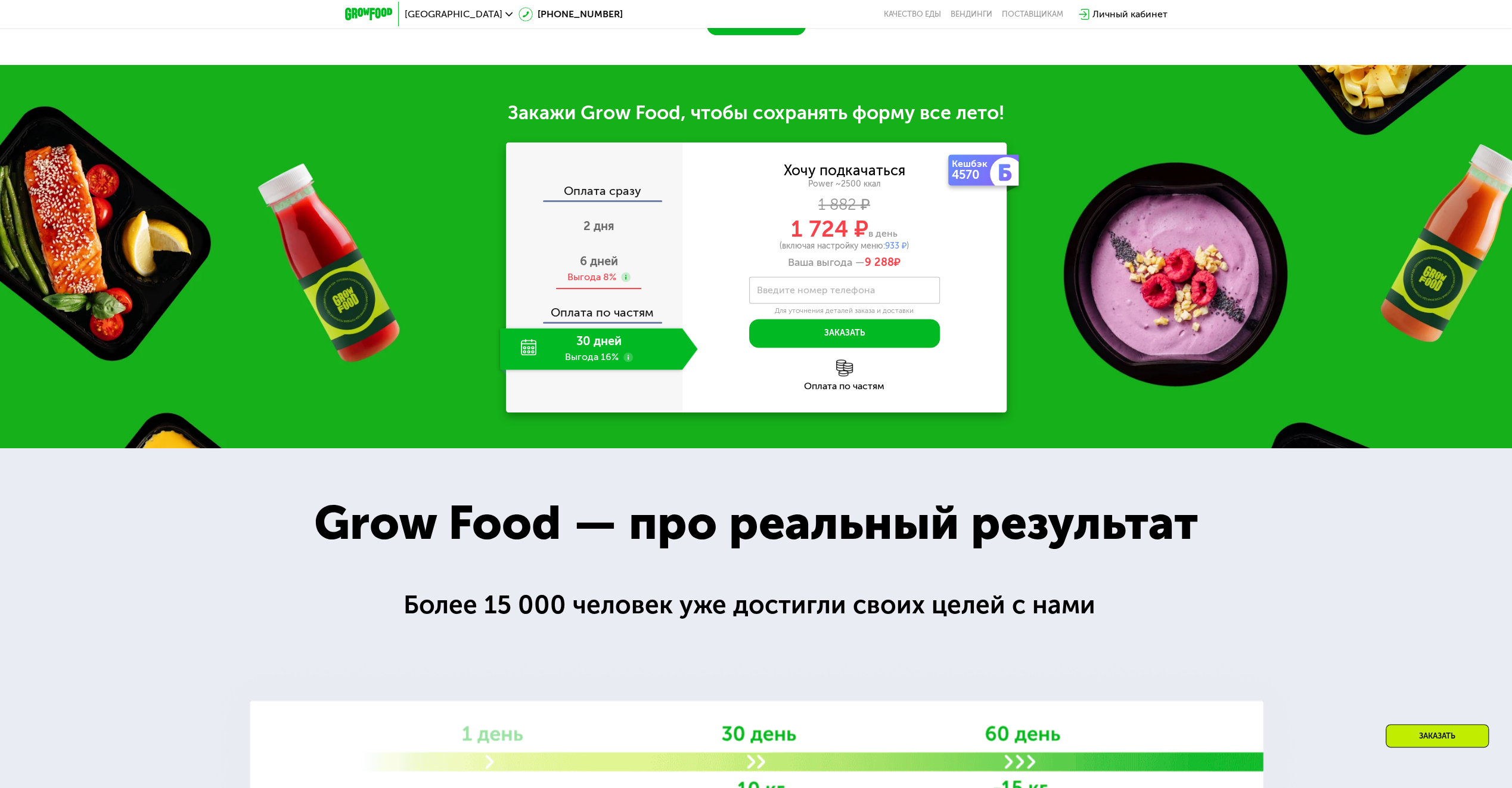
click at [590, 284] on div "Выгода 8%" at bounding box center [592, 277] width 49 height 13
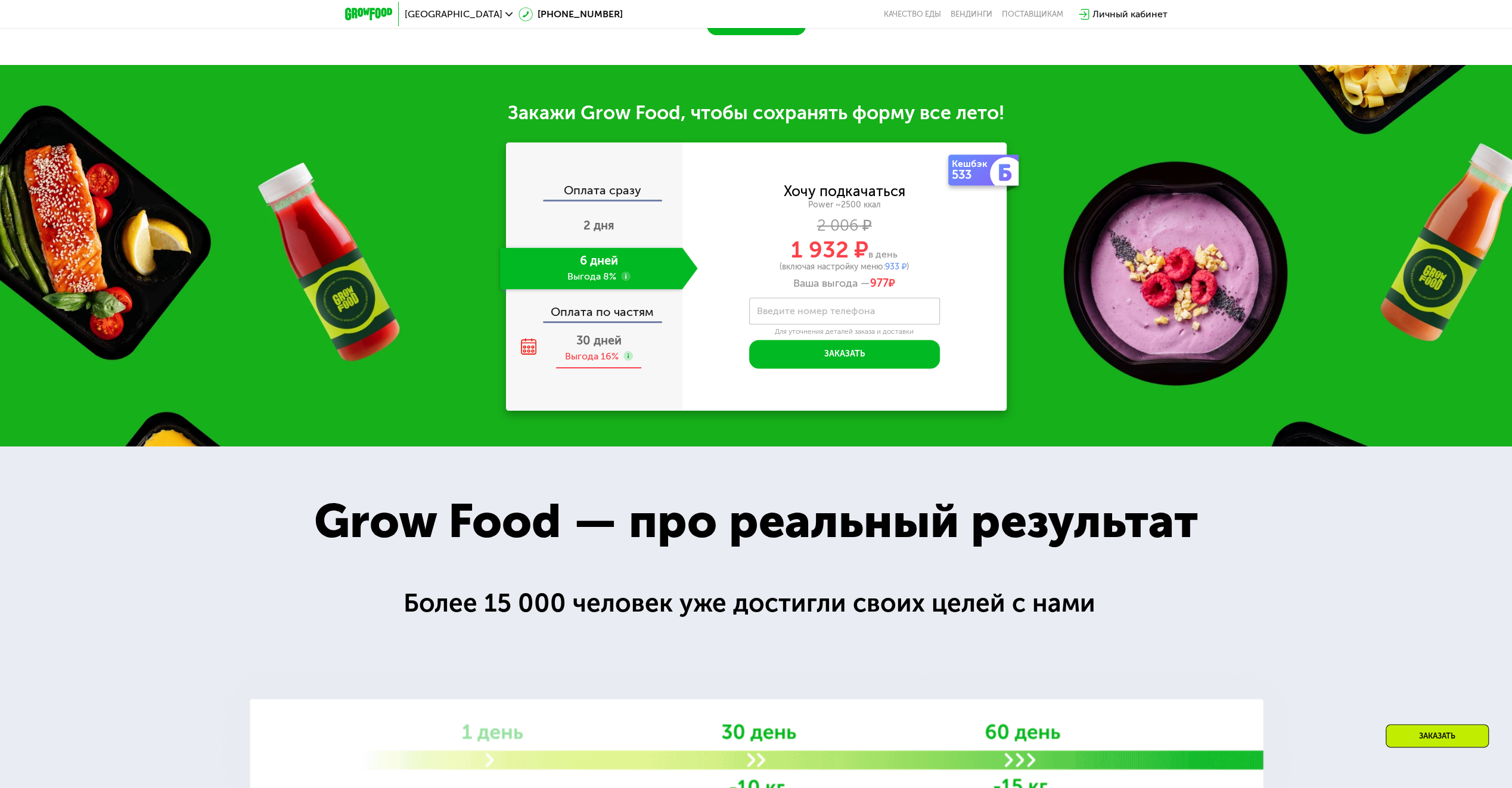
click at [605, 363] on div "Выгода 16%" at bounding box center [592, 356] width 53 height 13
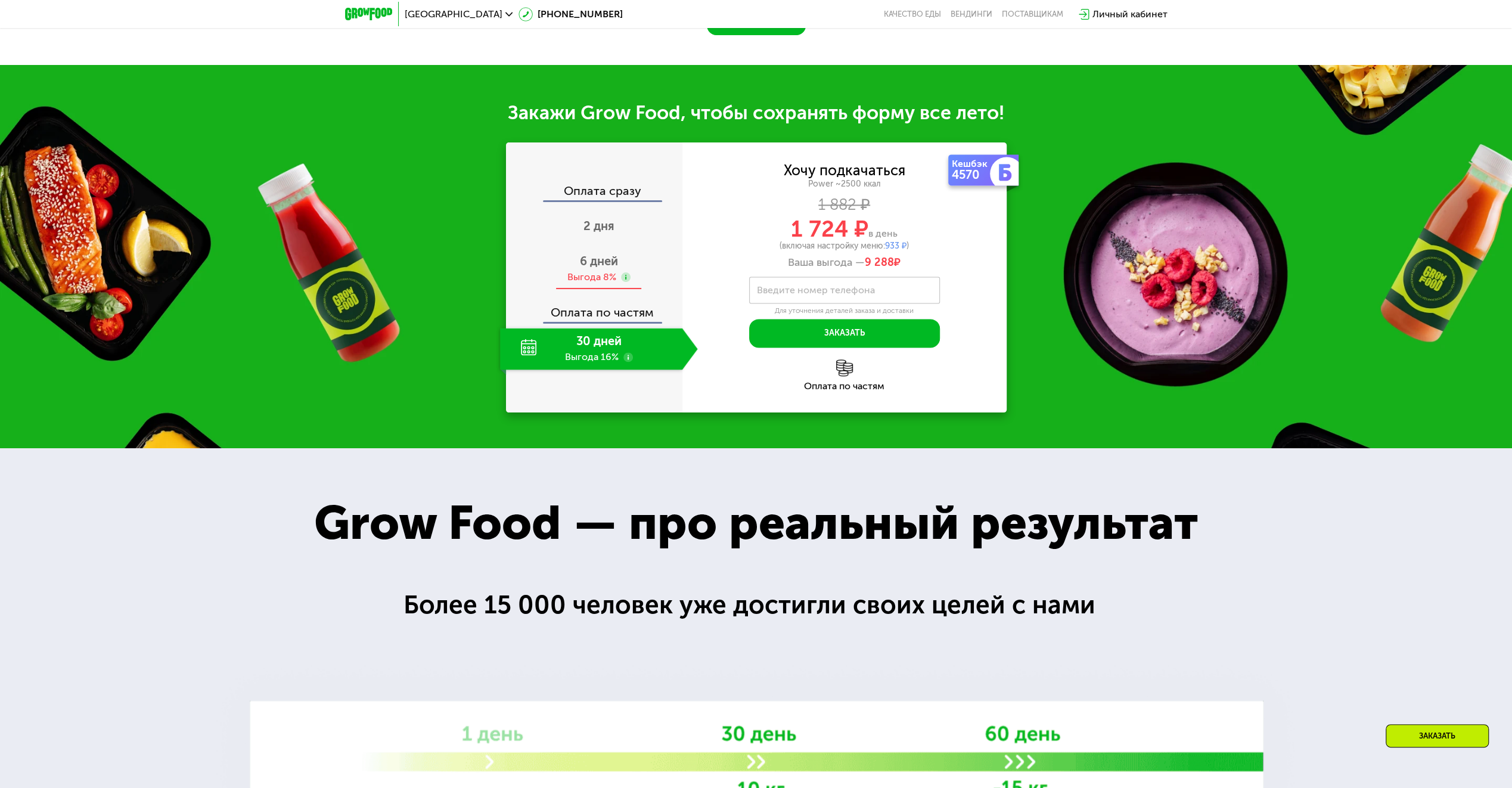
click at [581, 268] on span "6 дней" at bounding box center [599, 261] width 38 height 14
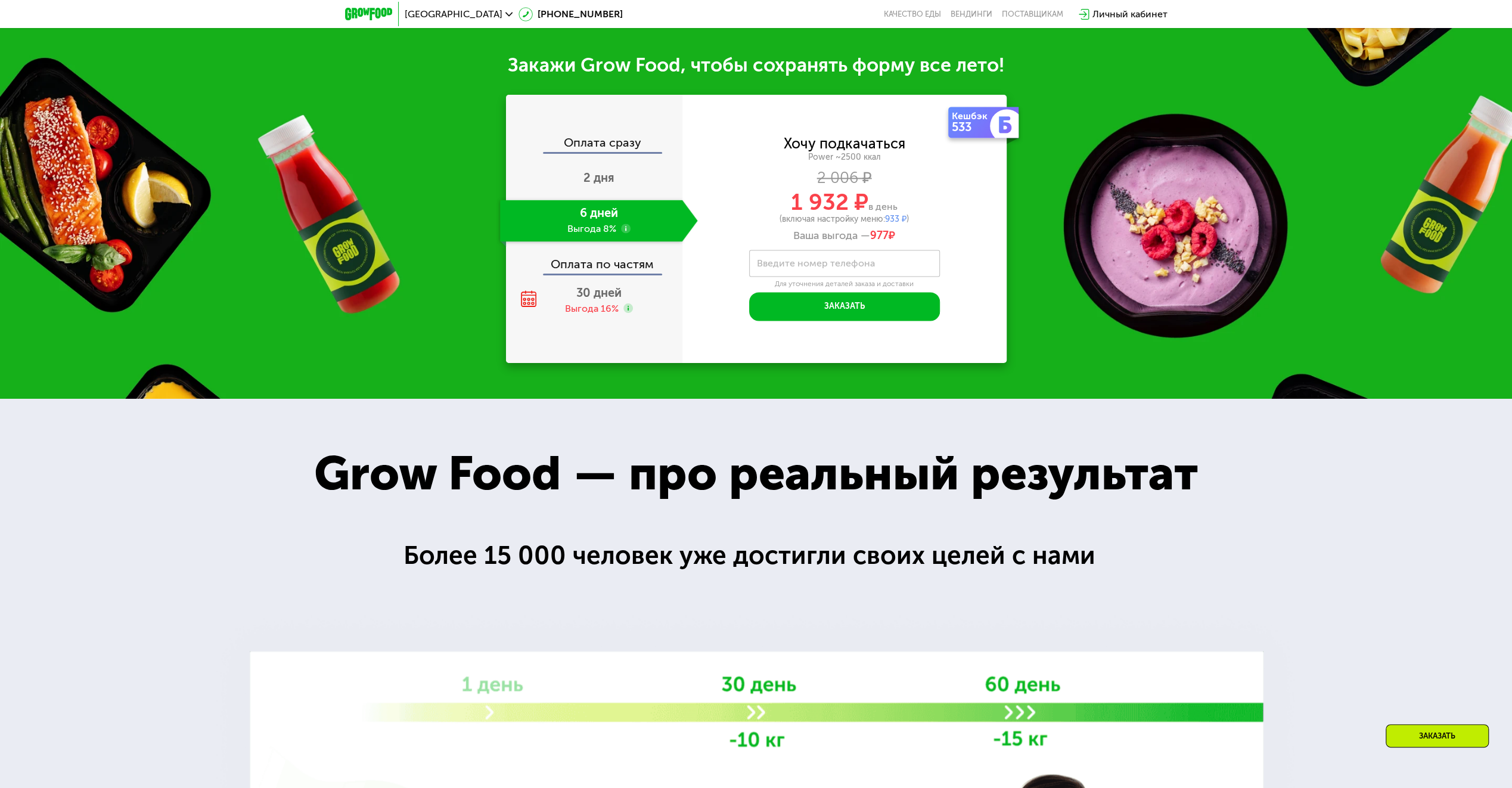
scroll to position [1670, 0]
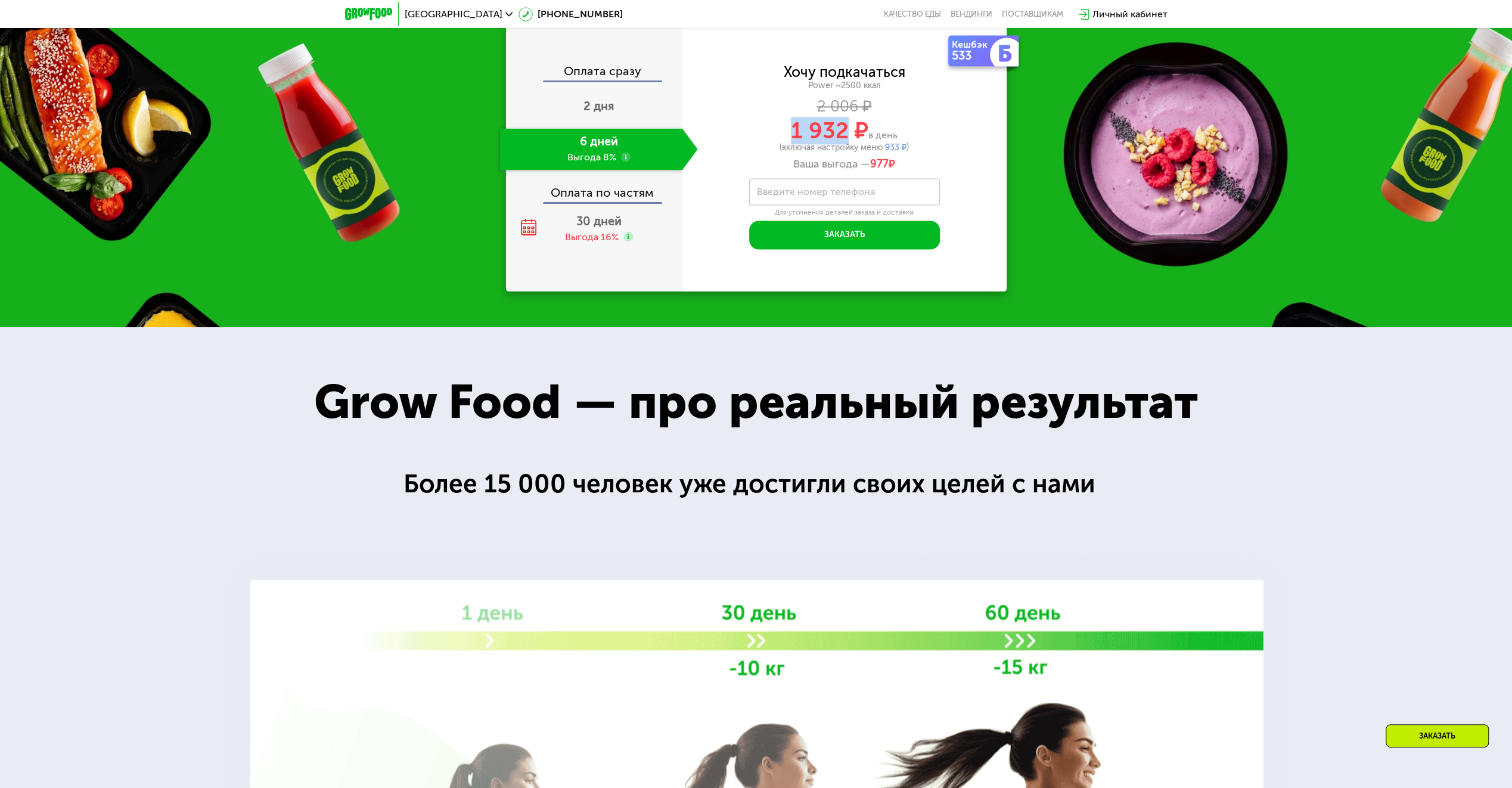
drag, startPoint x: 801, startPoint y: 243, endPoint x: 849, endPoint y: 240, distance: 48.1
click at [849, 145] on span "1 932 ₽" at bounding box center [829, 130] width 78 height 27
copy span "1 932"
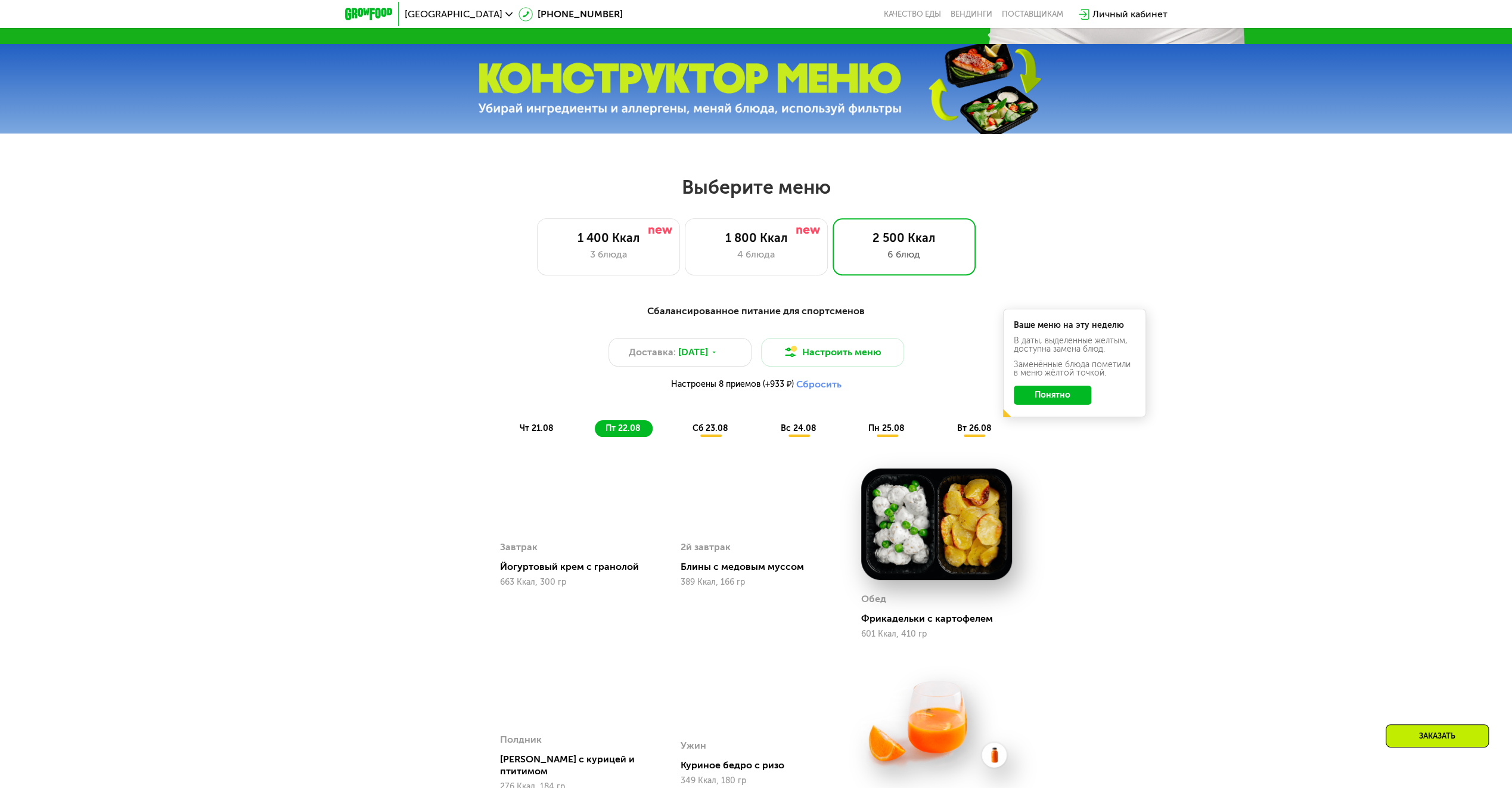
scroll to position [591, 0]
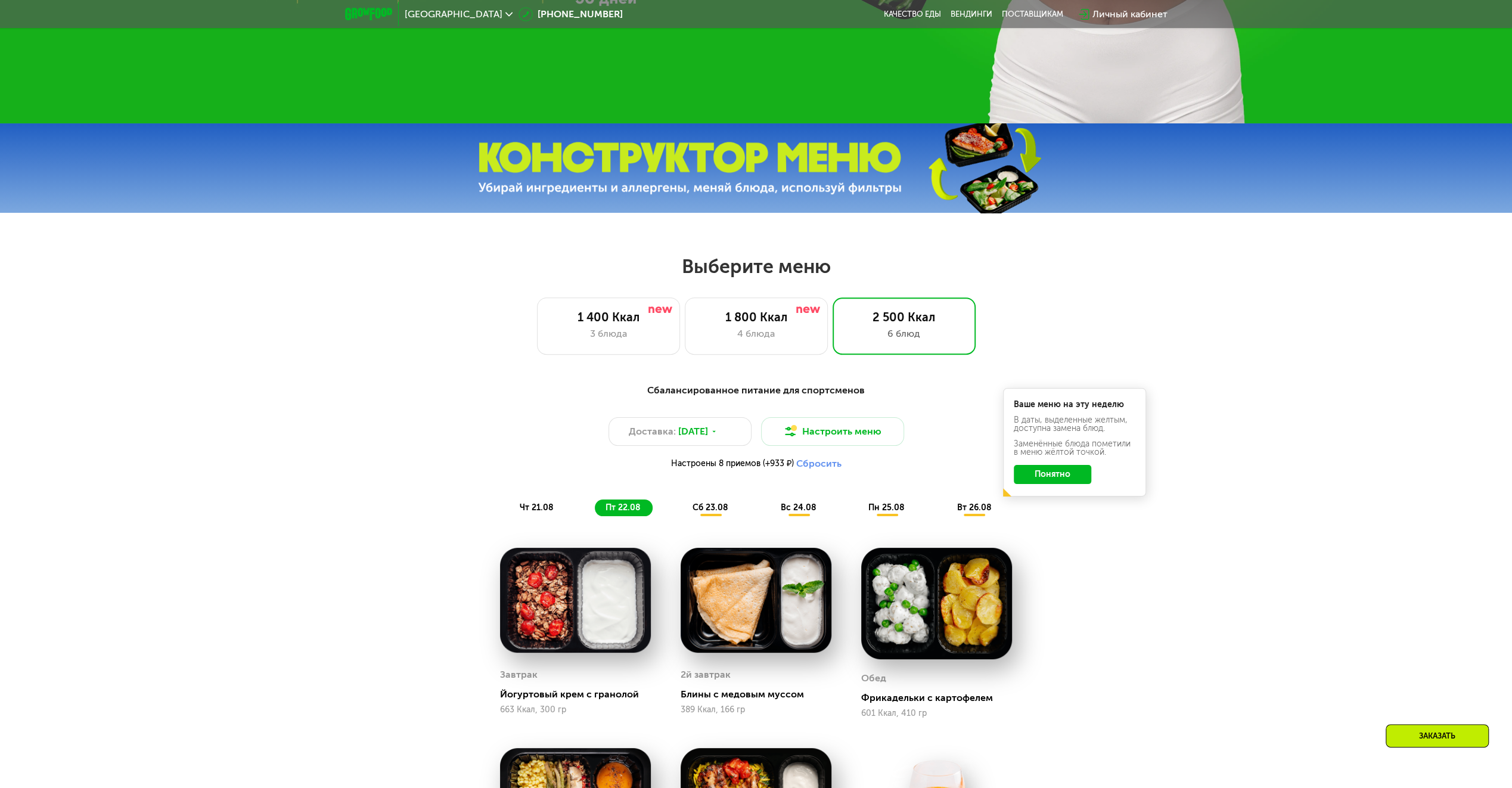
click at [1065, 478] on button "Понятно" at bounding box center [1052, 475] width 78 height 19
click at [830, 428] on button "Настроить меню" at bounding box center [832, 432] width 143 height 29
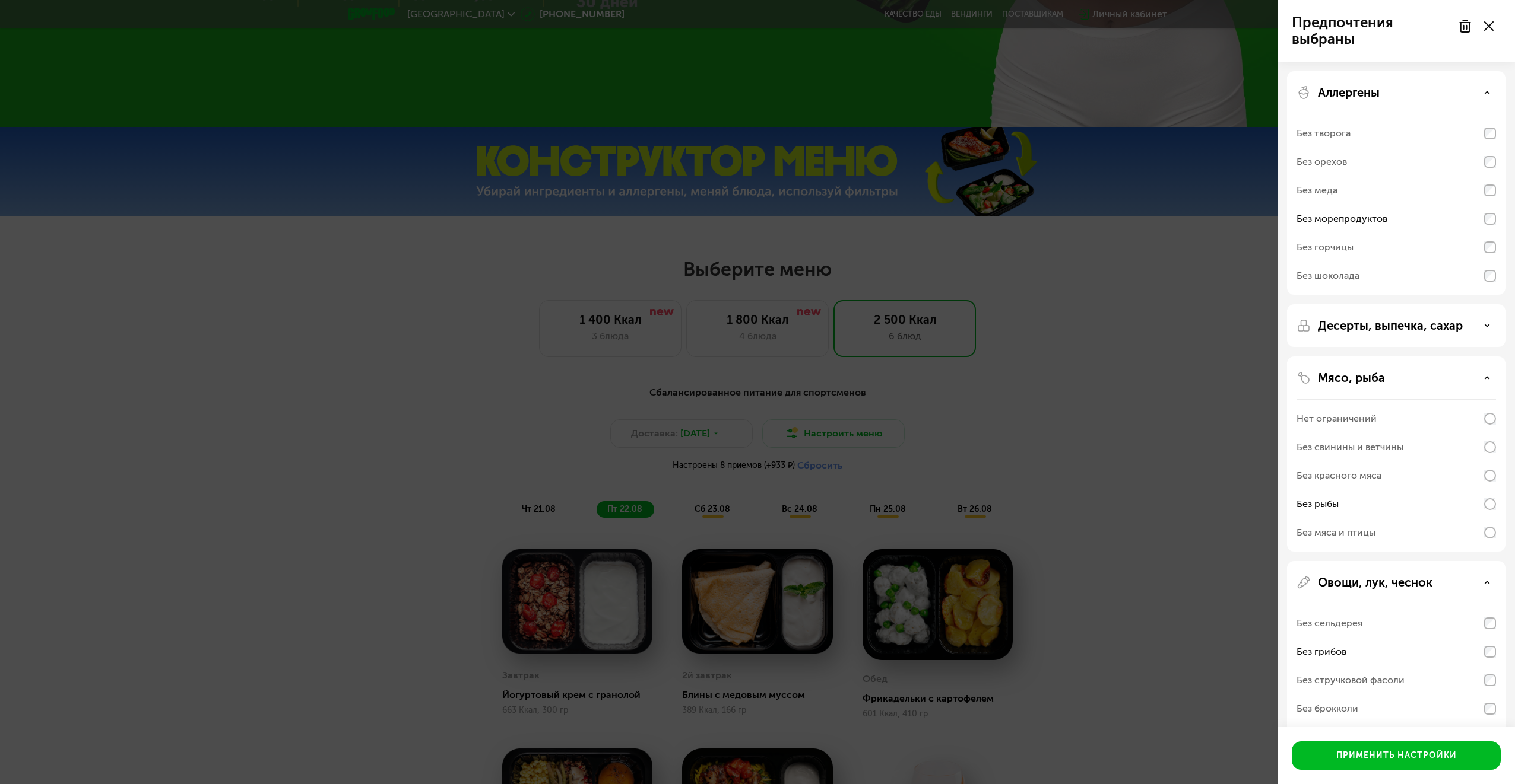
click at [1427, 331] on p "Десерты, выпечка, сахар" at bounding box center [1390, 325] width 145 height 14
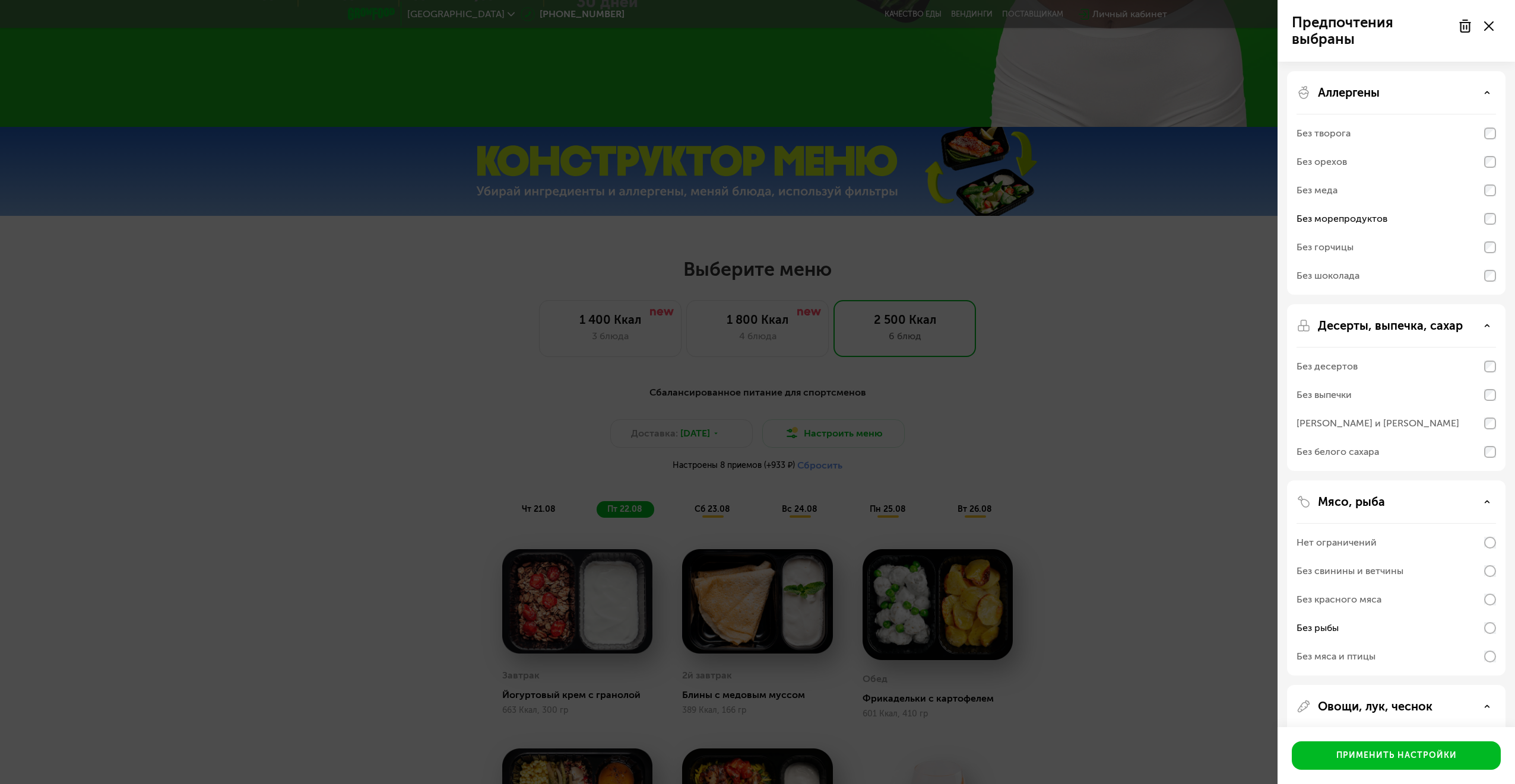
click at [1466, 327] on div "Десерты, выпечка, сахар" at bounding box center [1396, 325] width 199 height 14
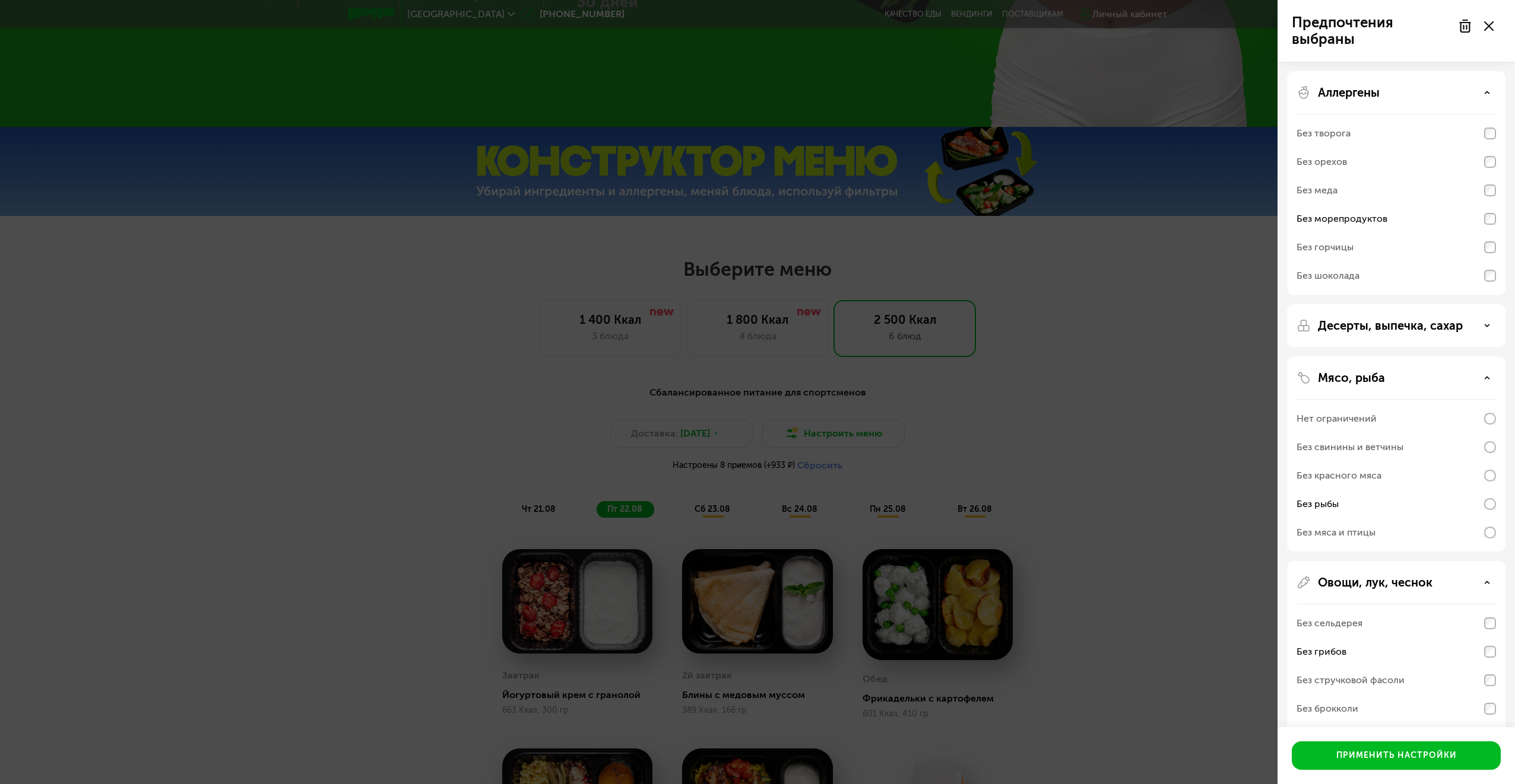
click at [1253, 323] on div "Предпочтения выбраны Аллергены Без творога Без орехов Без меда Без морепродукто…" at bounding box center [757, 392] width 1515 height 784
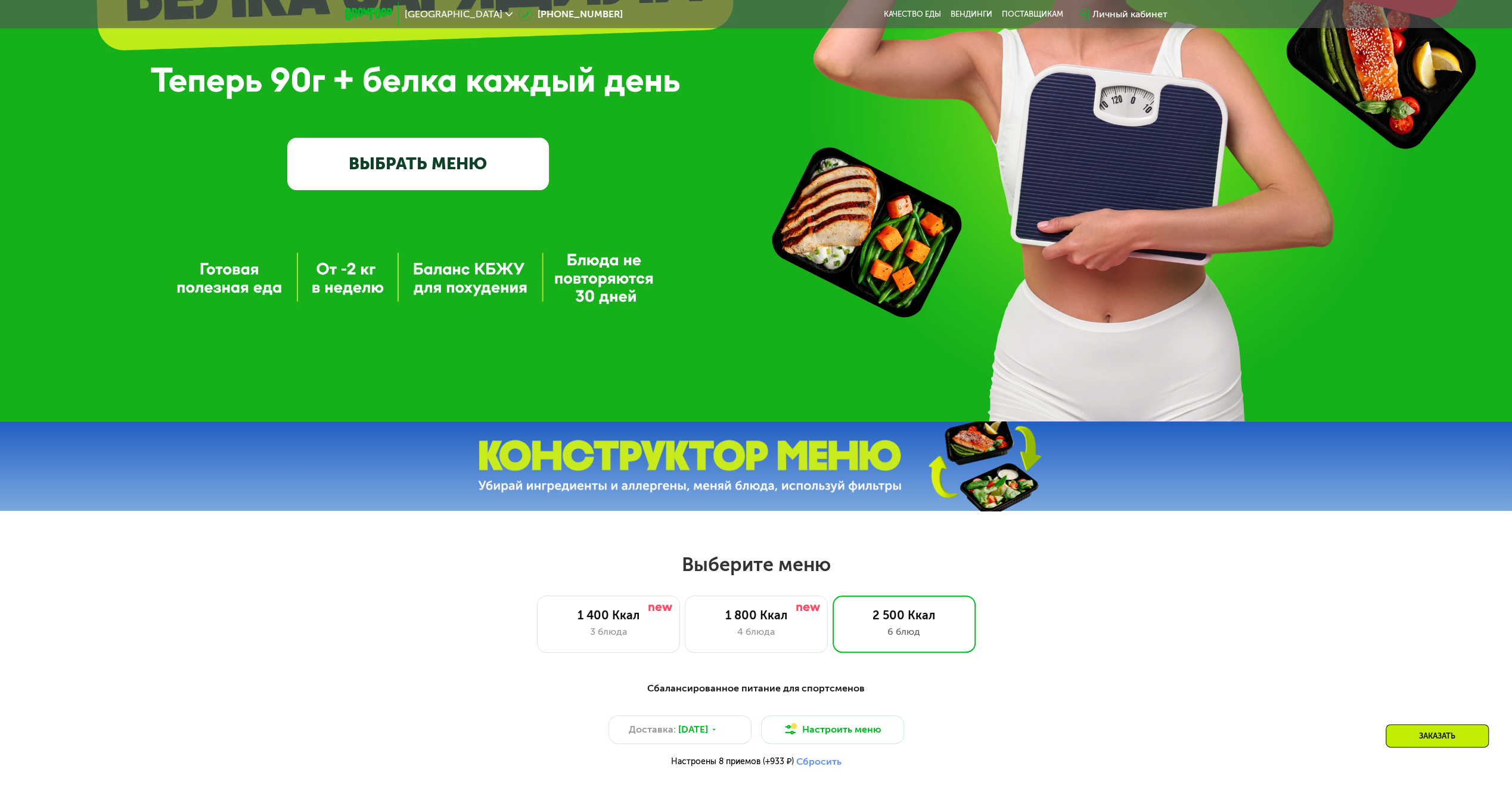
scroll to position [54, 0]
